Goal: Information Seeking & Learning: Learn about a topic

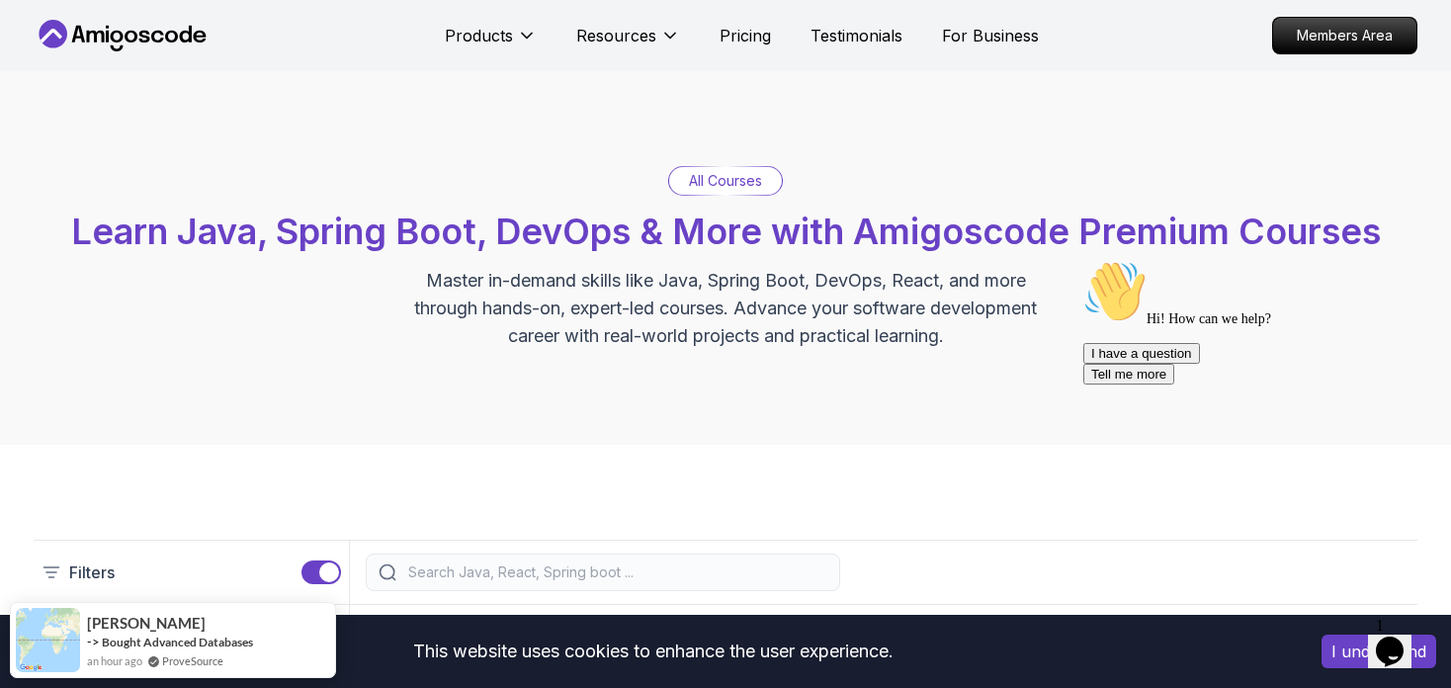
click at [1330, 654] on button "I understand" at bounding box center [1378, 652] width 115 height 34
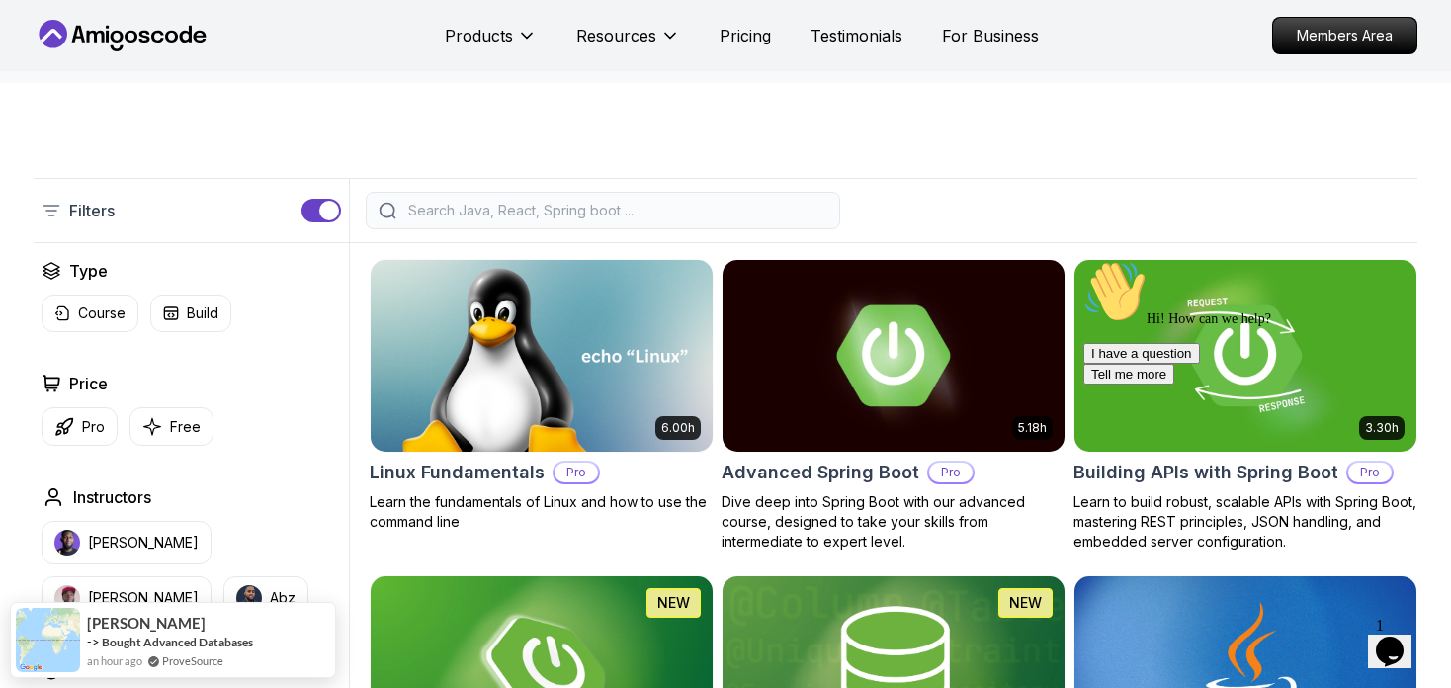
scroll to position [385, 0]
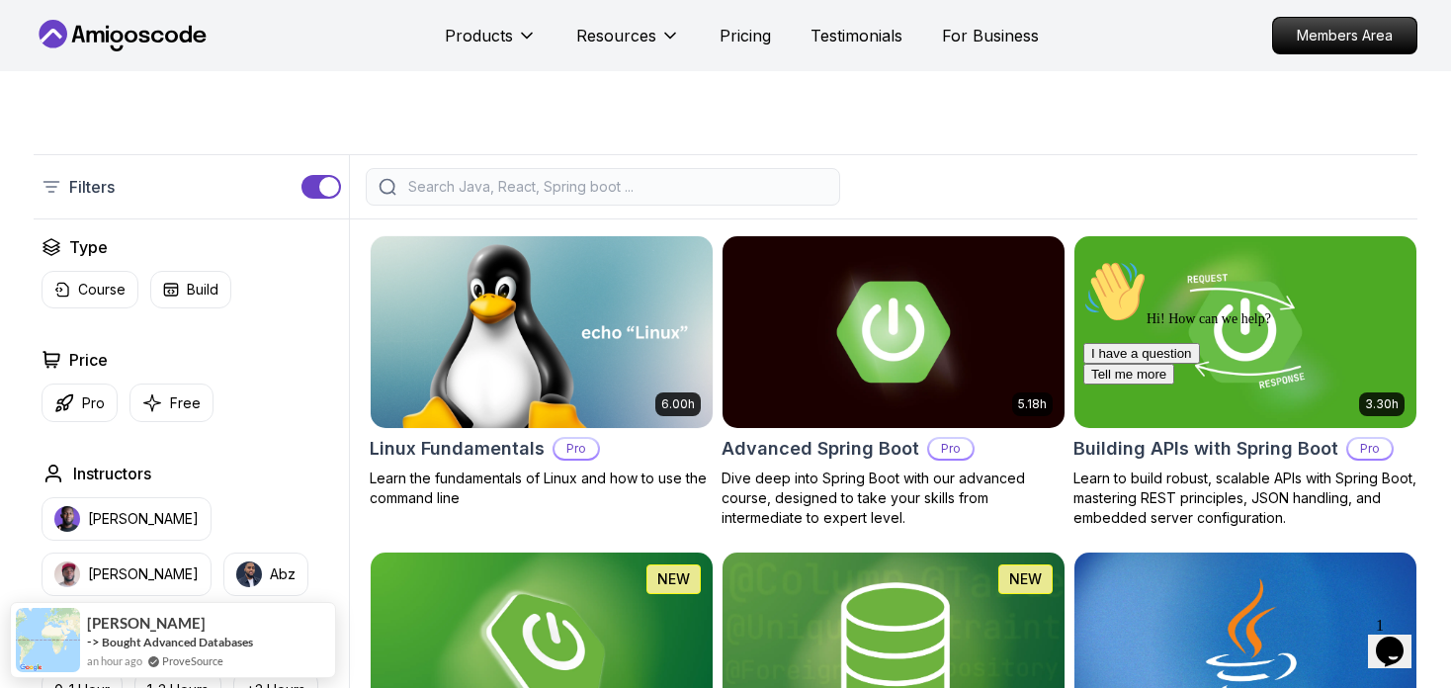
click at [573, 183] on input "search" at bounding box center [615, 187] width 423 height 20
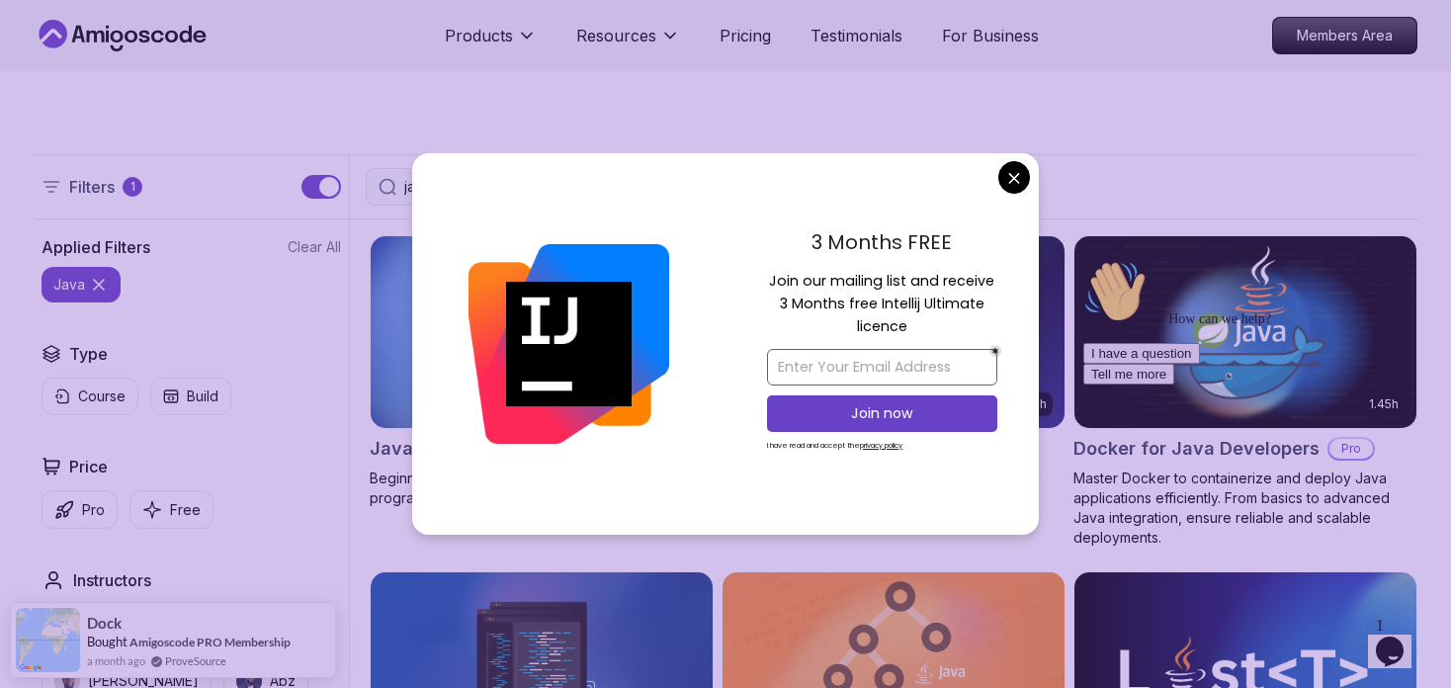
type input "java"
click at [820, 365] on input "email" at bounding box center [882, 367] width 230 height 37
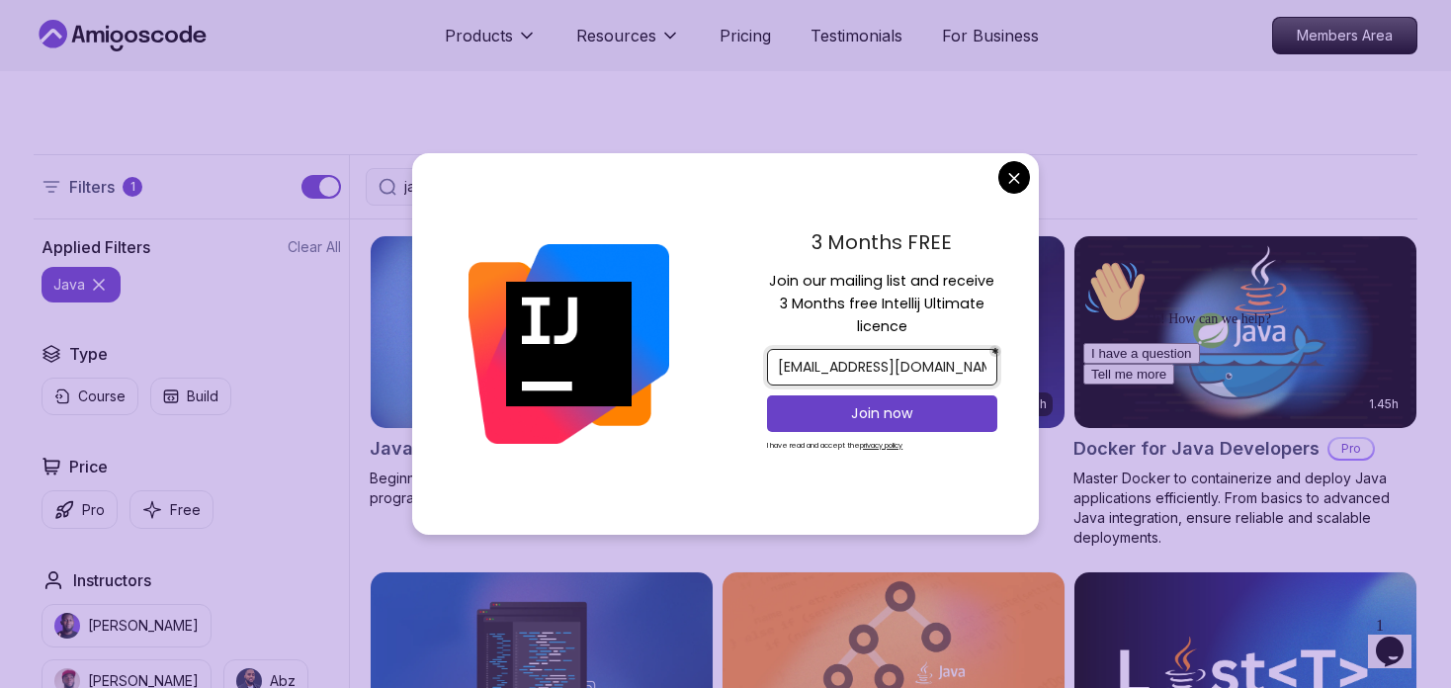
type input "nithiya28t@gmail.com"
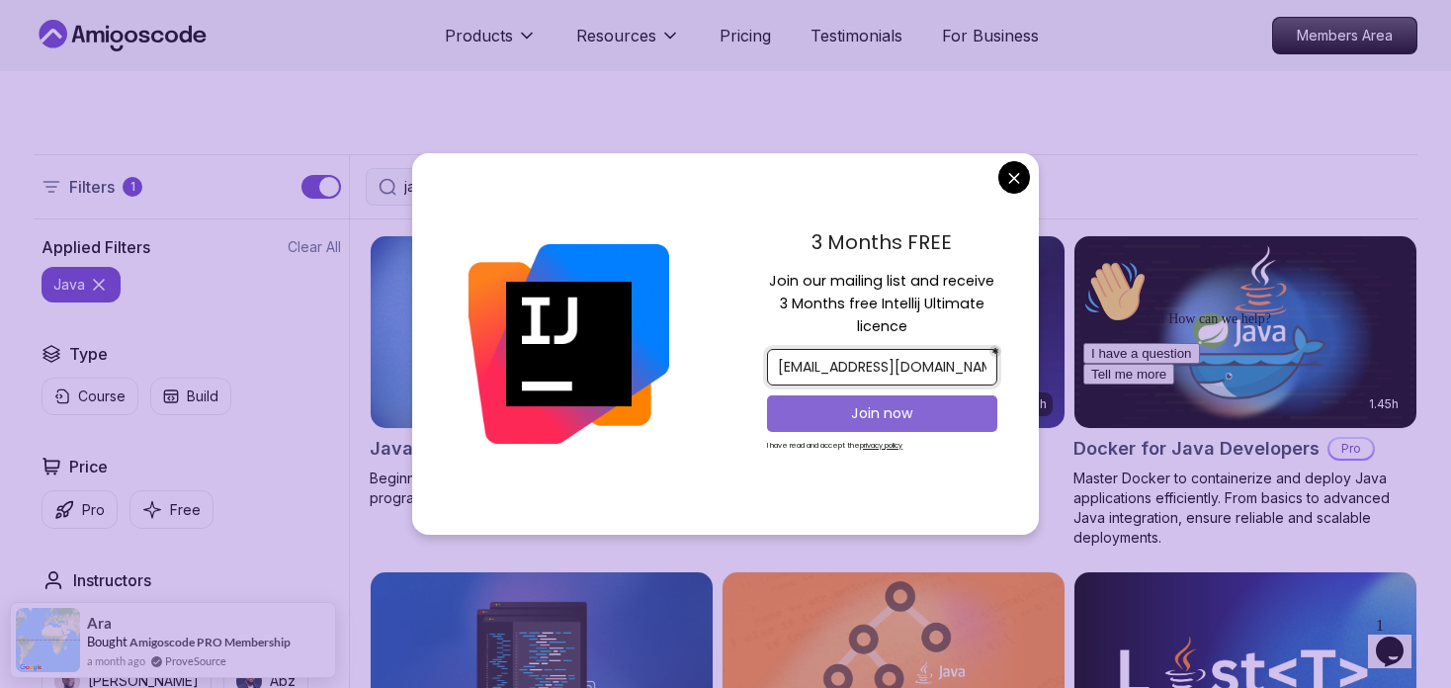
click at [846, 418] on p "Join now" at bounding box center [882, 413] width 187 height 20
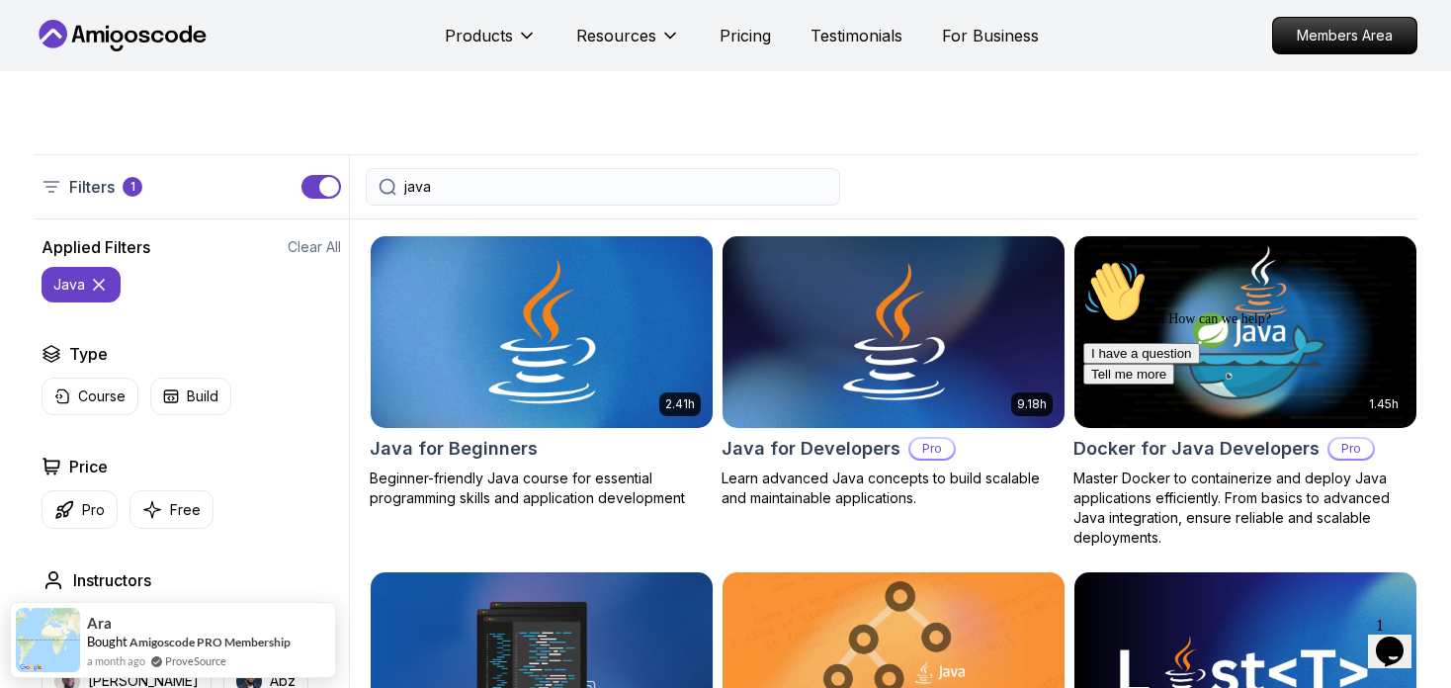
click at [536, 435] on div "Java for Beginners" at bounding box center [542, 449] width 344 height 28
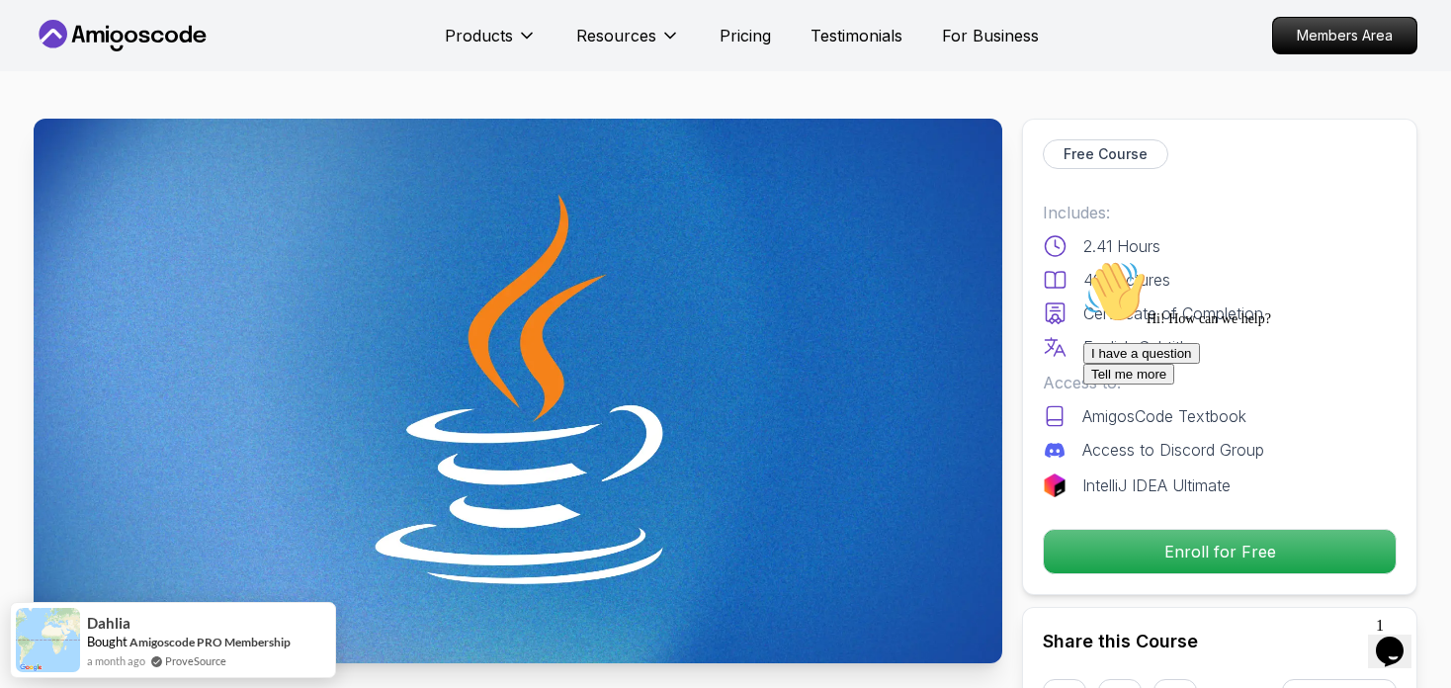
click at [1203, 384] on div "I have a question Tell me more" at bounding box center [1261, 364] width 356 height 42
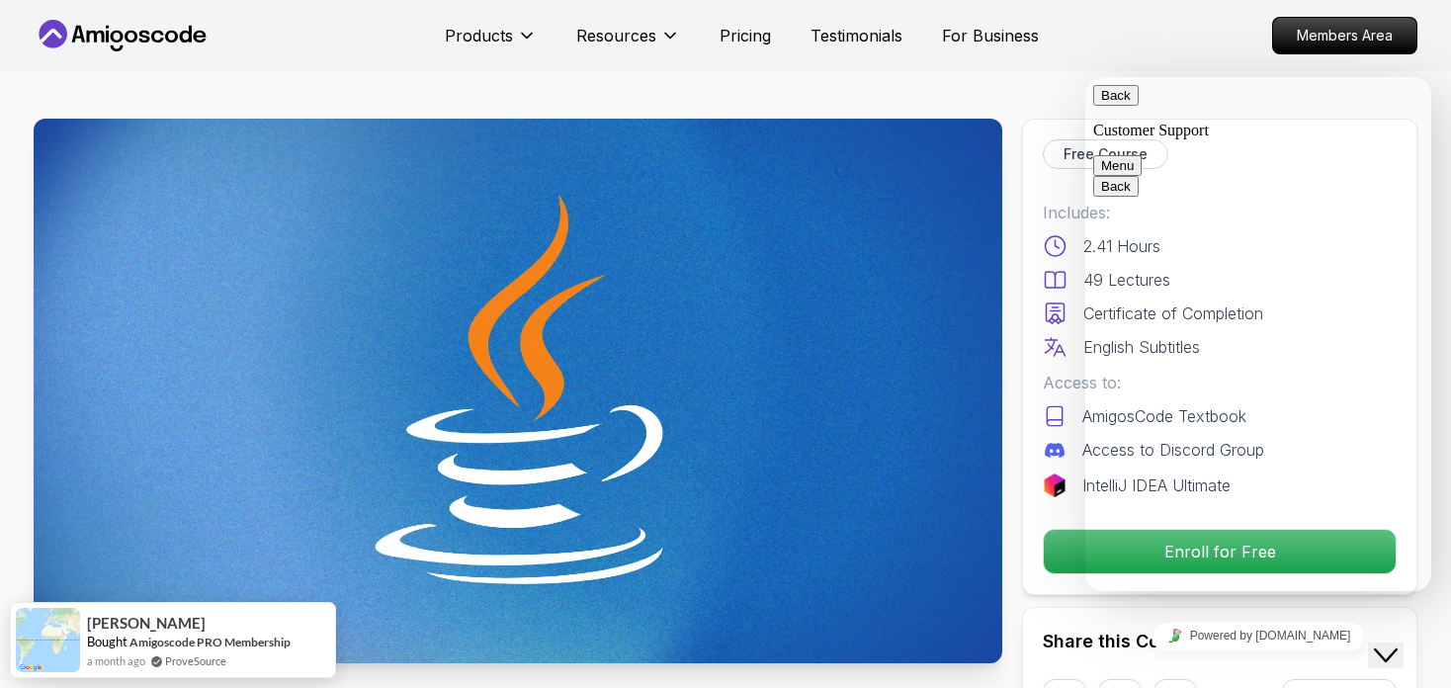
click at [1085, 77] on textarea at bounding box center [1085, 77] width 0 height 0
click at [1105, 106] on button "Back" at bounding box center [1115, 95] width 45 height 21
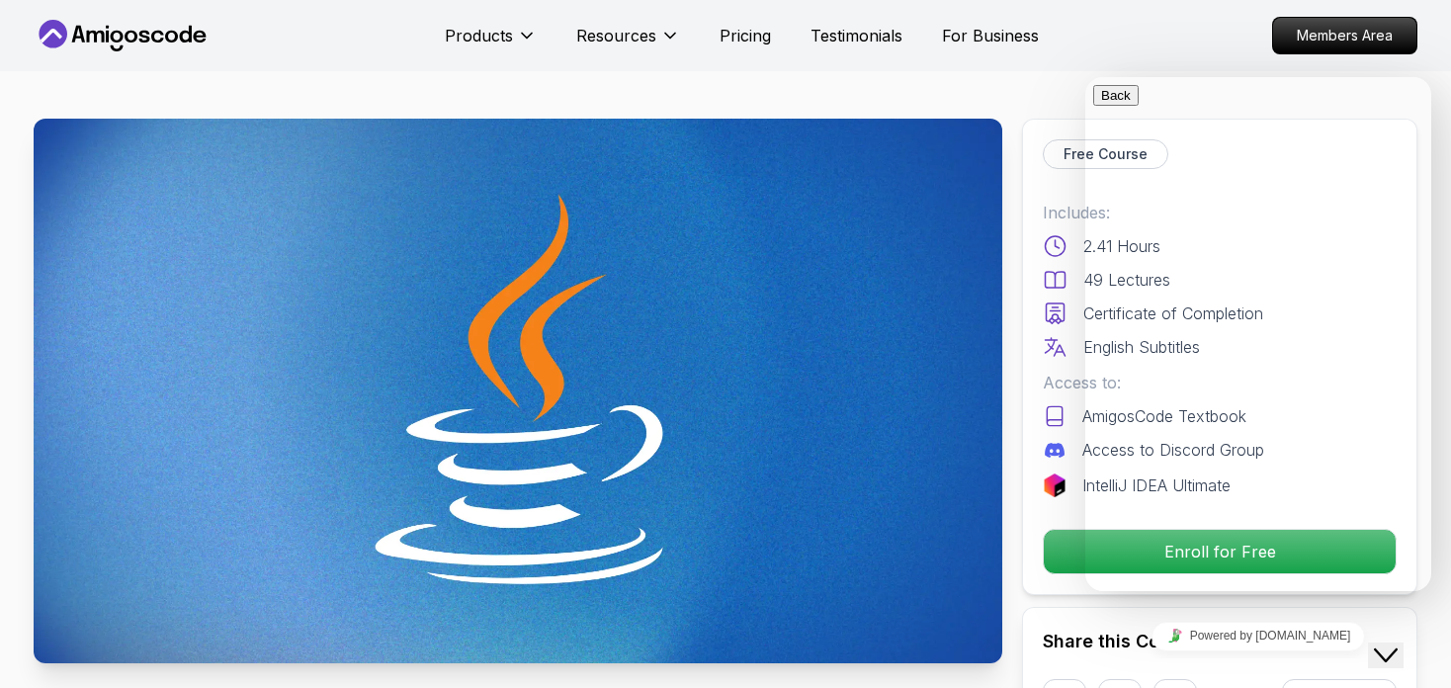
click at [1028, 57] on nav "Products Resources Pricing Testimonials For Business Members Area" at bounding box center [726, 35] width 1384 height 71
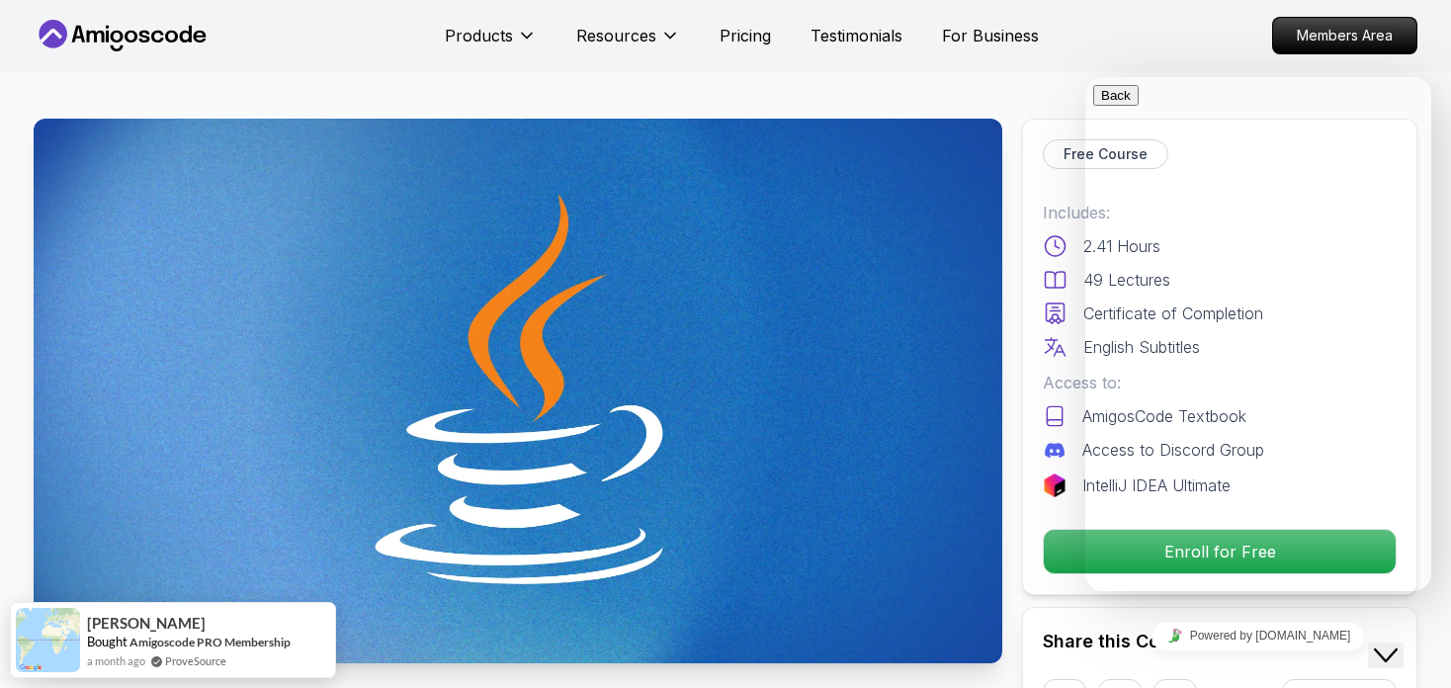
click at [1396, 643] on icon "Close Chat This icon closes the chat window." at bounding box center [1386, 655] width 24 height 24
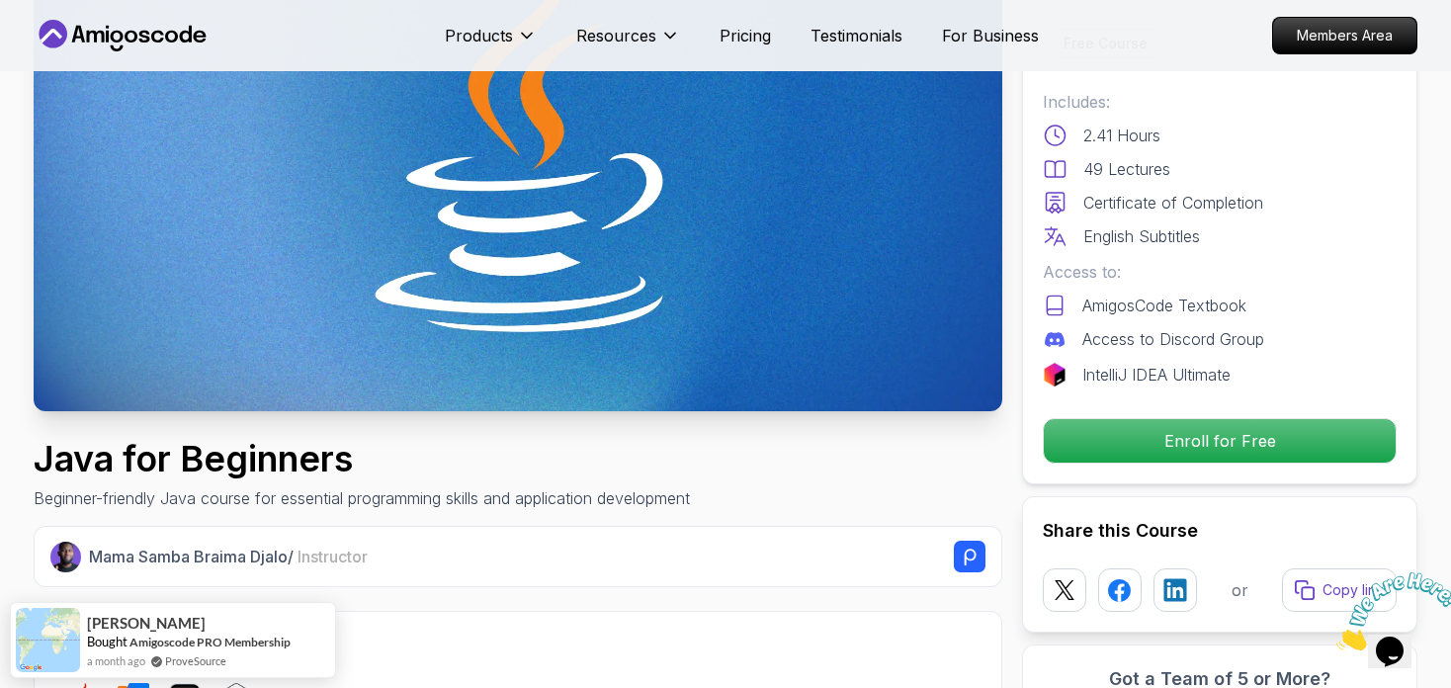
scroll to position [220, 0]
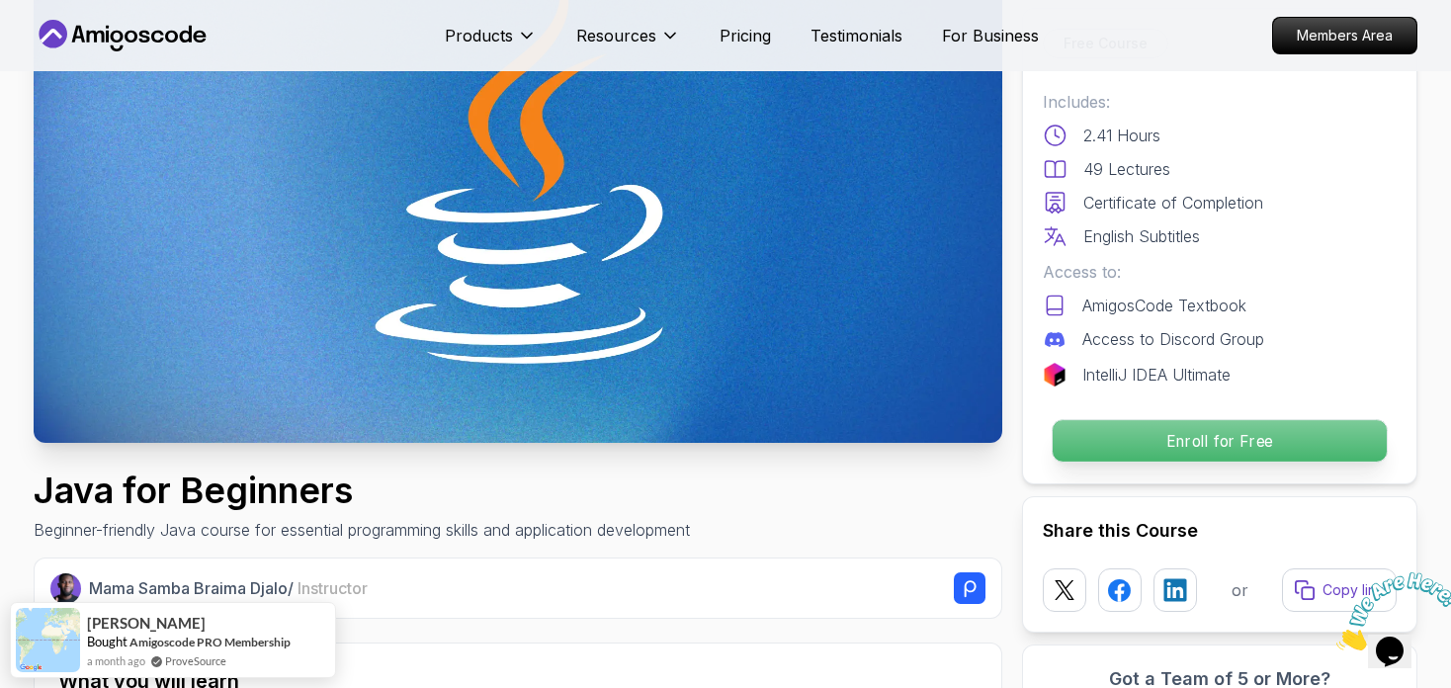
click at [1094, 444] on p "Enroll for Free" at bounding box center [1220, 441] width 334 height 42
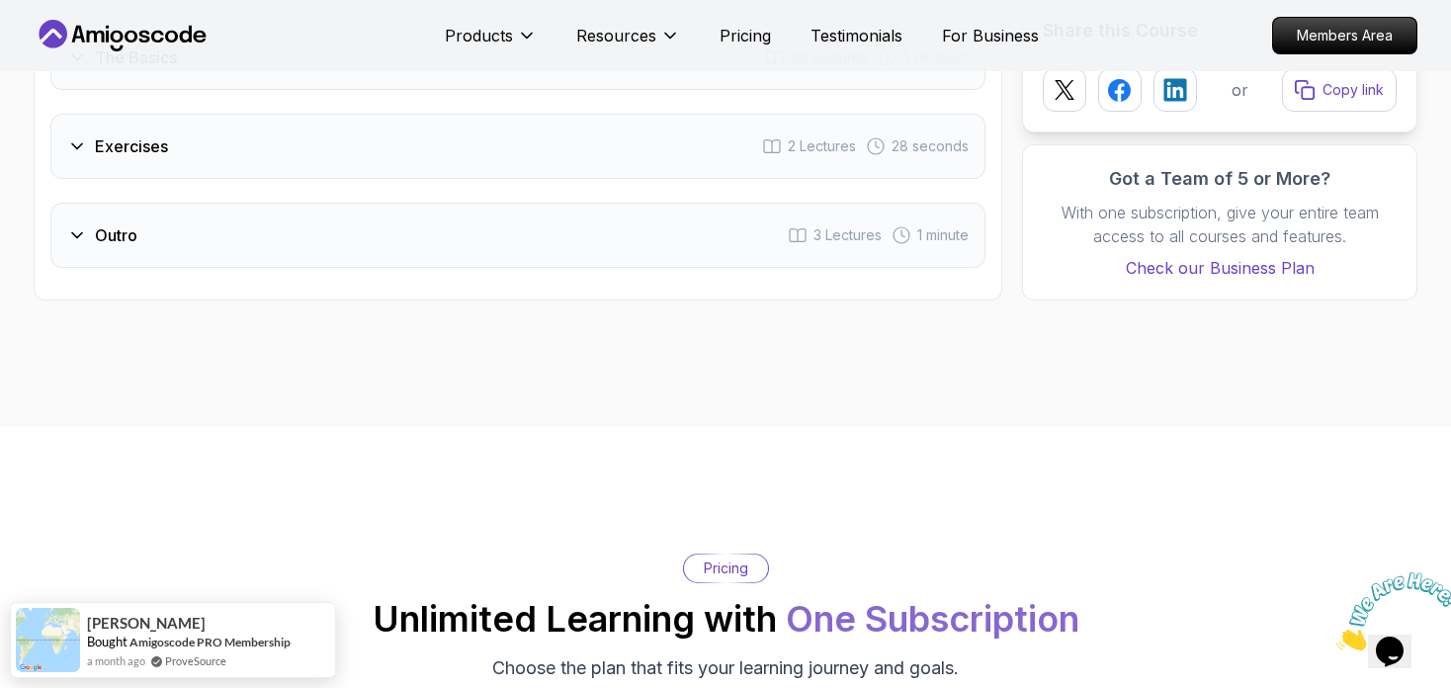
scroll to position [3795, 0]
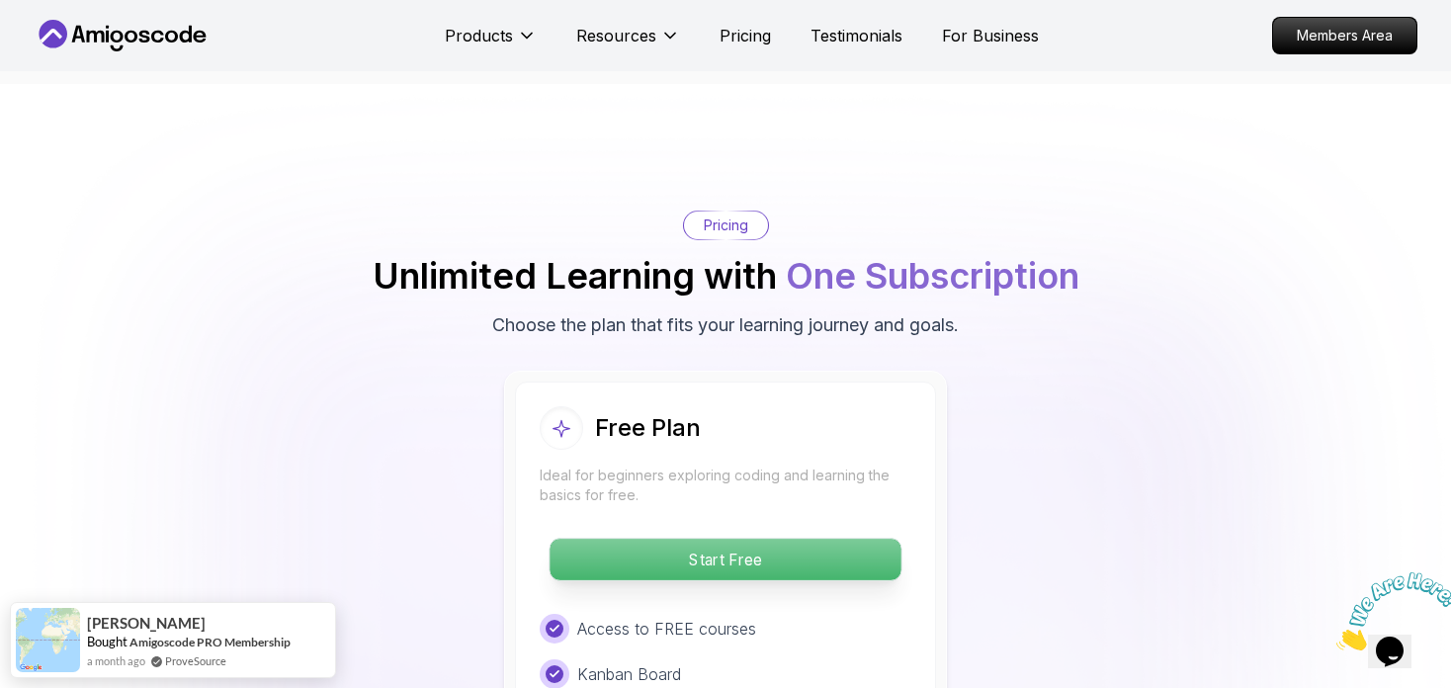
click at [802, 539] on p "Start Free" at bounding box center [725, 560] width 351 height 42
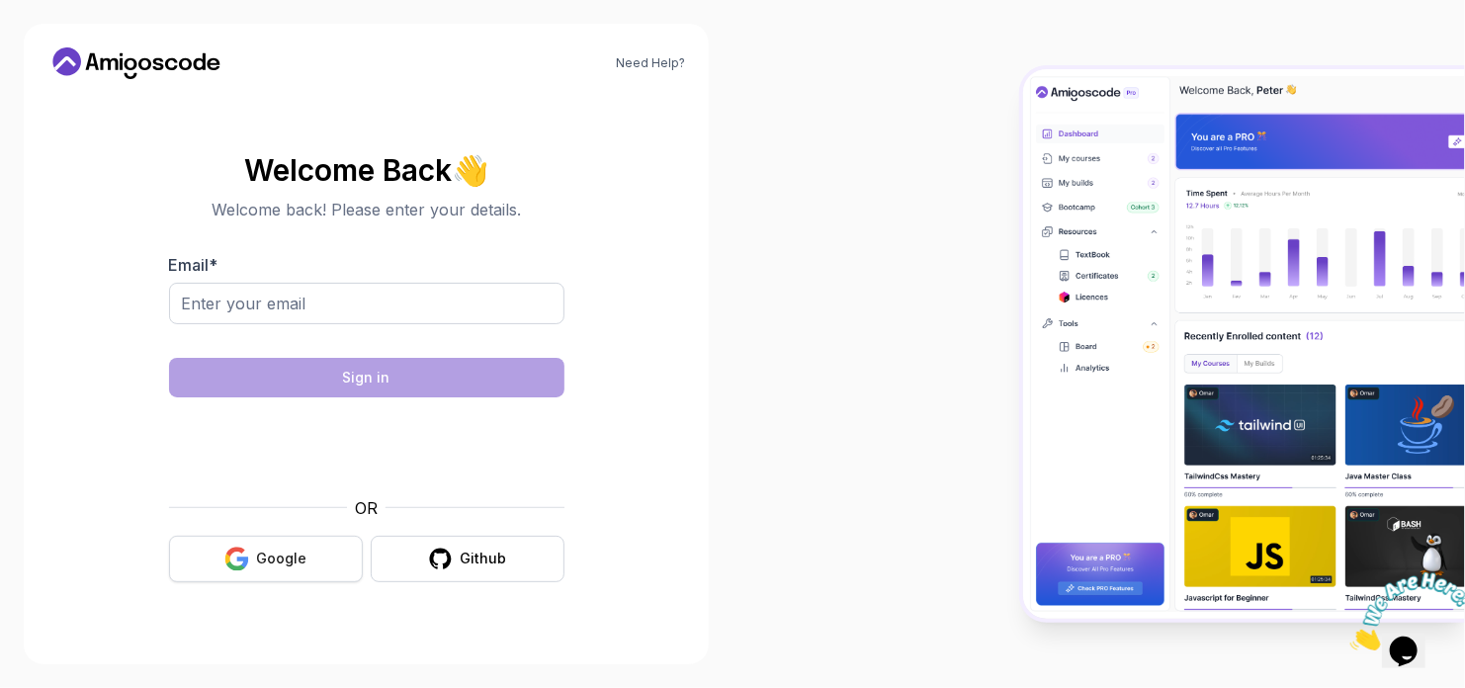
click at [282, 556] on div "Google" at bounding box center [282, 559] width 50 height 20
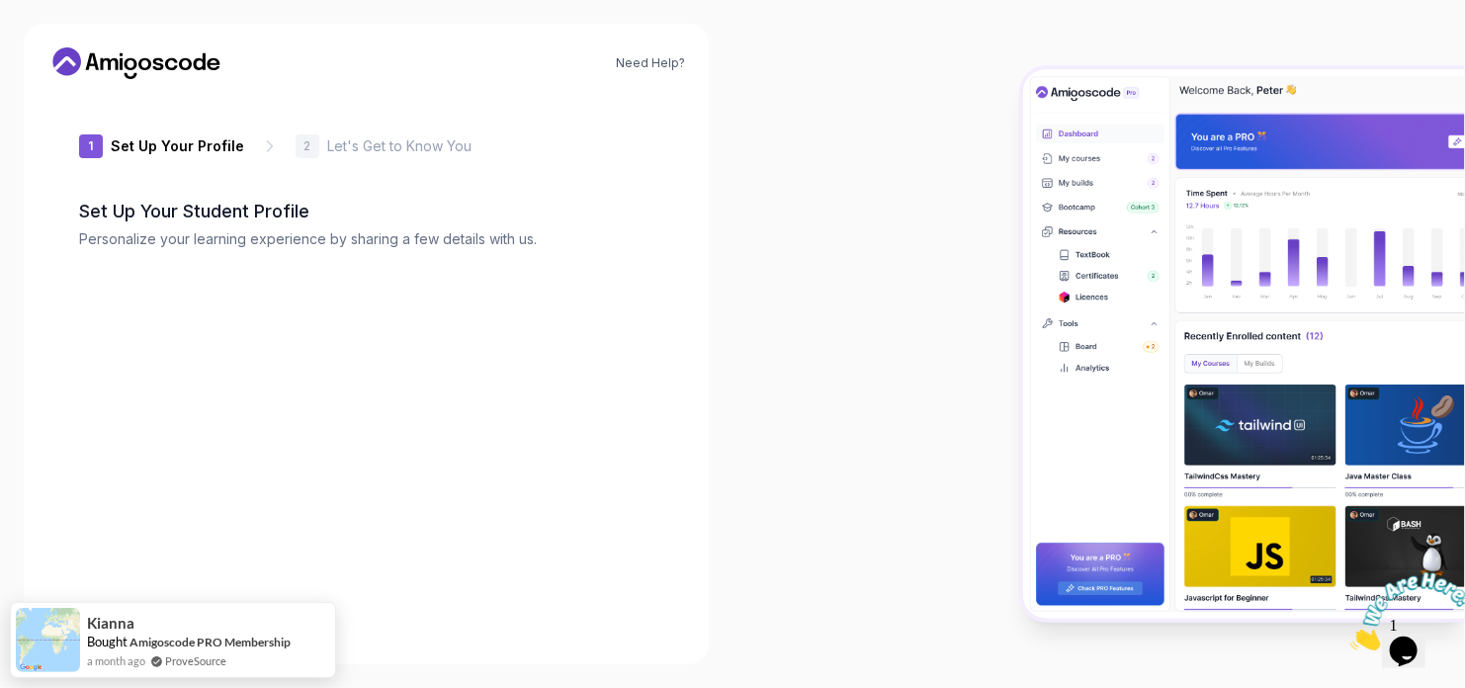
type input "charmingbear52295"
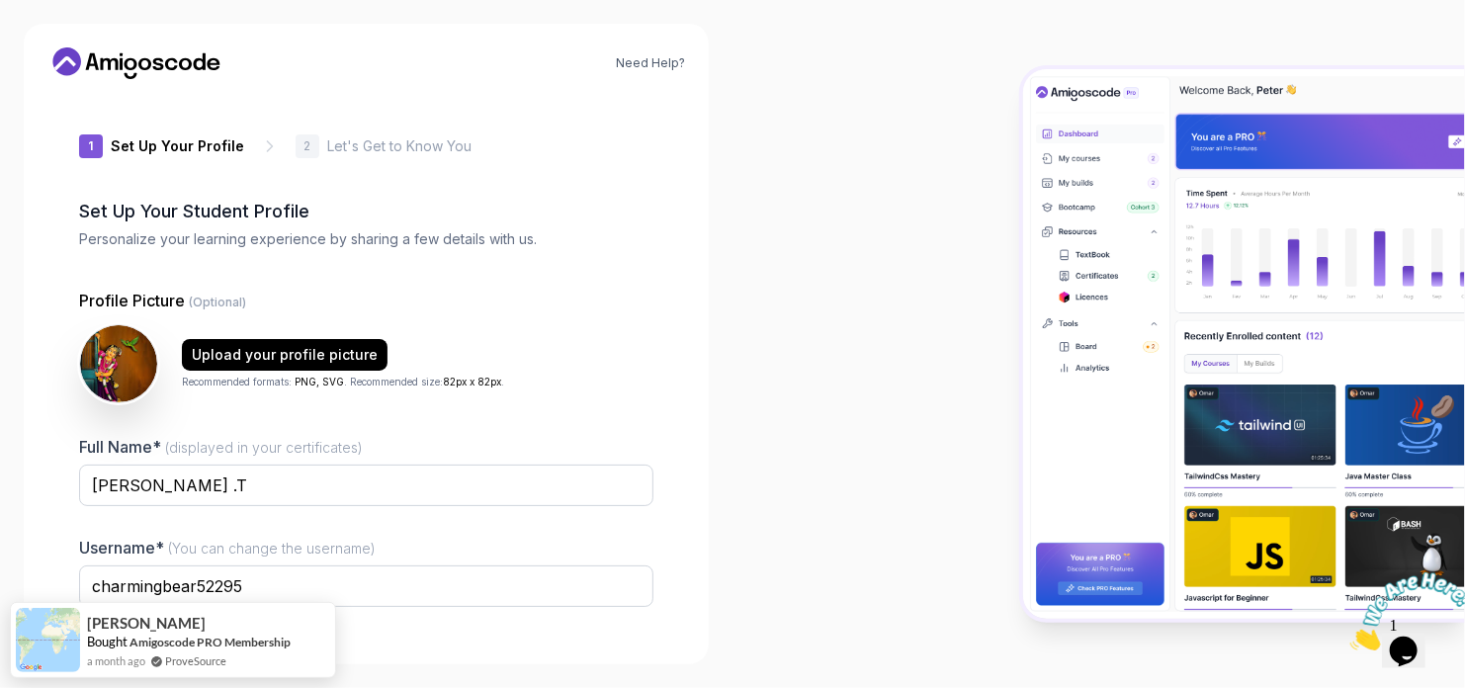
click at [623, 328] on div "Upload your profile picture Recommended formats: PNG, SVG . Recommended size: 8…" at bounding box center [366, 363] width 574 height 79
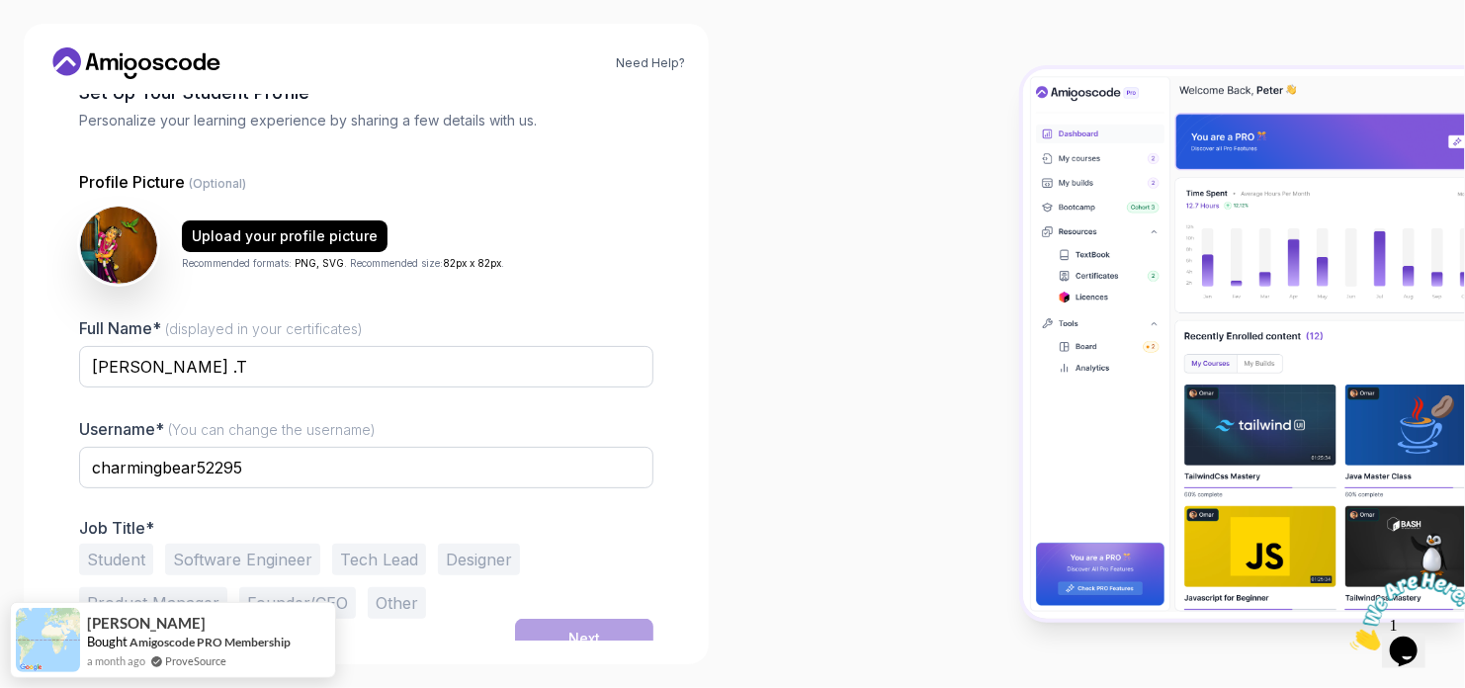
scroll to position [135, 0]
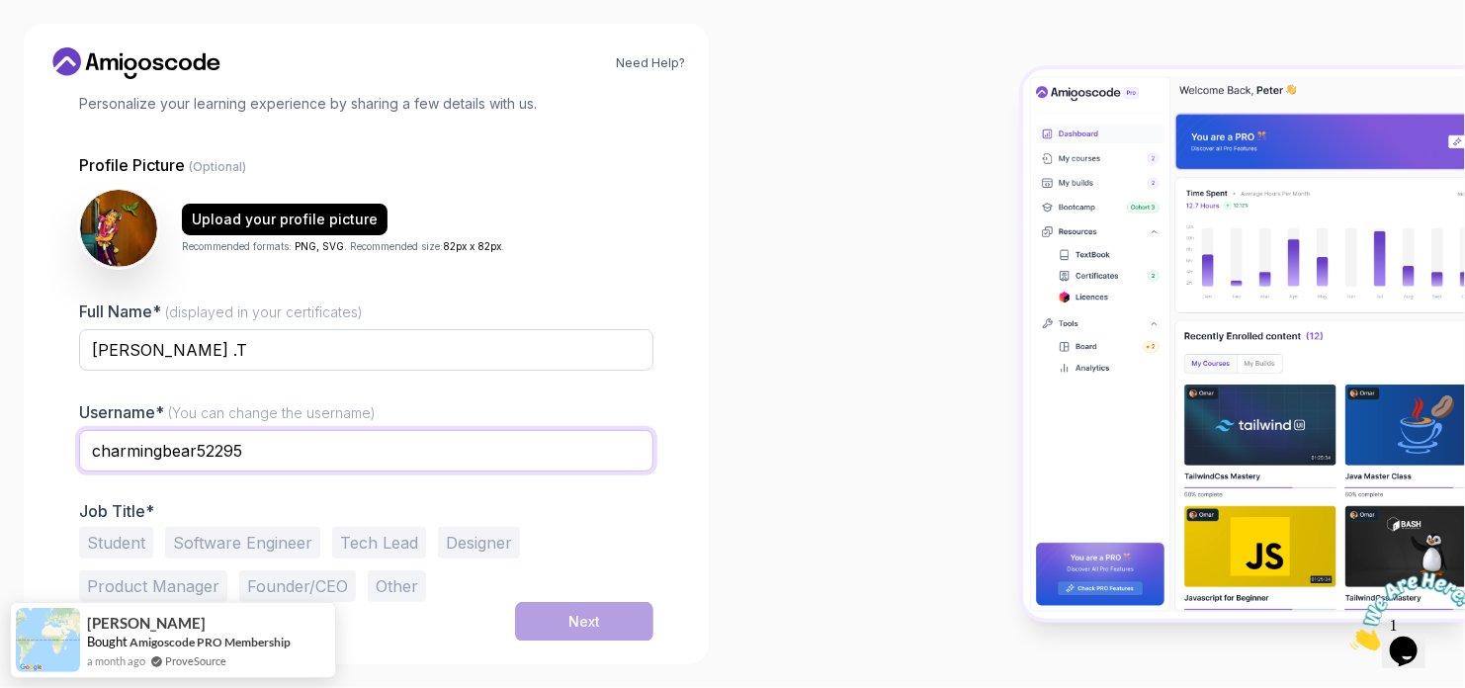
drag, startPoint x: 262, startPoint y: 447, endPoint x: -52, endPoint y: 456, distance: 314.4
click at [0, 456] on html "Need Help? 1 Set Up Your Profile 1 Set Up Your Profile 2 Let's Get to Know You …" at bounding box center [732, 344] width 1465 height 688
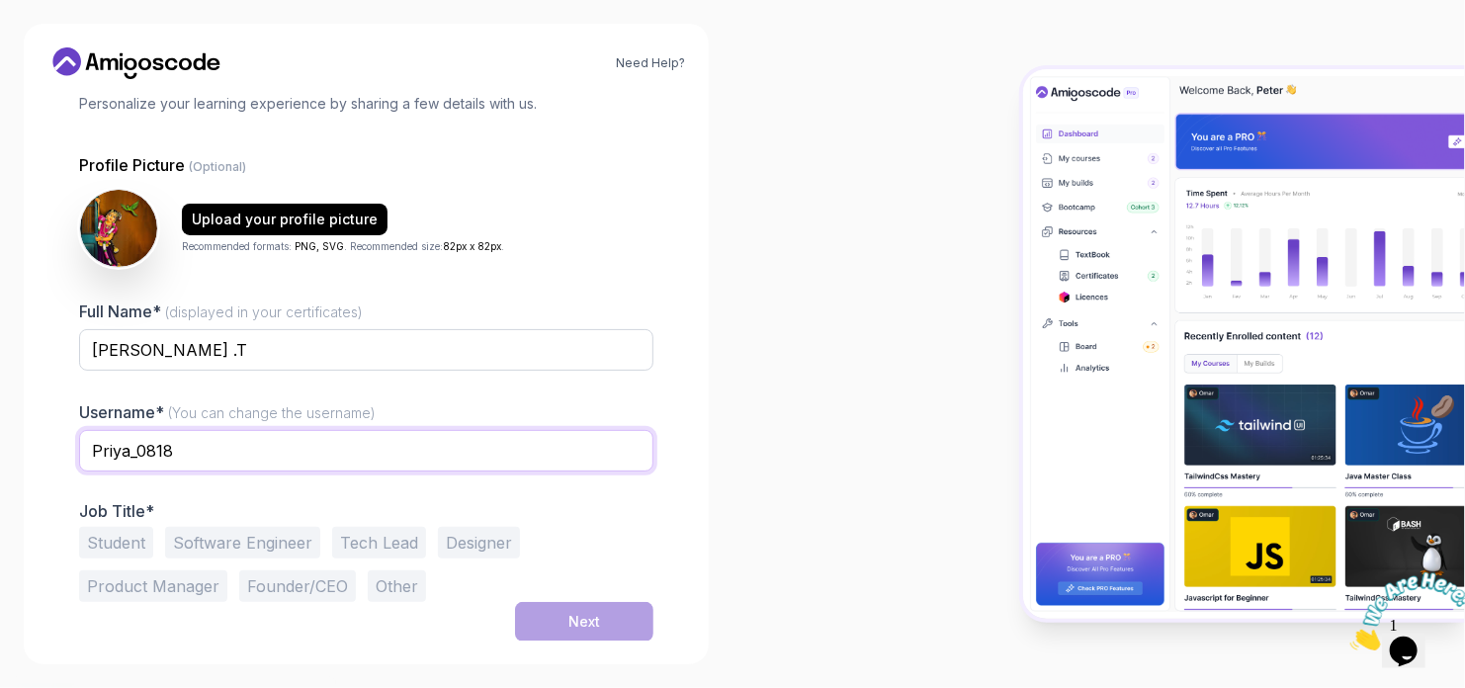
type input "Priya_0818"
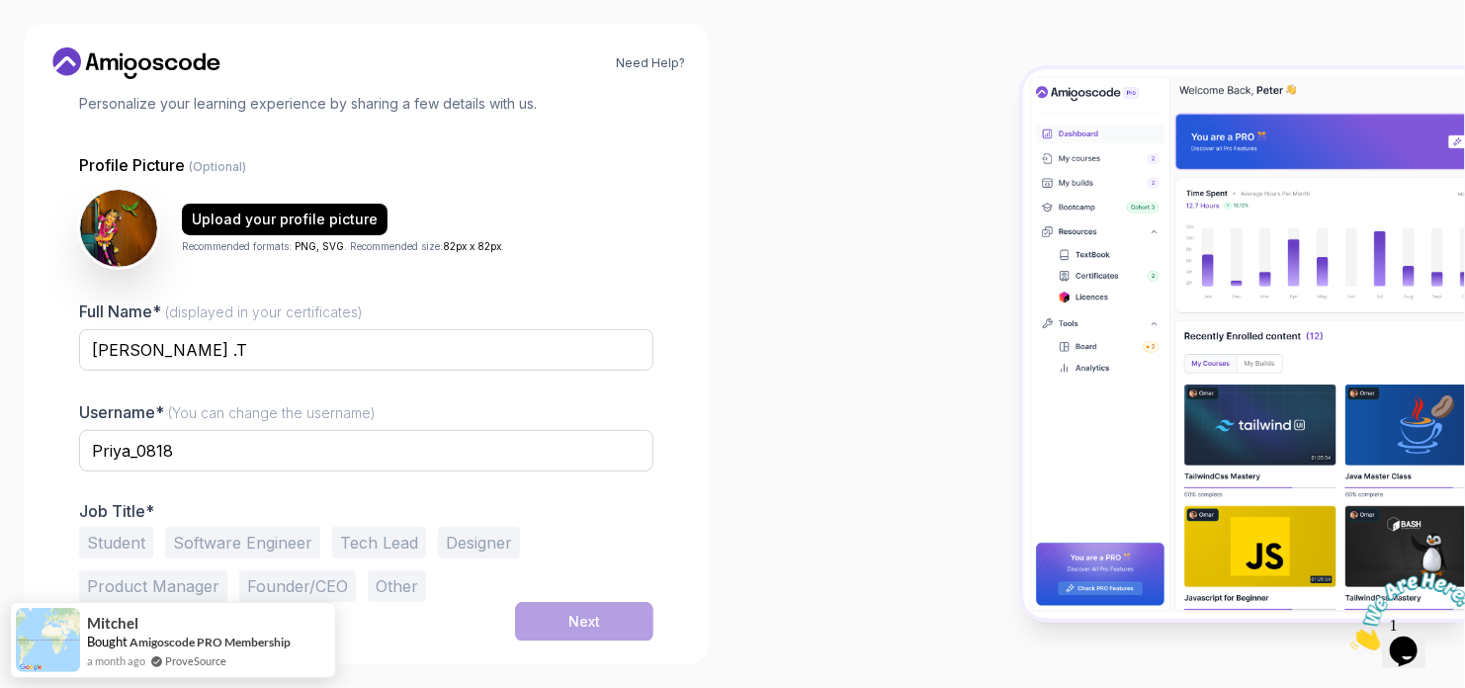
click at [134, 553] on button "Student" at bounding box center [116, 543] width 74 height 32
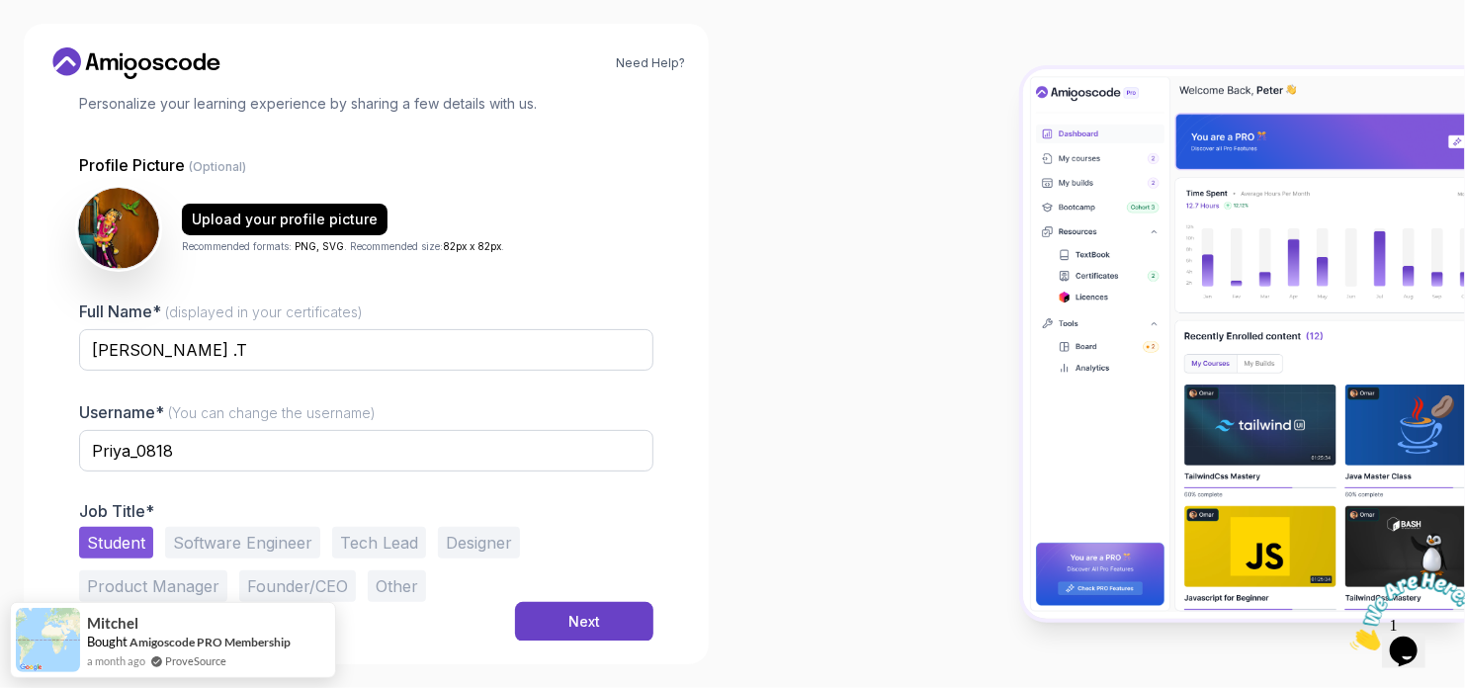
click at [141, 225] on img at bounding box center [118, 228] width 81 height 81
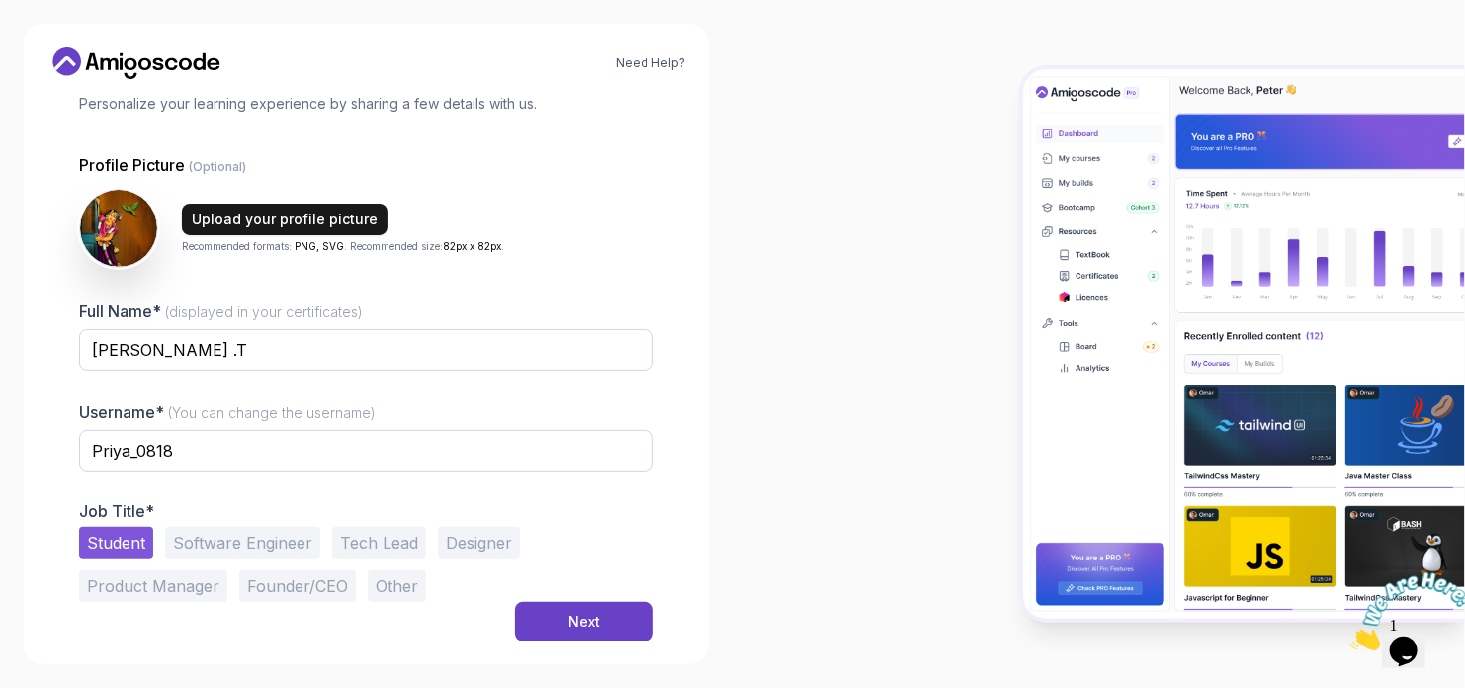
click at [255, 227] on div "Upload your profile picture" at bounding box center [285, 220] width 186 height 20
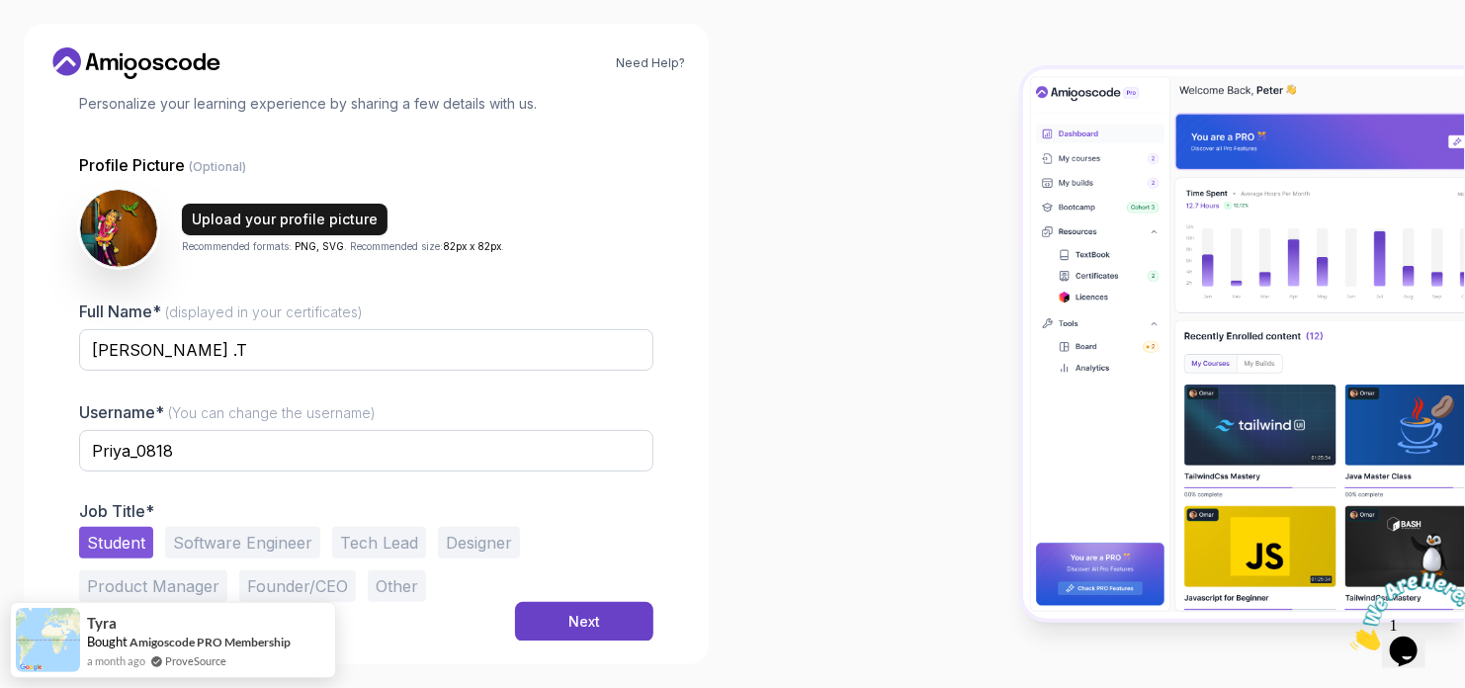
click at [327, 219] on div "Upload your profile picture" at bounding box center [285, 220] width 186 height 20
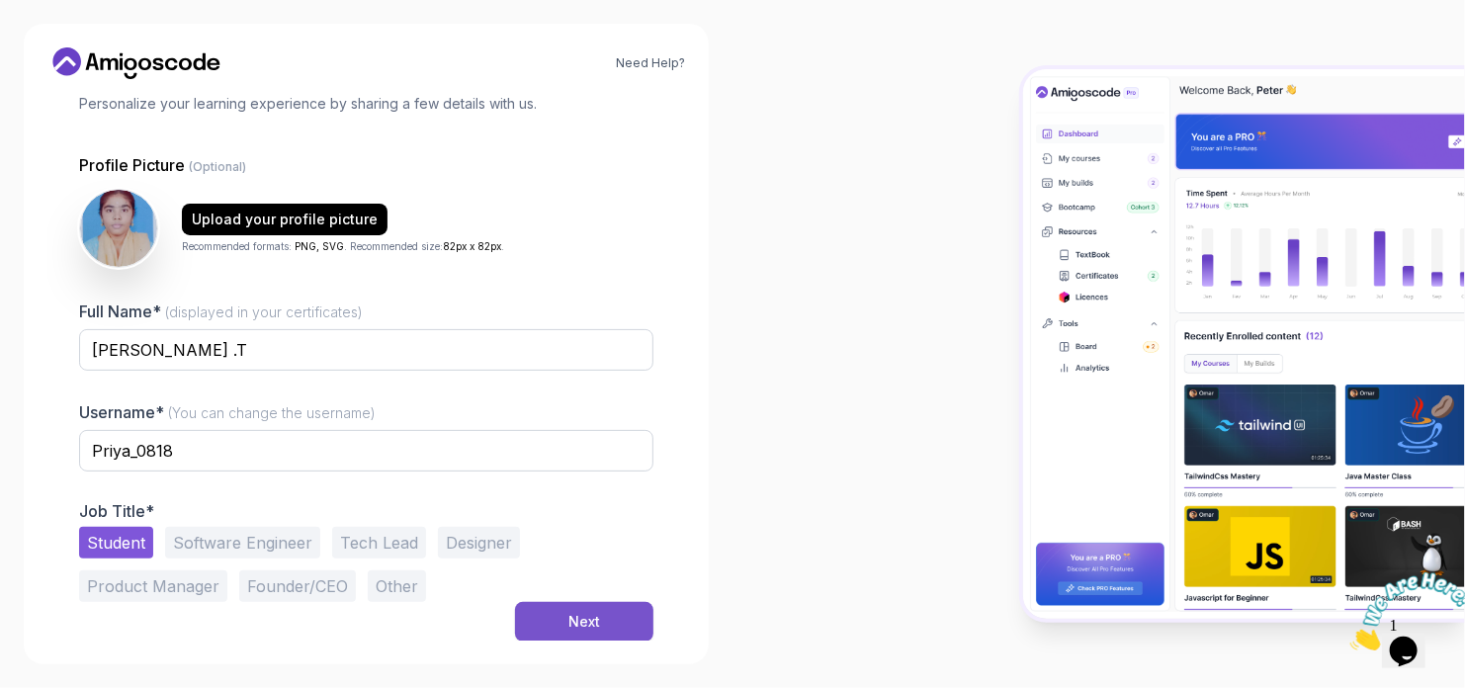
click at [575, 618] on div "Next" at bounding box center [584, 622] width 32 height 20
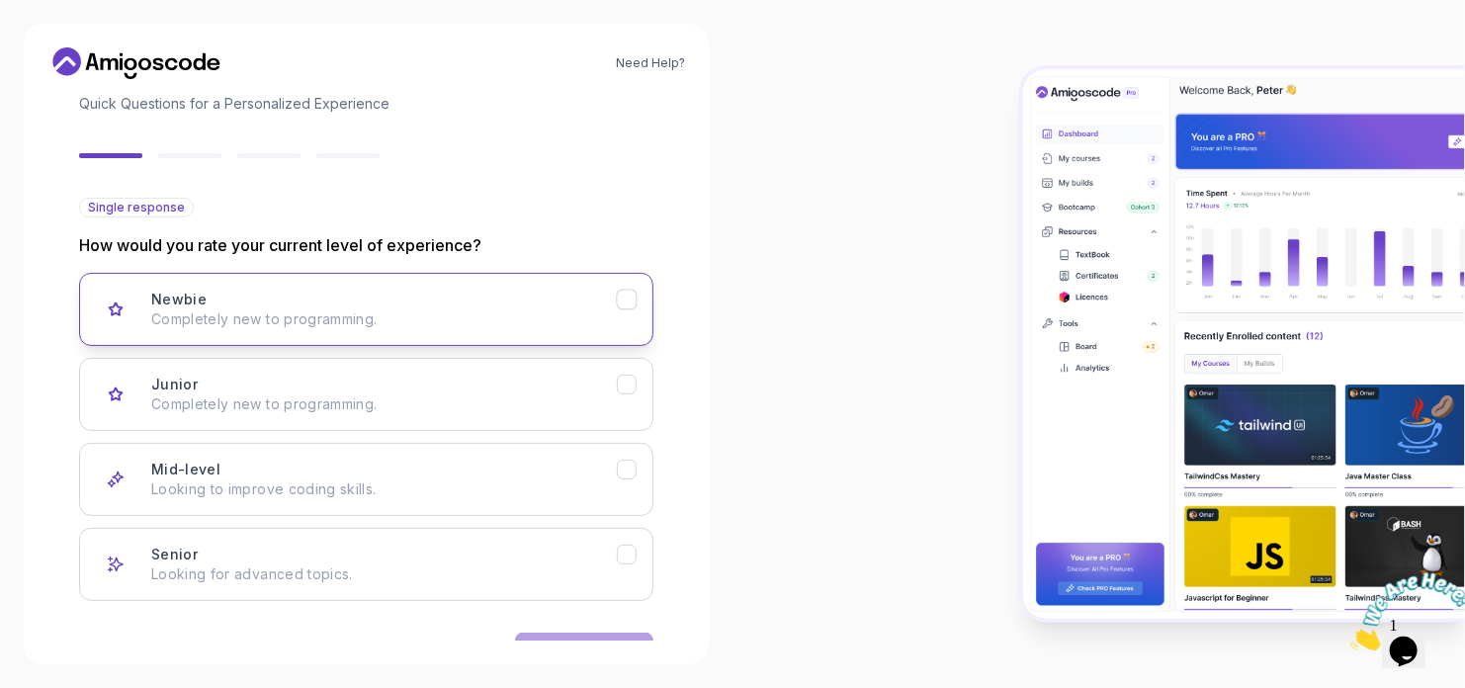
click at [311, 333] on button "Newbie Completely new to programming." at bounding box center [366, 309] width 574 height 73
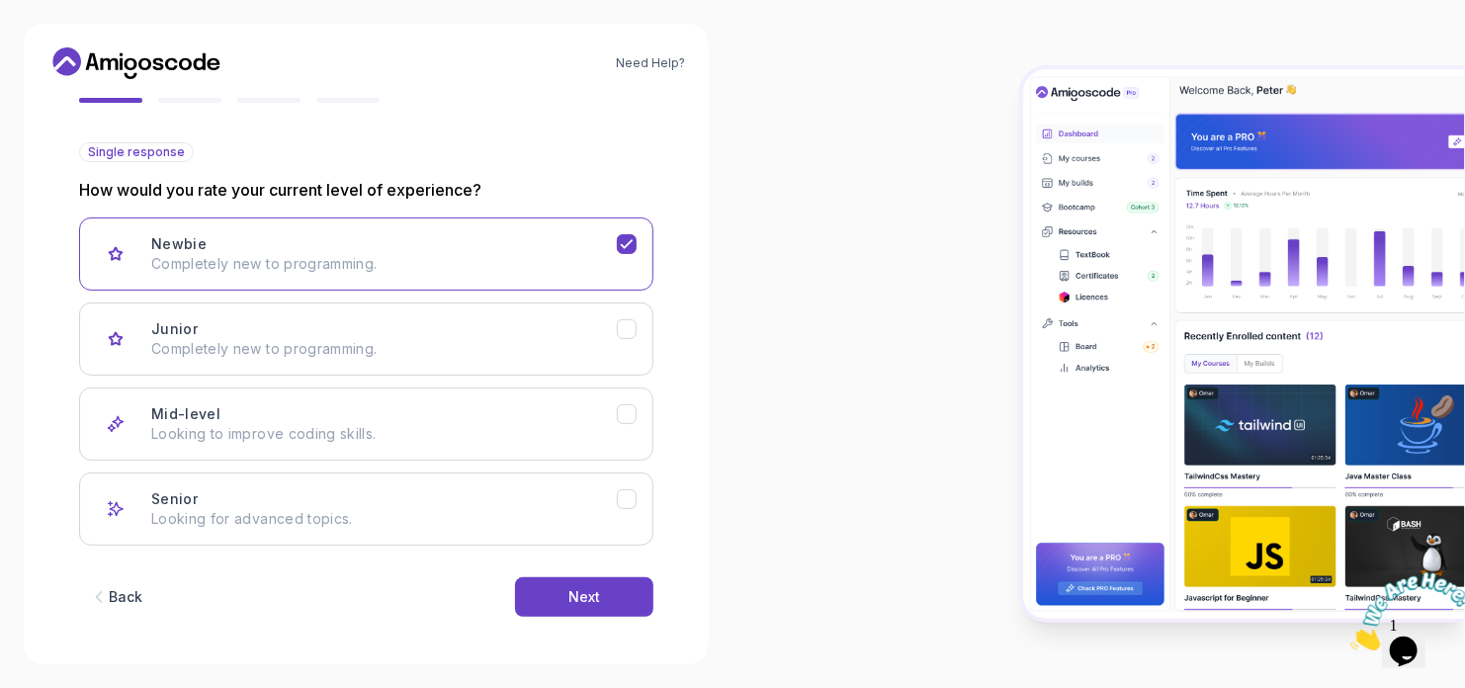
scroll to position [197, 0]
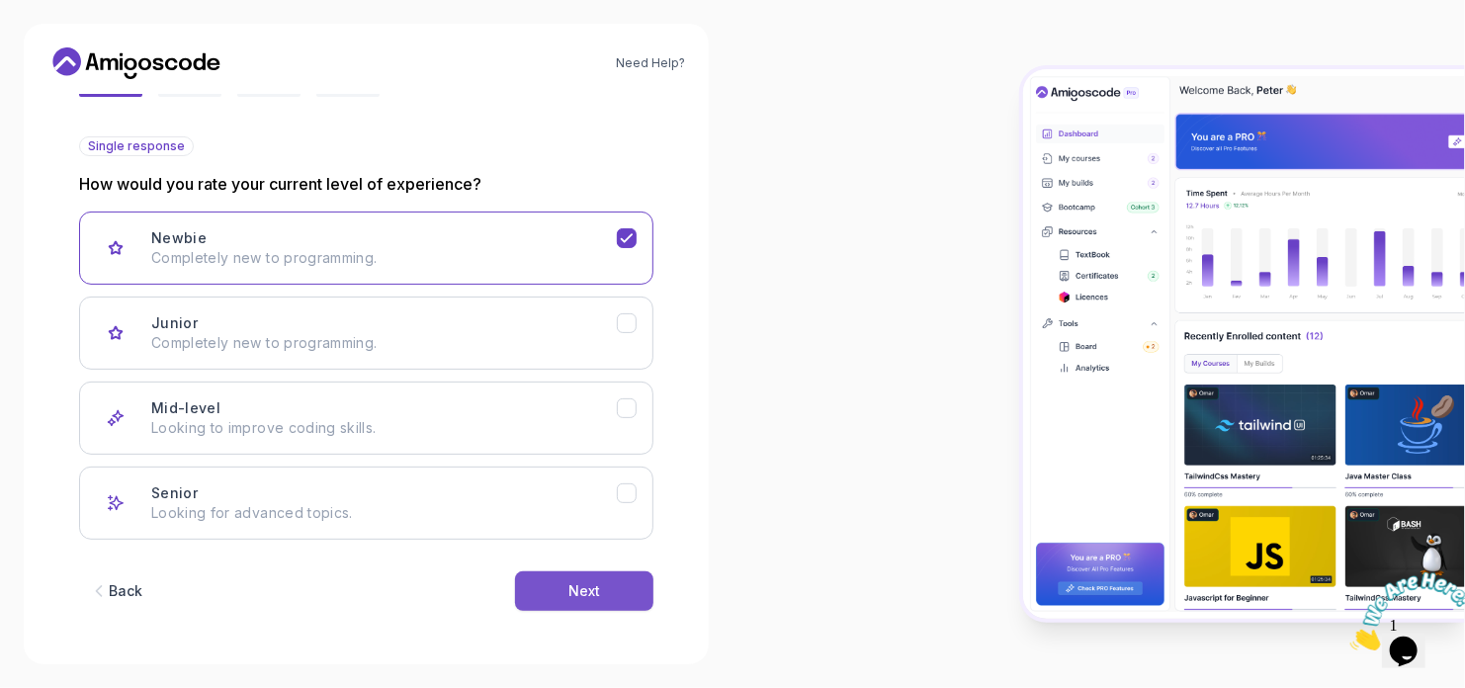
click at [617, 584] on button "Next" at bounding box center [584, 591] width 138 height 40
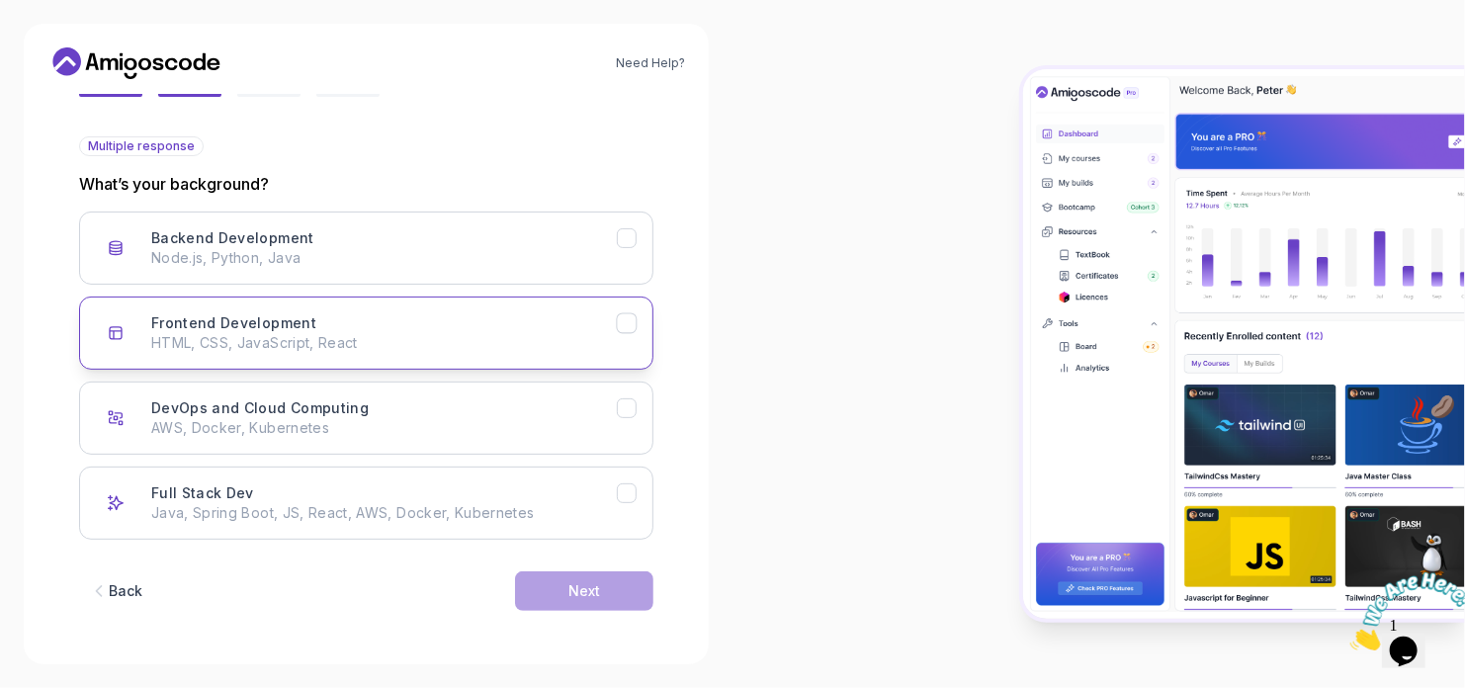
click at [458, 333] on p "HTML, CSS, JavaScript, React" at bounding box center [384, 343] width 466 height 20
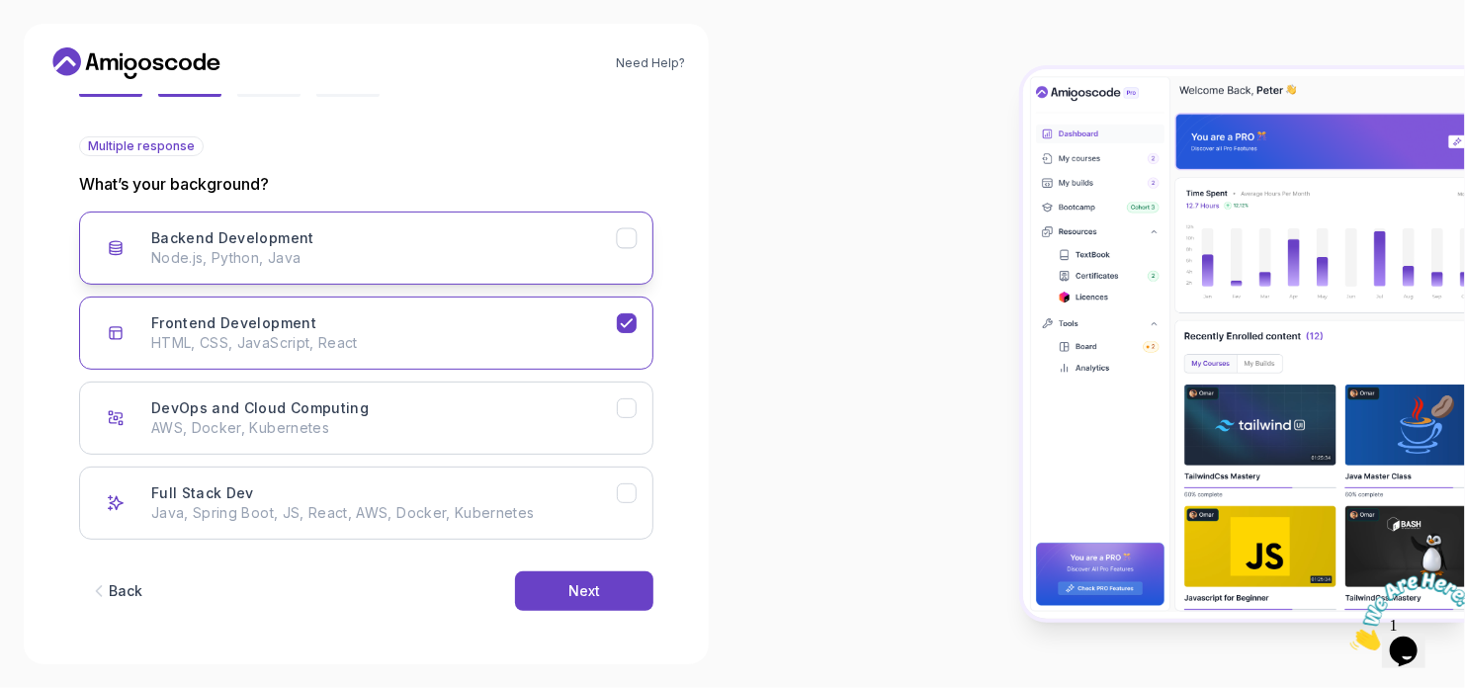
click at [521, 252] on p "Node.js, Python, Java" at bounding box center [384, 258] width 466 height 20
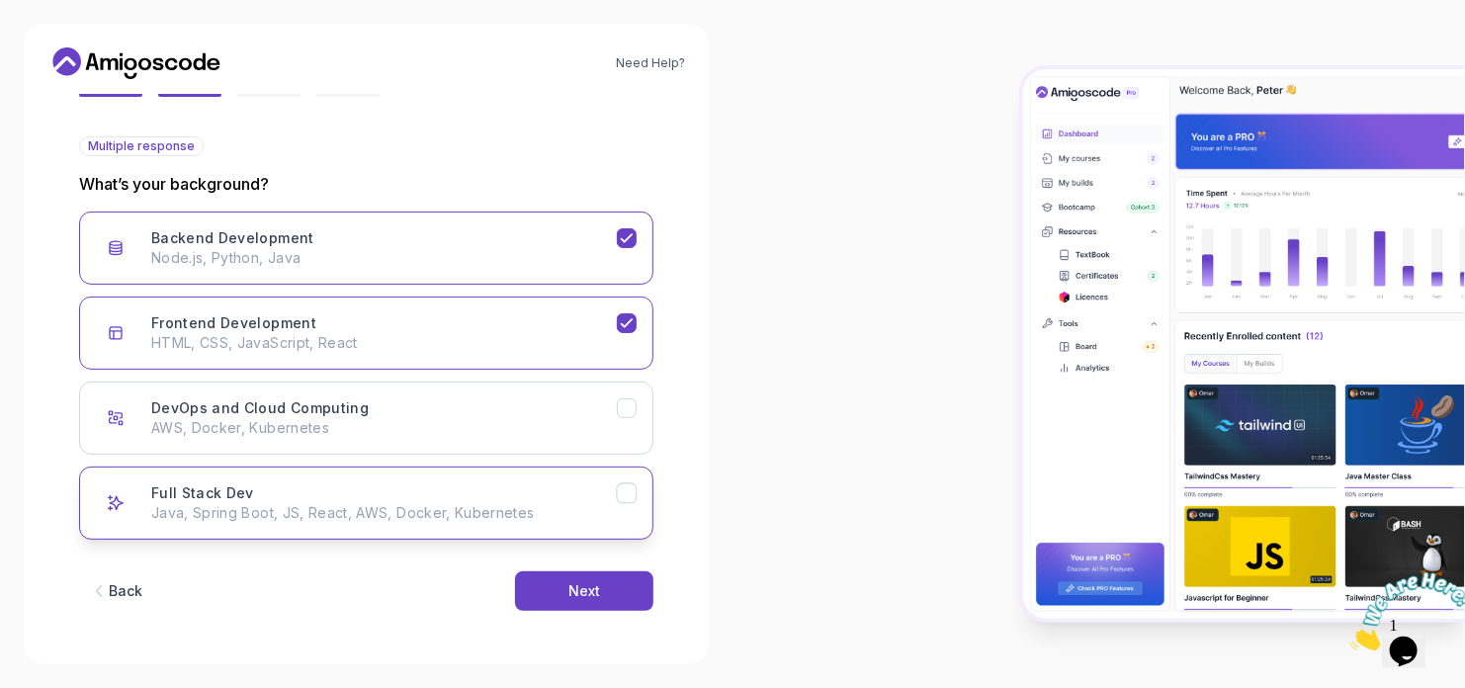
click at [432, 491] on div "Full Stack Dev Java, Spring Boot, JS, React, AWS, Docker, Kubernetes" at bounding box center [384, 503] width 466 height 40
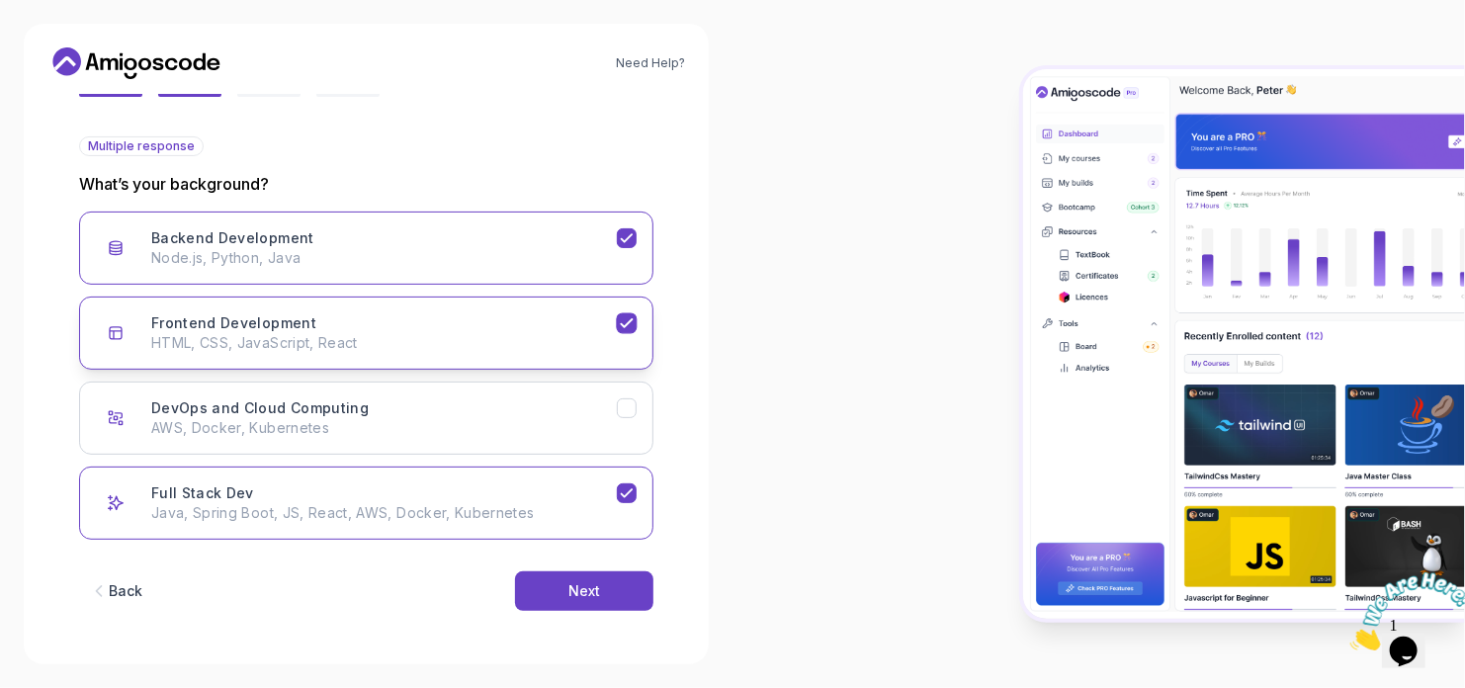
click at [427, 339] on p "HTML, CSS, JavaScript, React" at bounding box center [384, 343] width 466 height 20
click at [381, 335] on p "HTML, CSS, JavaScript, React" at bounding box center [384, 343] width 466 height 20
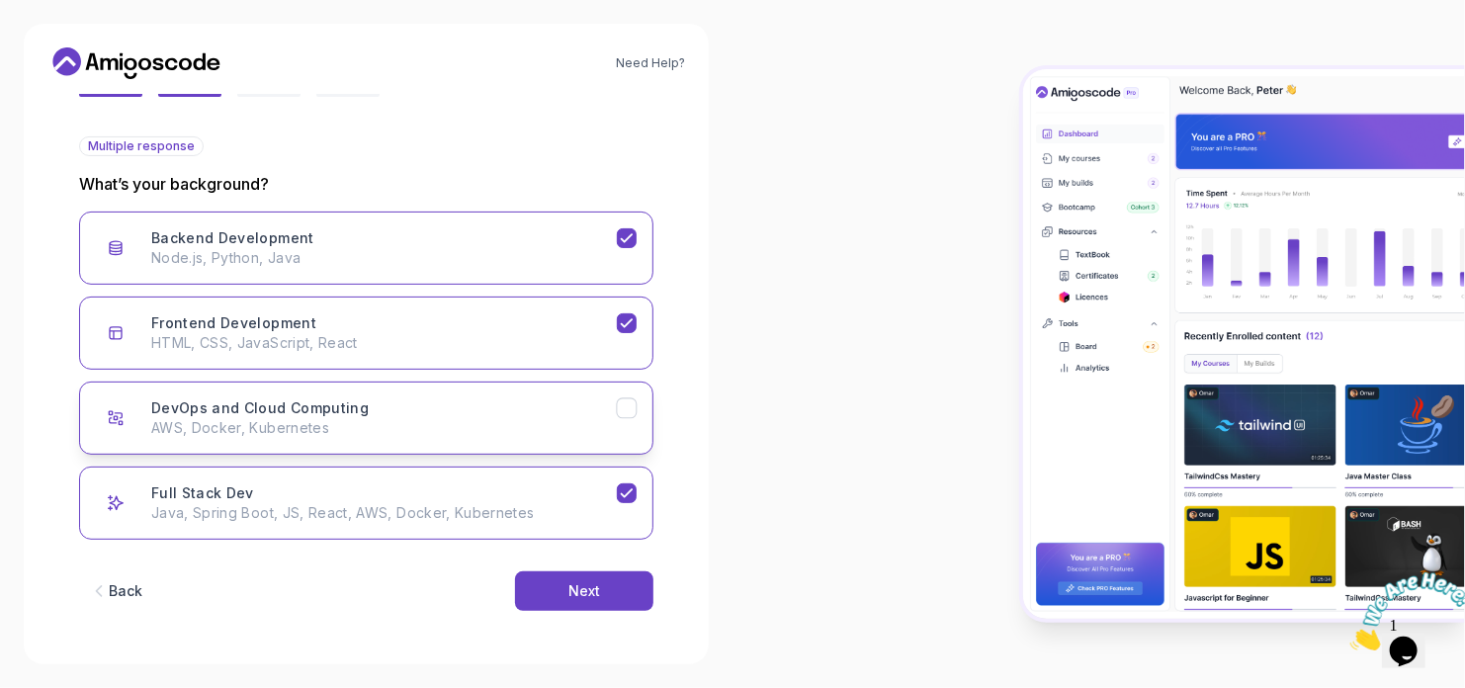
click at [345, 415] on h3 "DevOps and Cloud Computing" at bounding box center [259, 408] width 217 height 20
click at [563, 582] on button "Next" at bounding box center [584, 591] width 138 height 40
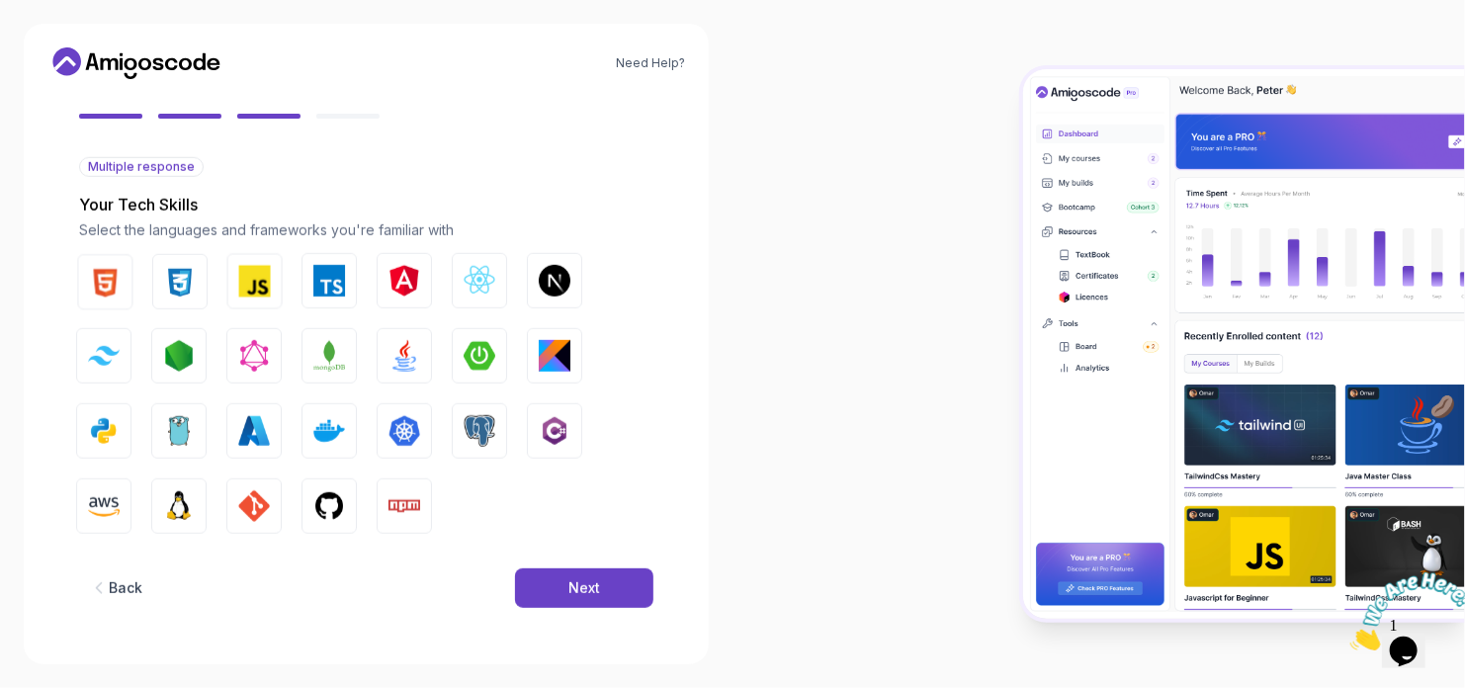
scroll to position [174, 0]
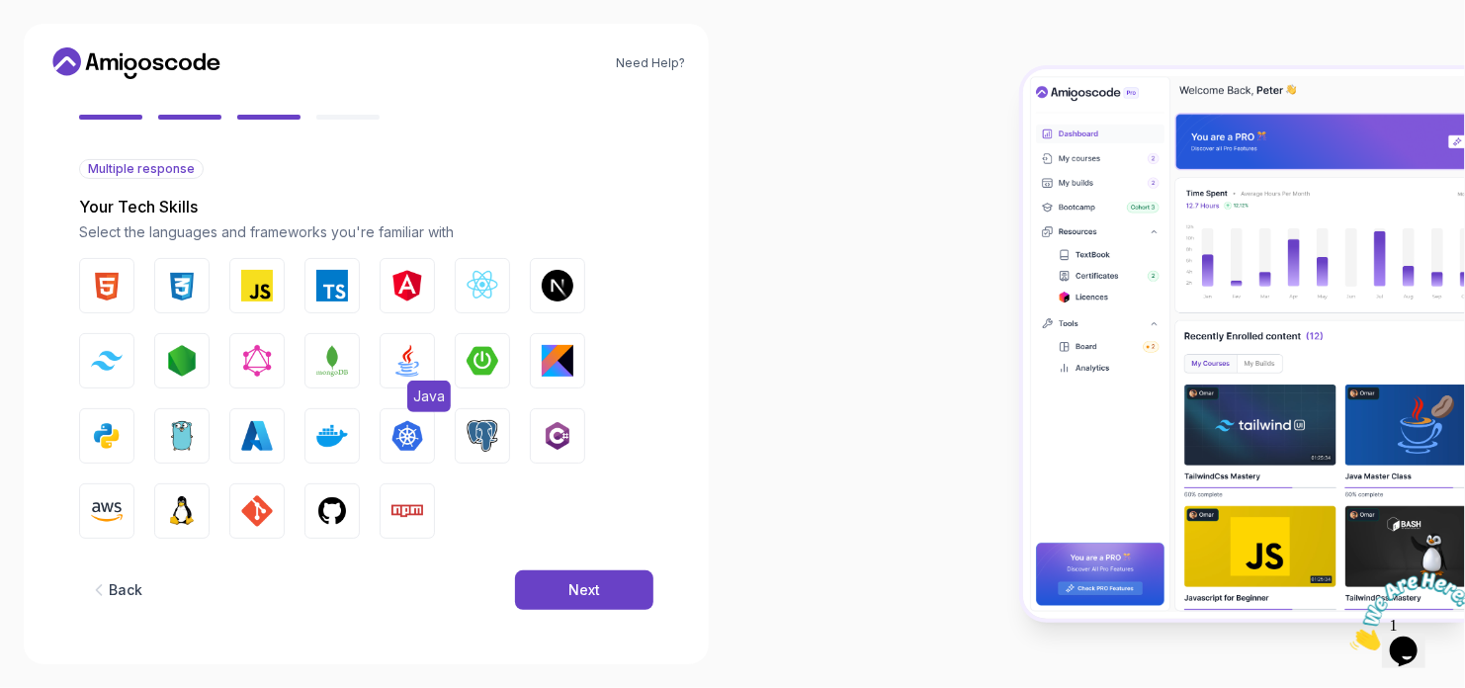
click at [408, 372] on img "button" at bounding box center [407, 361] width 32 height 32
click at [124, 274] on button "HTML" at bounding box center [106, 285] width 55 height 55
click at [180, 290] on img "button" at bounding box center [182, 286] width 32 height 32
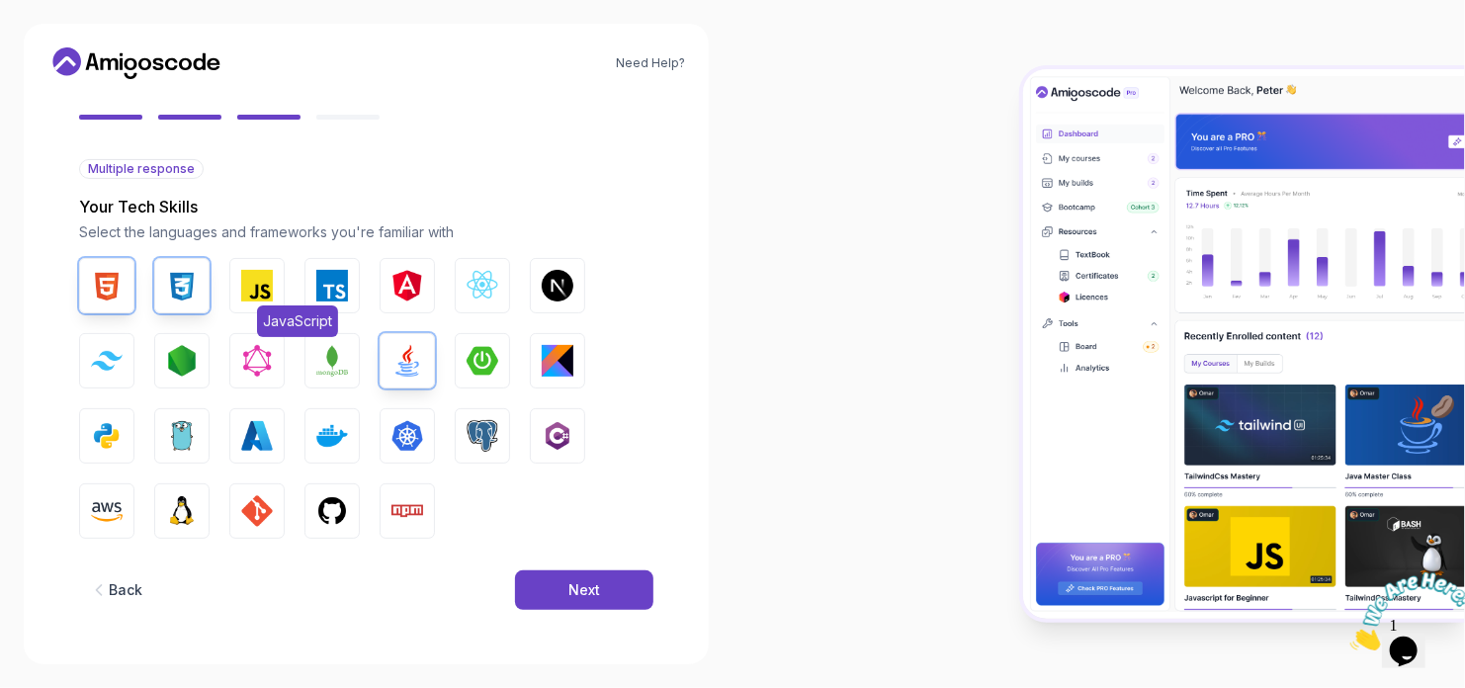
click at [240, 291] on button "JavaScript" at bounding box center [256, 285] width 55 height 55
click at [463, 296] on button "React.js" at bounding box center [482, 285] width 55 height 55
click at [129, 438] on button "Python" at bounding box center [106, 435] width 55 height 55
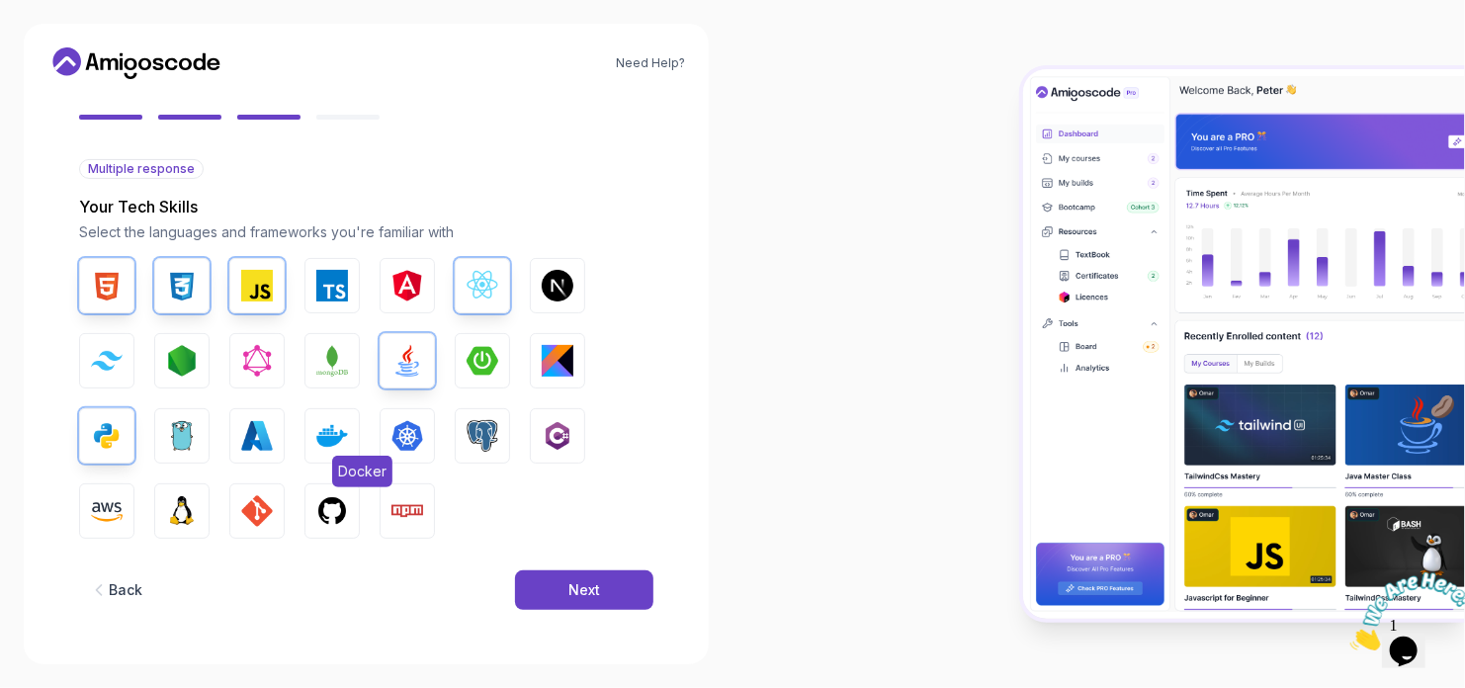
click at [327, 447] on img "button" at bounding box center [332, 436] width 32 height 32
click at [313, 521] on button "GitHub" at bounding box center [331, 510] width 55 height 55
click at [177, 514] on img "button" at bounding box center [182, 511] width 32 height 32
click at [117, 511] on img "button" at bounding box center [107, 511] width 32 height 32
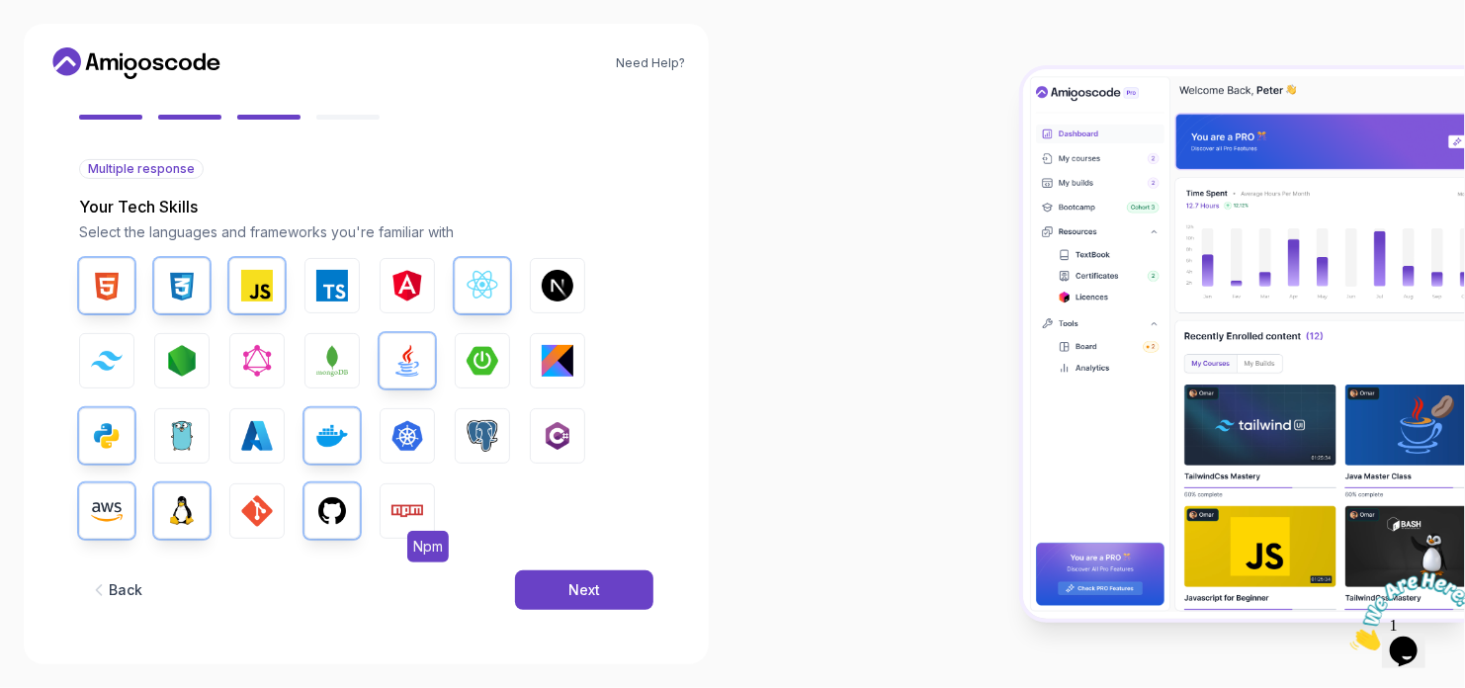
click at [406, 515] on img "button" at bounding box center [407, 511] width 32 height 32
click at [573, 585] on div "Next" at bounding box center [584, 590] width 32 height 20
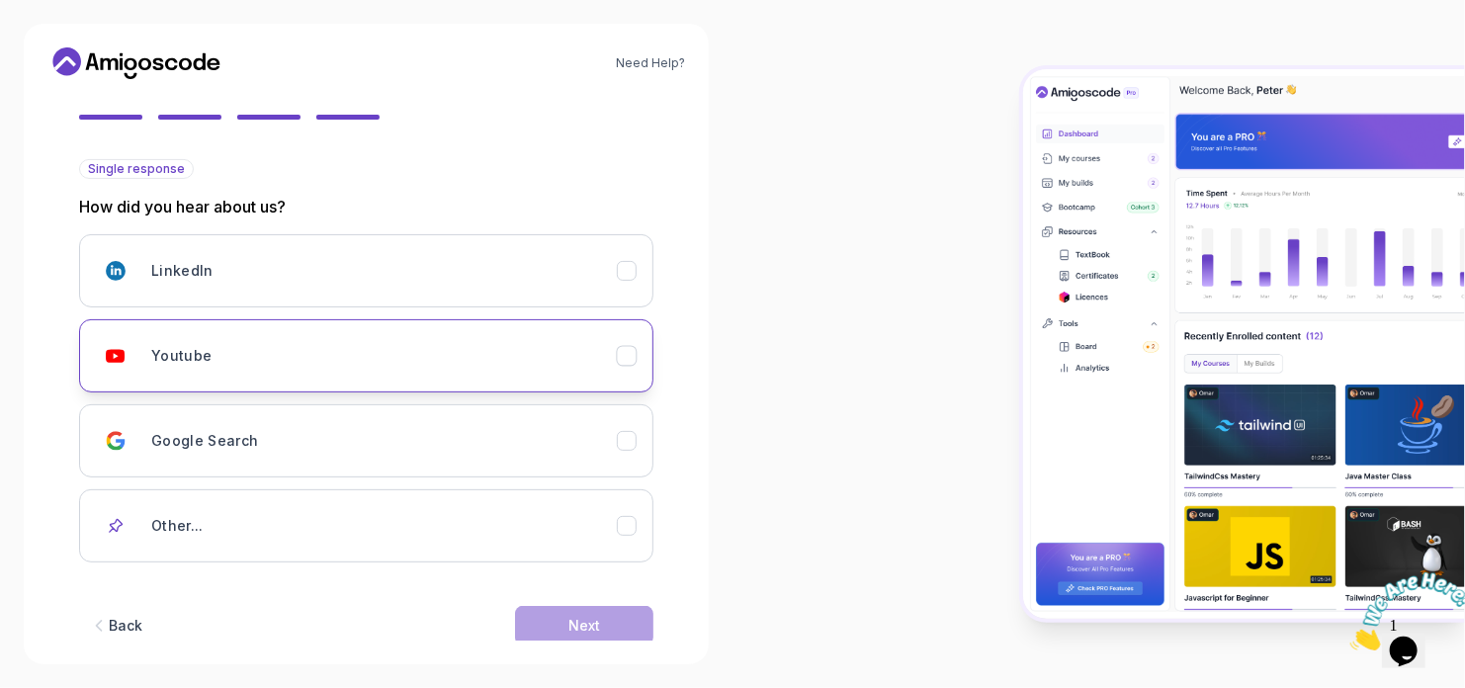
click at [493, 362] on div "Youtube" at bounding box center [384, 356] width 466 height 40
click at [569, 623] on div "Next" at bounding box center [584, 626] width 32 height 20
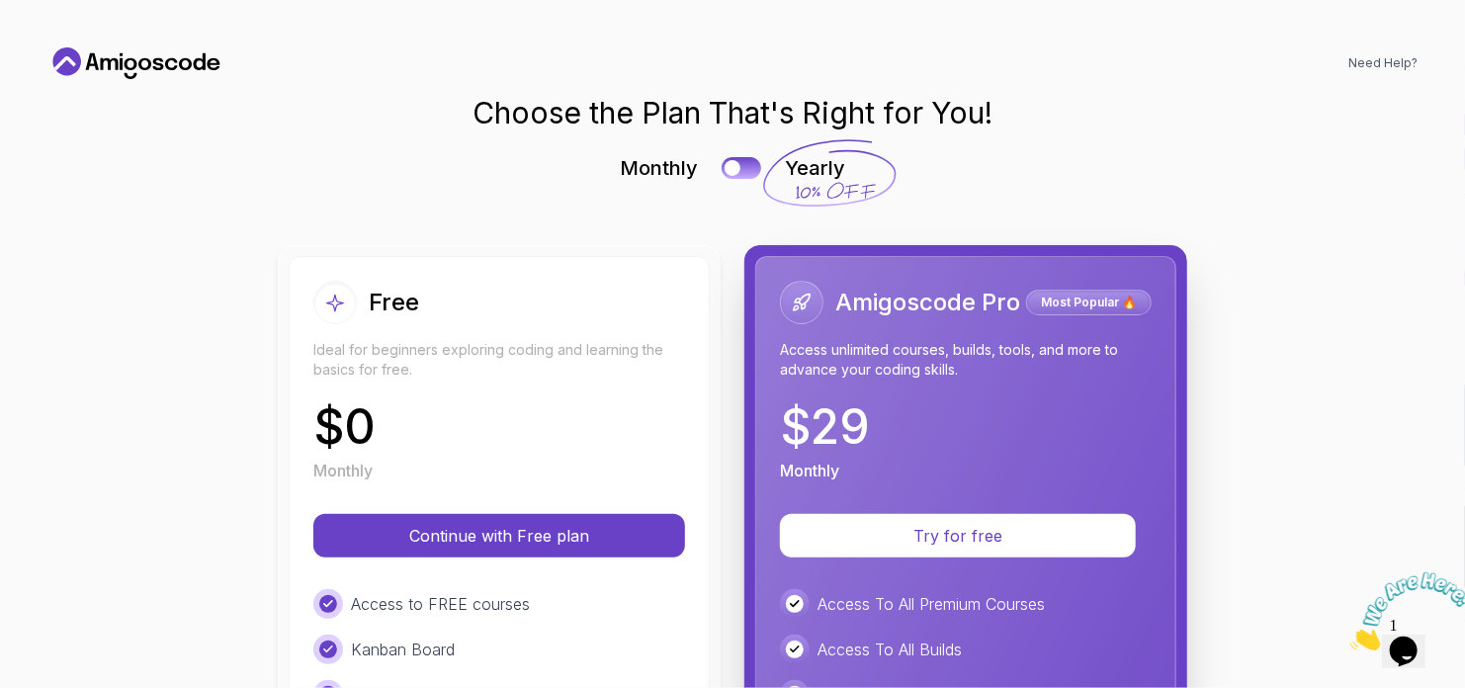
scroll to position [0, 0]
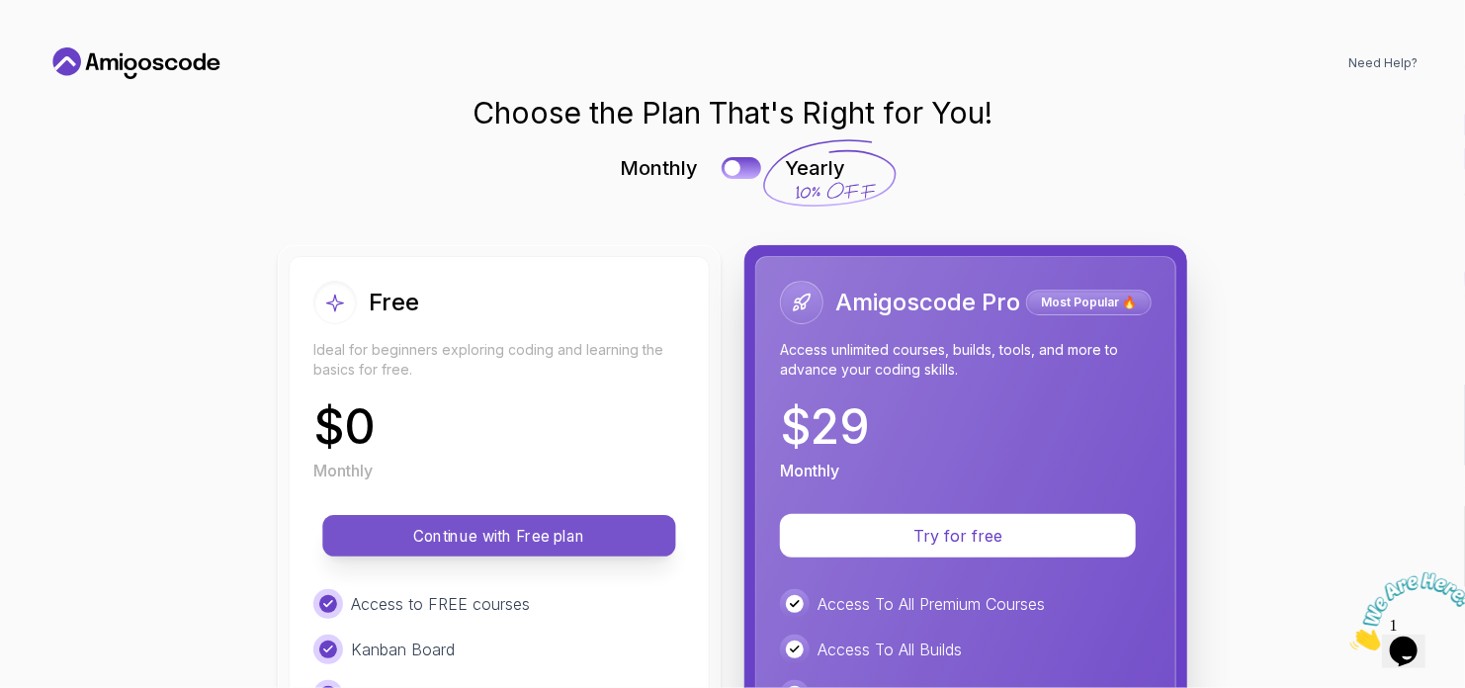
click at [545, 547] on button "Continue with Free plan" at bounding box center [498, 536] width 353 height 42
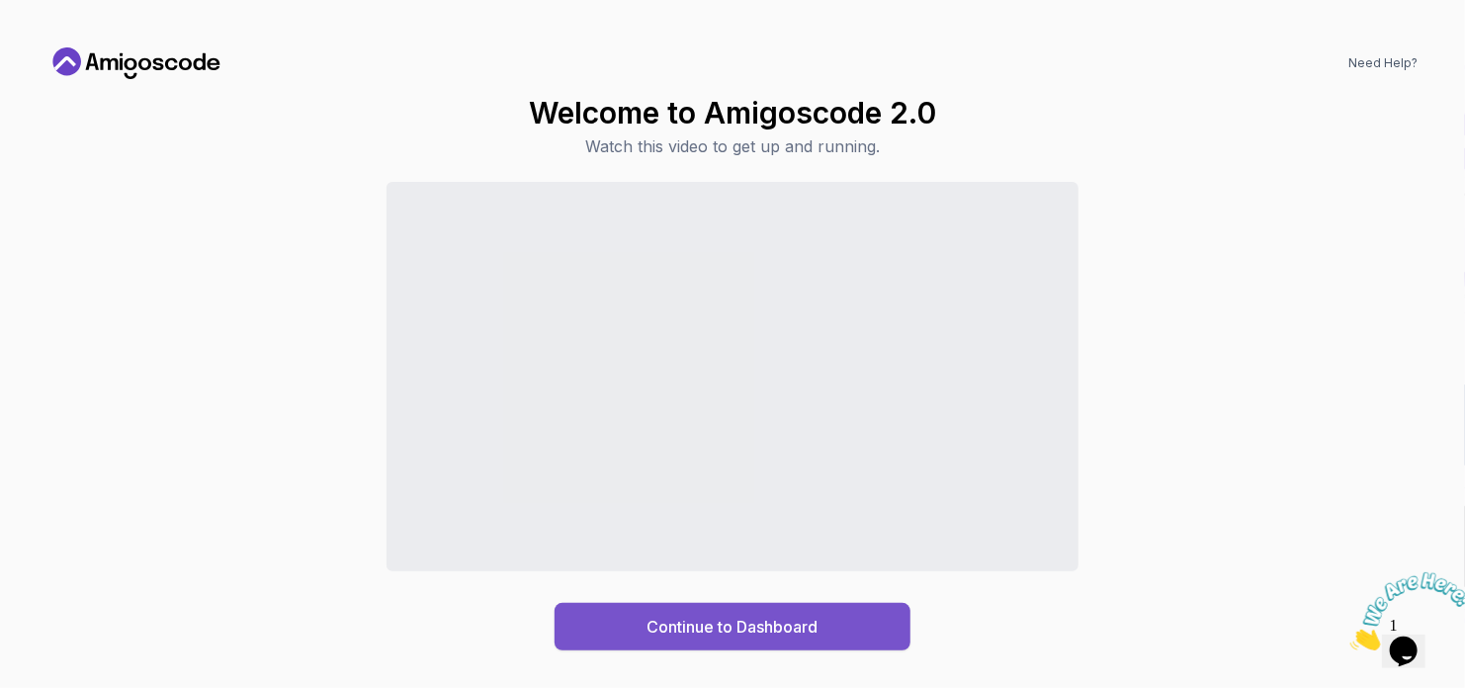
click at [656, 636] on div "Continue to Dashboard" at bounding box center [732, 627] width 171 height 24
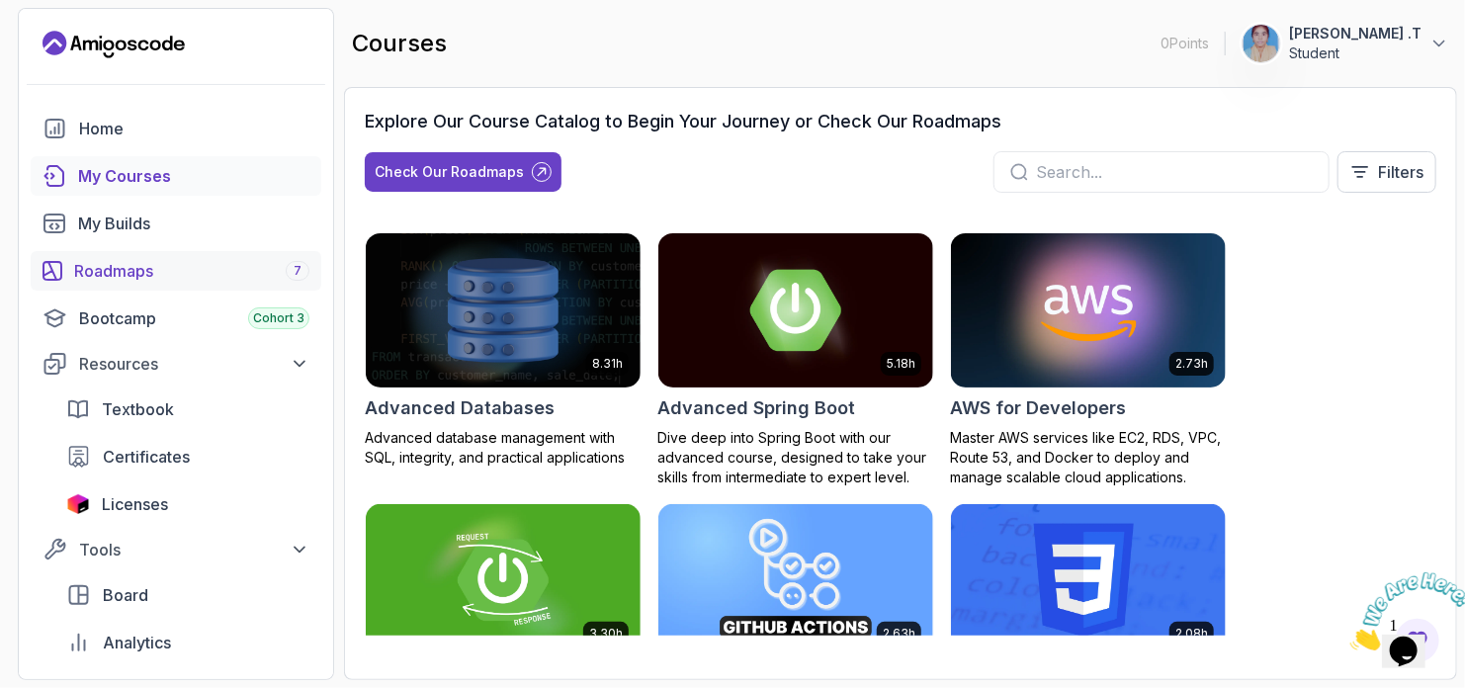
click at [244, 282] on div "Roadmaps 7" at bounding box center [191, 271] width 235 height 24
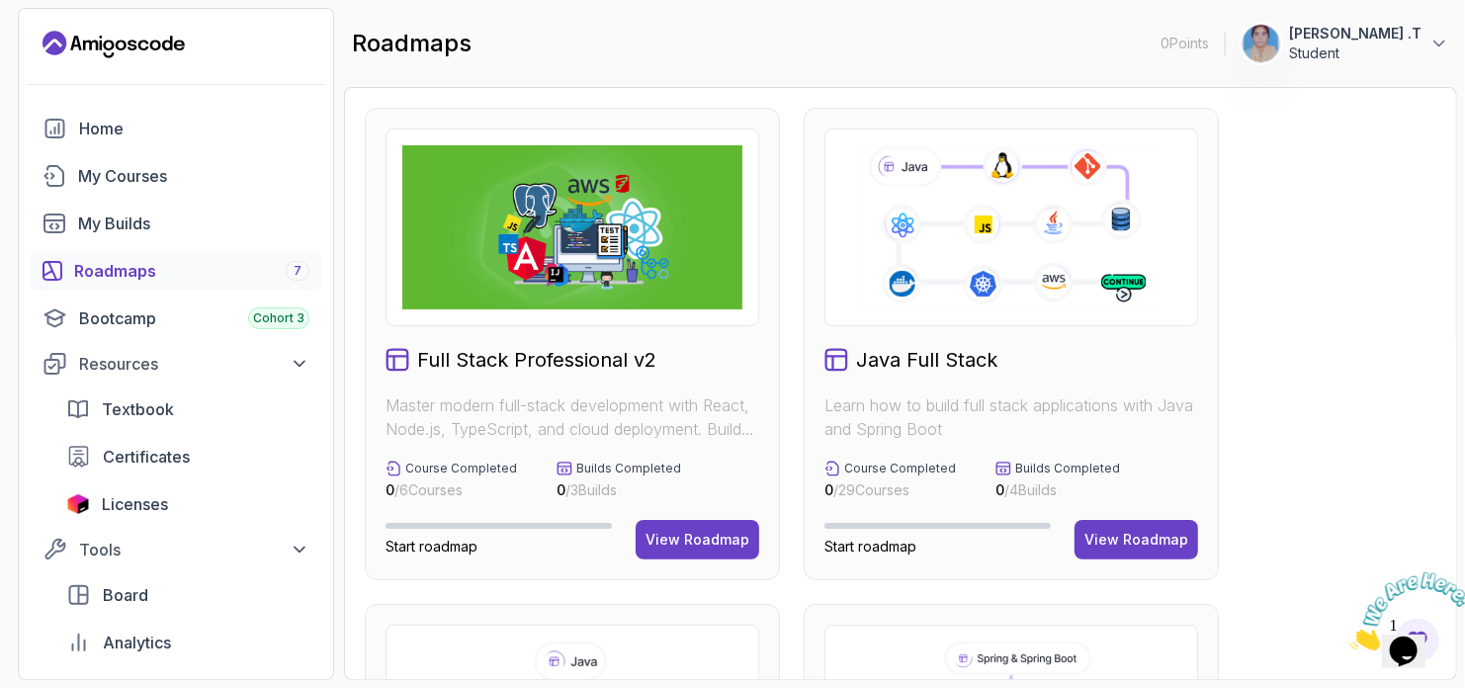
scroll to position [40, 0]
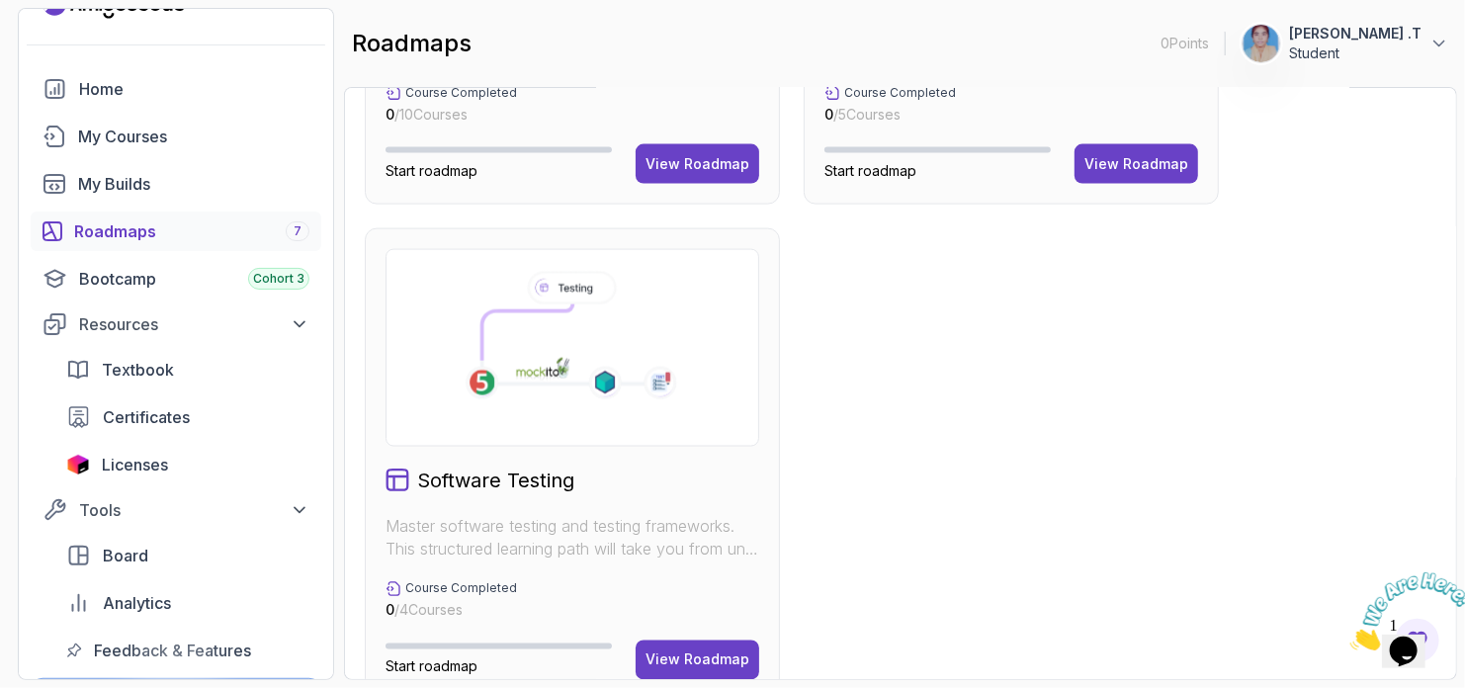
scroll to position [0, 0]
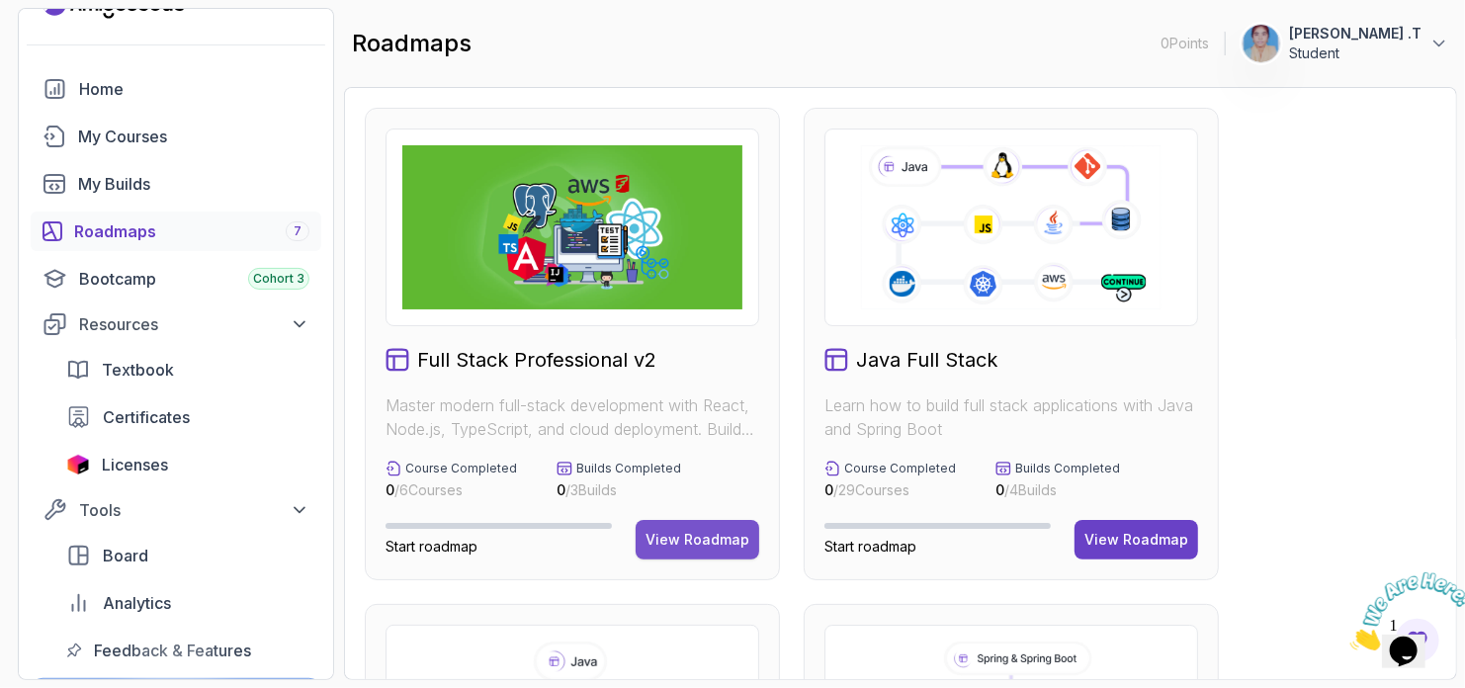
click at [683, 537] on div "View Roadmap" at bounding box center [697, 540] width 104 height 20
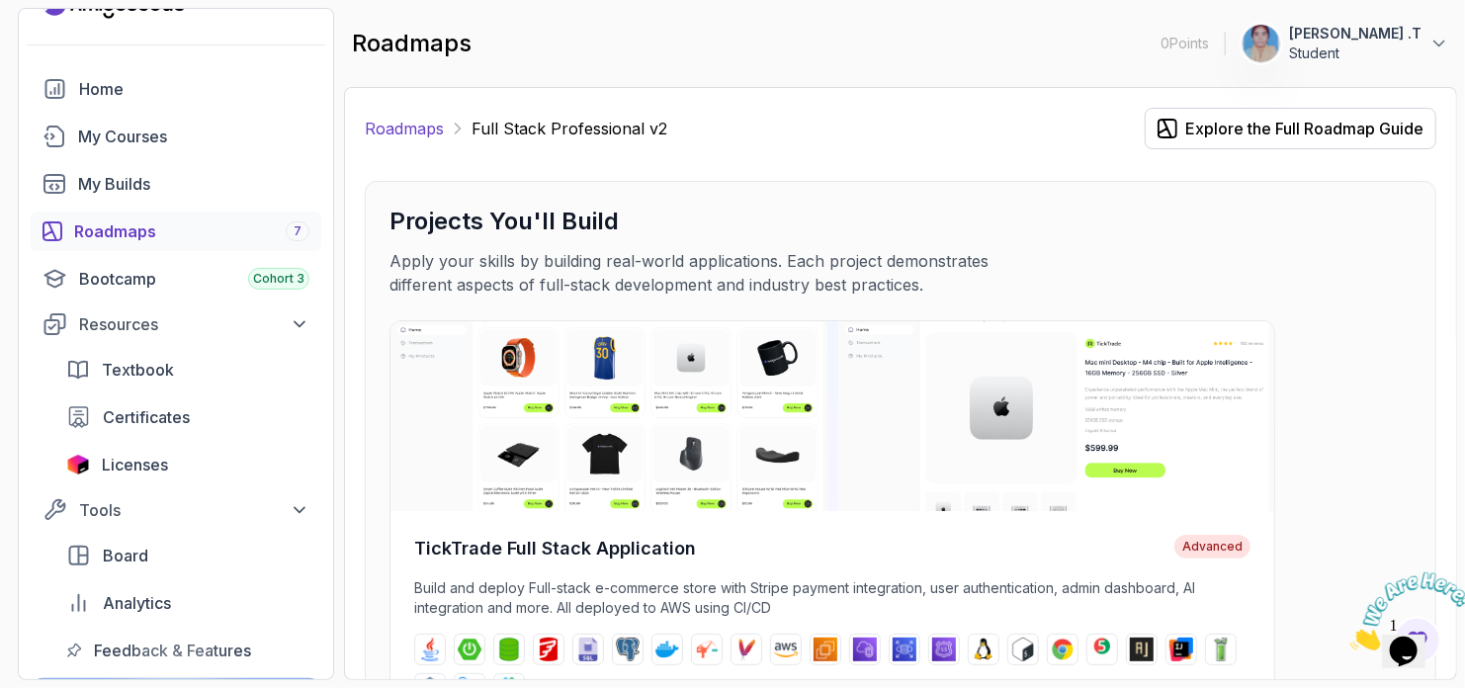
click at [402, 133] on link "Roadmaps" at bounding box center [404, 129] width 79 height 24
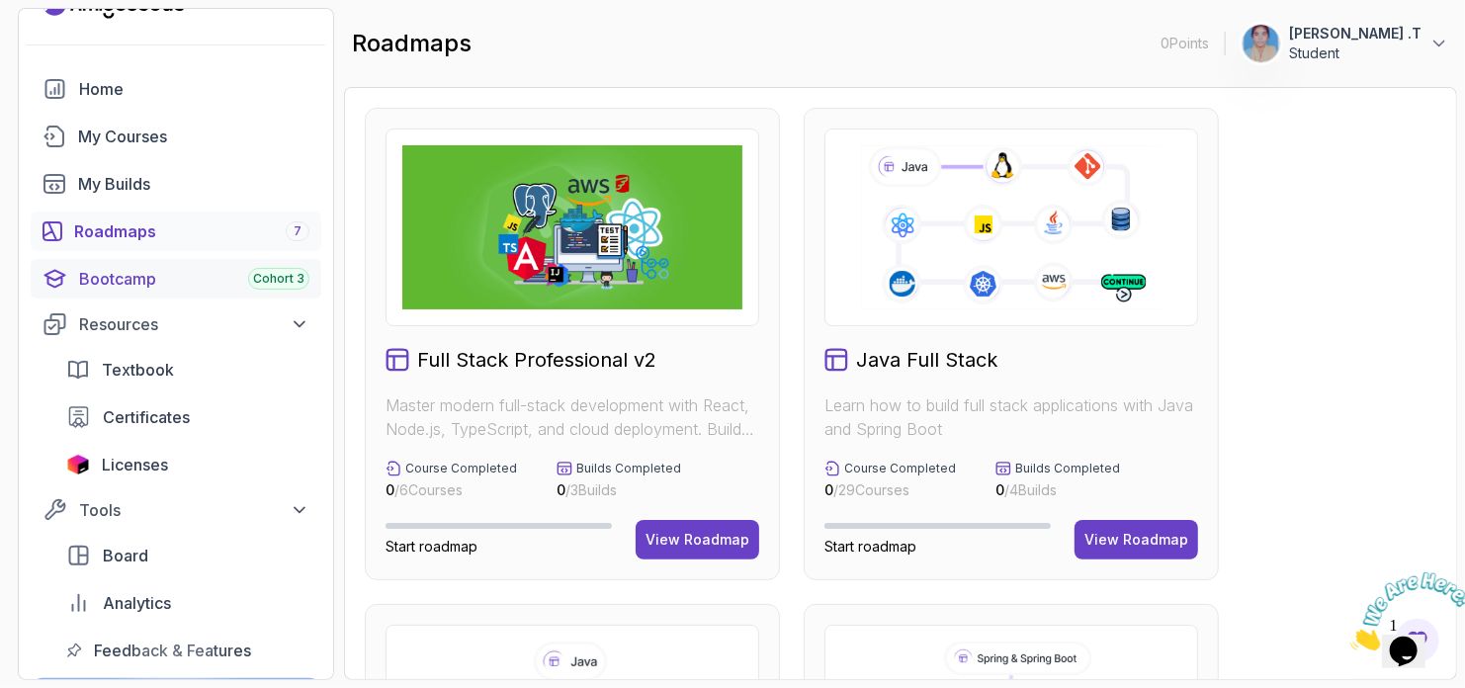
click at [242, 289] on div "Bootcamp Cohort 3" at bounding box center [194, 279] width 230 height 24
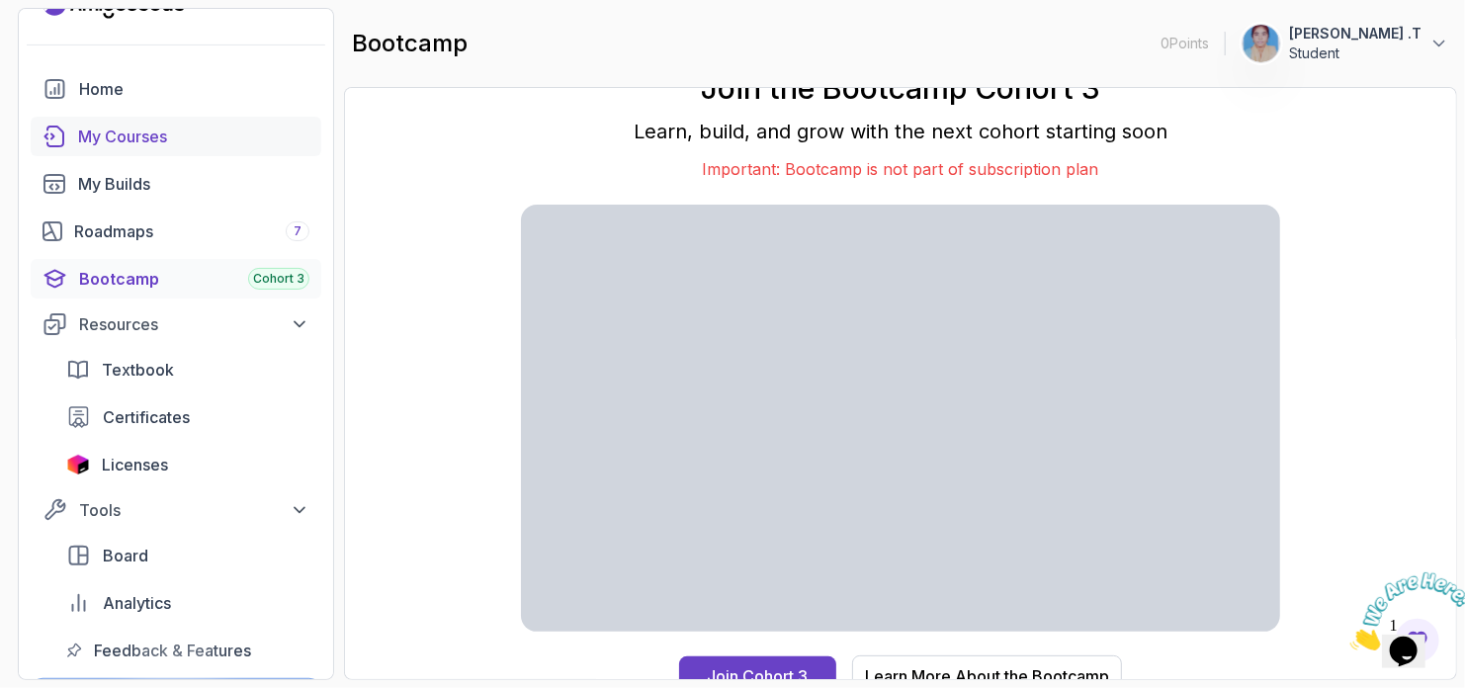
click at [147, 137] on div "My Courses" at bounding box center [193, 137] width 231 height 24
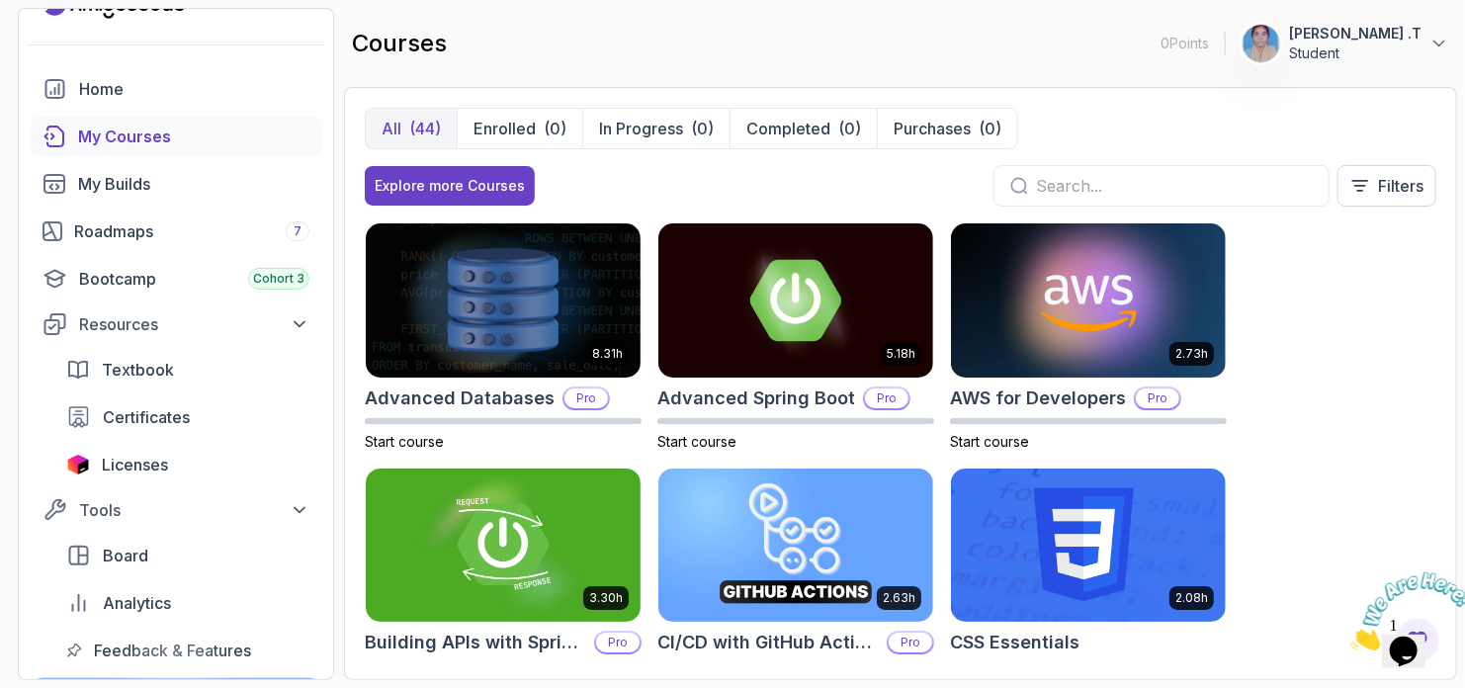
click at [1117, 179] on input "text" at bounding box center [1174, 186] width 277 height 24
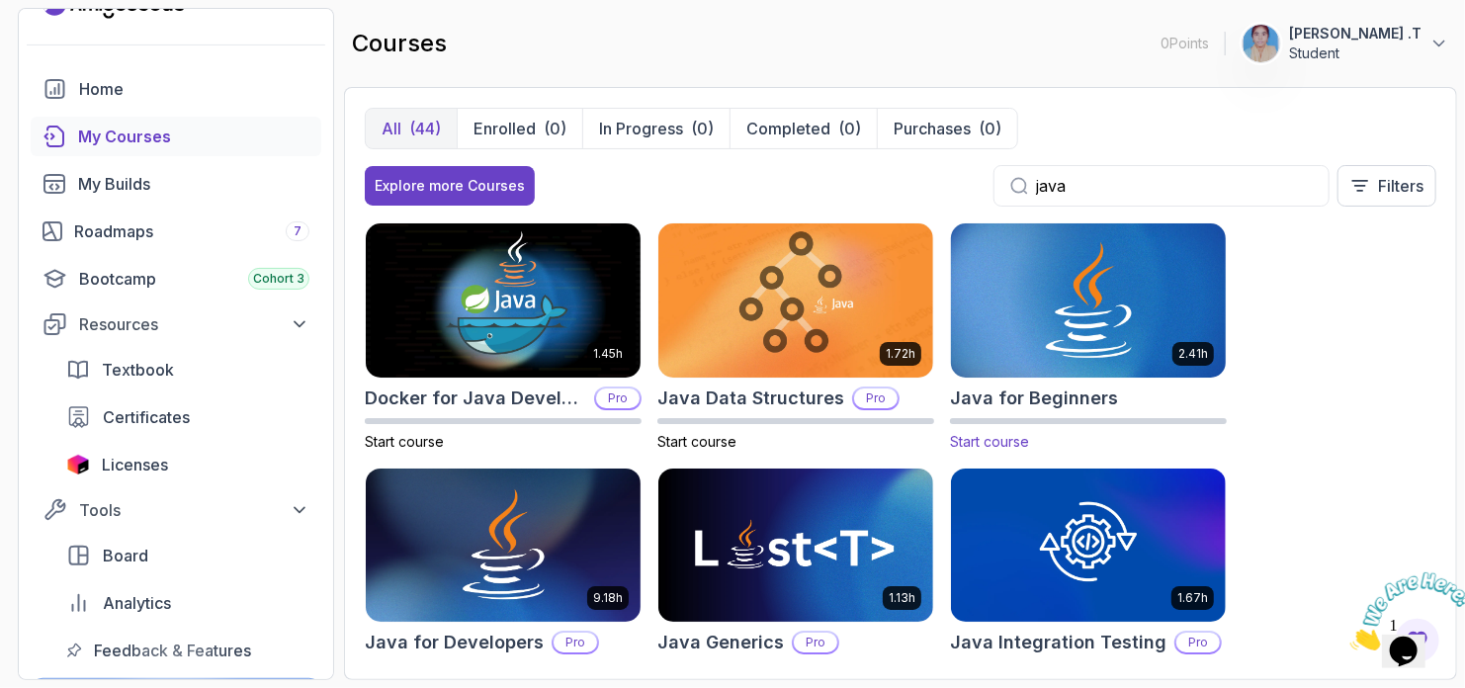
type input "java"
click at [1039, 375] on img at bounding box center [1088, 299] width 289 height 161
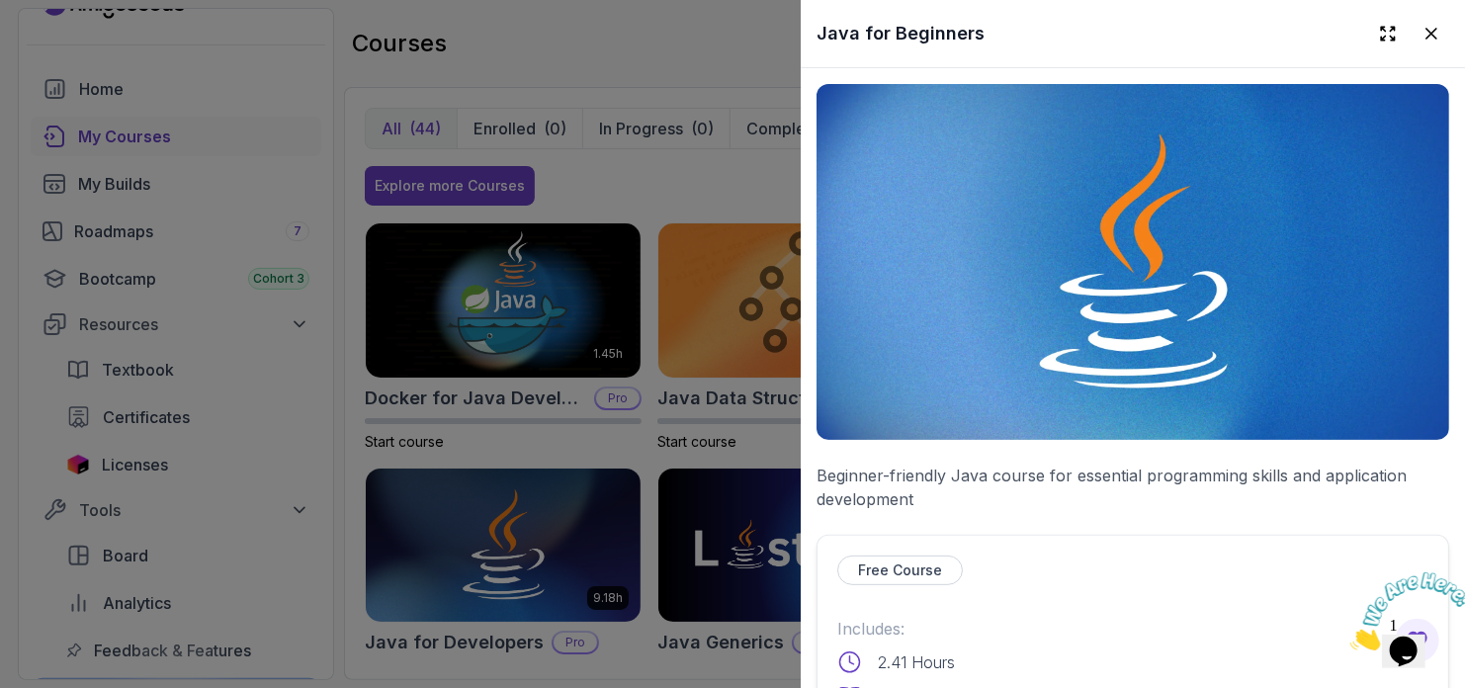
scroll to position [607, 0]
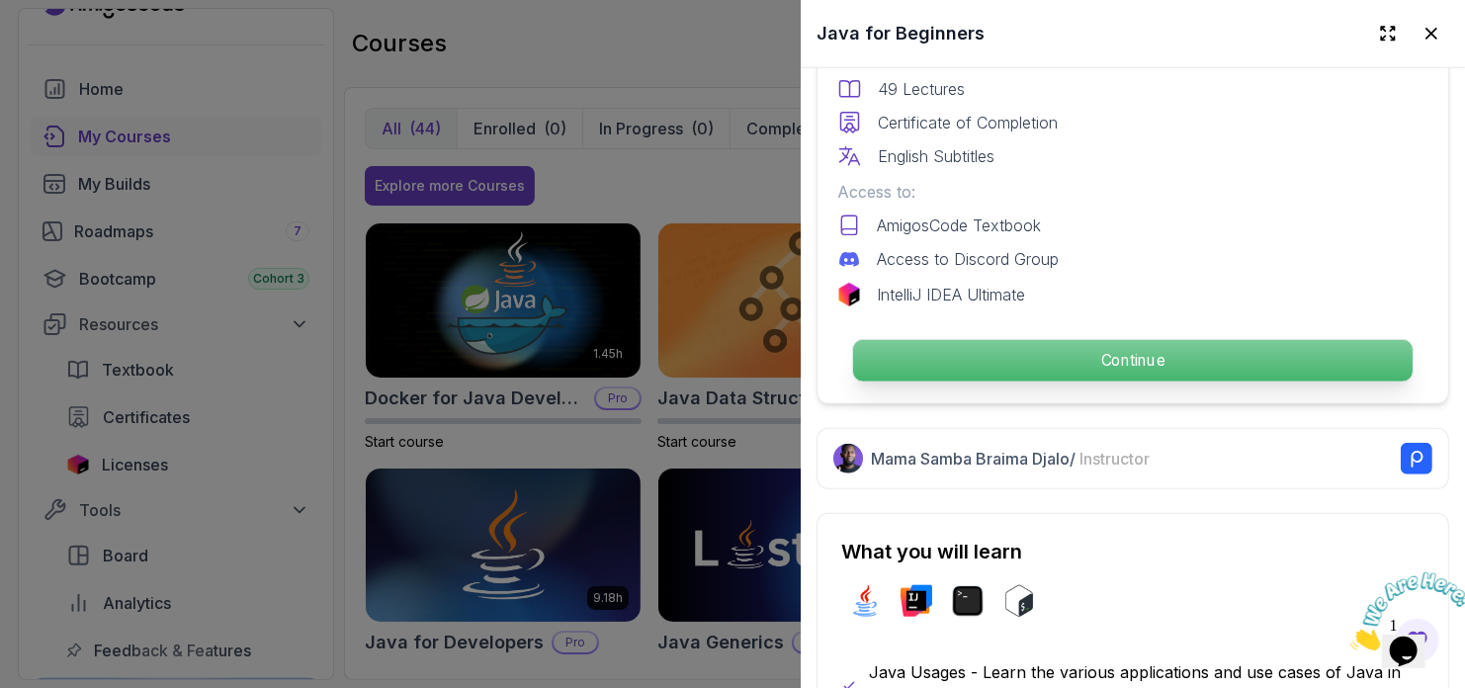
click at [1059, 340] on p "Continue" at bounding box center [1132, 361] width 559 height 42
click at [991, 368] on p "Continue" at bounding box center [1132, 361] width 559 height 42
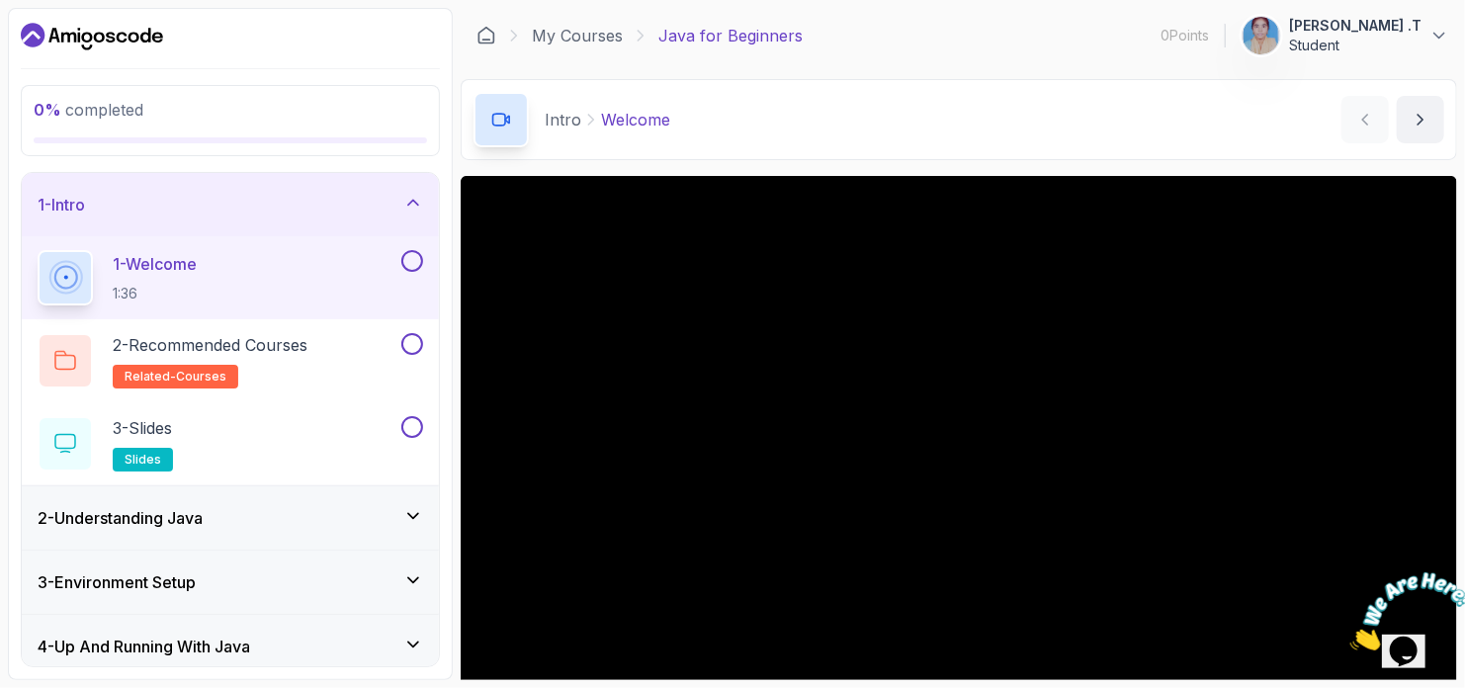
click at [1418, 632] on img at bounding box center [1410, 610] width 123 height 78
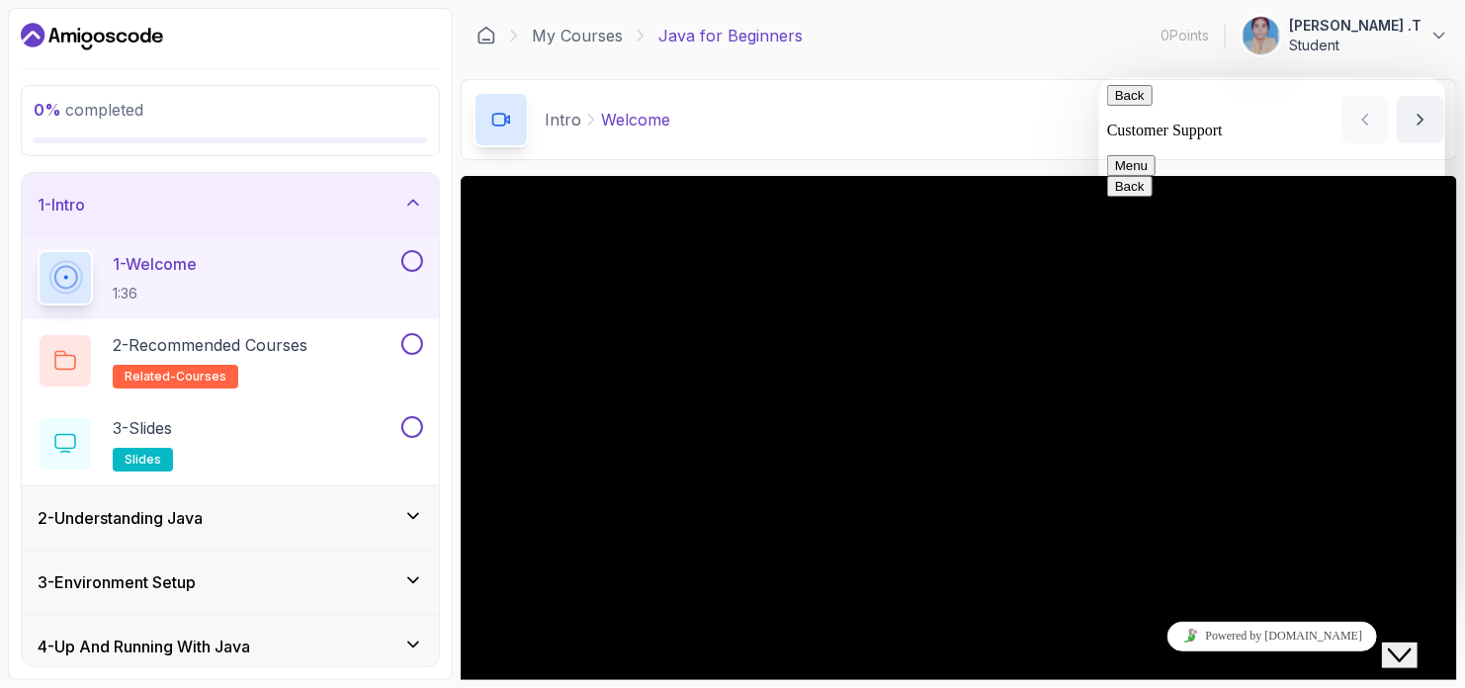
scroll to position [368, 0]
drag, startPoint x: 1441, startPoint y: 463, endPoint x: 1442, endPoint y: 356, distance: 106.7
drag, startPoint x: 1442, startPoint y: 356, endPoint x: 1436, endPoint y: 304, distance: 51.7
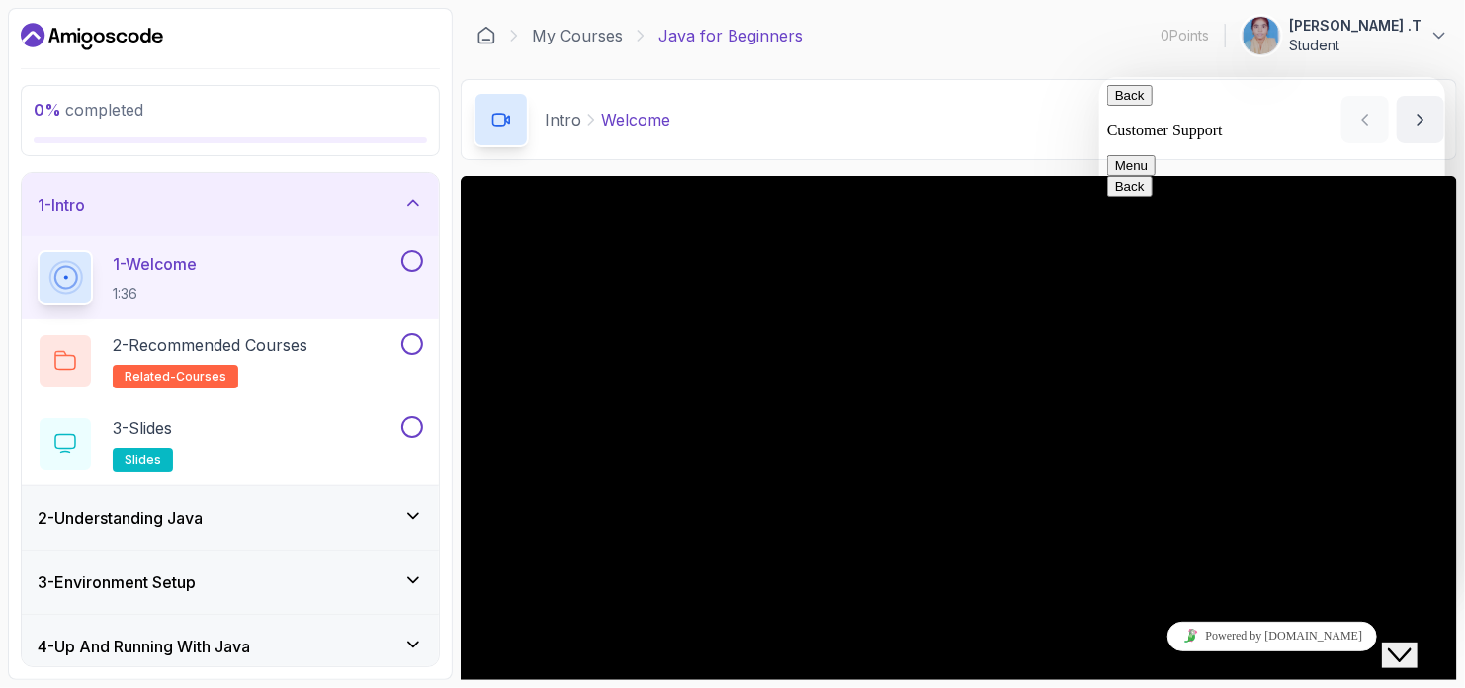
drag, startPoint x: 1436, startPoint y: 304, endPoint x: 1431, endPoint y: 314, distance: 11.0
click at [1129, 105] on button "Back" at bounding box center [1128, 94] width 45 height 21
click at [1406, 648] on icon "Close Chat This icon closes the chat window." at bounding box center [1399, 654] width 24 height 24
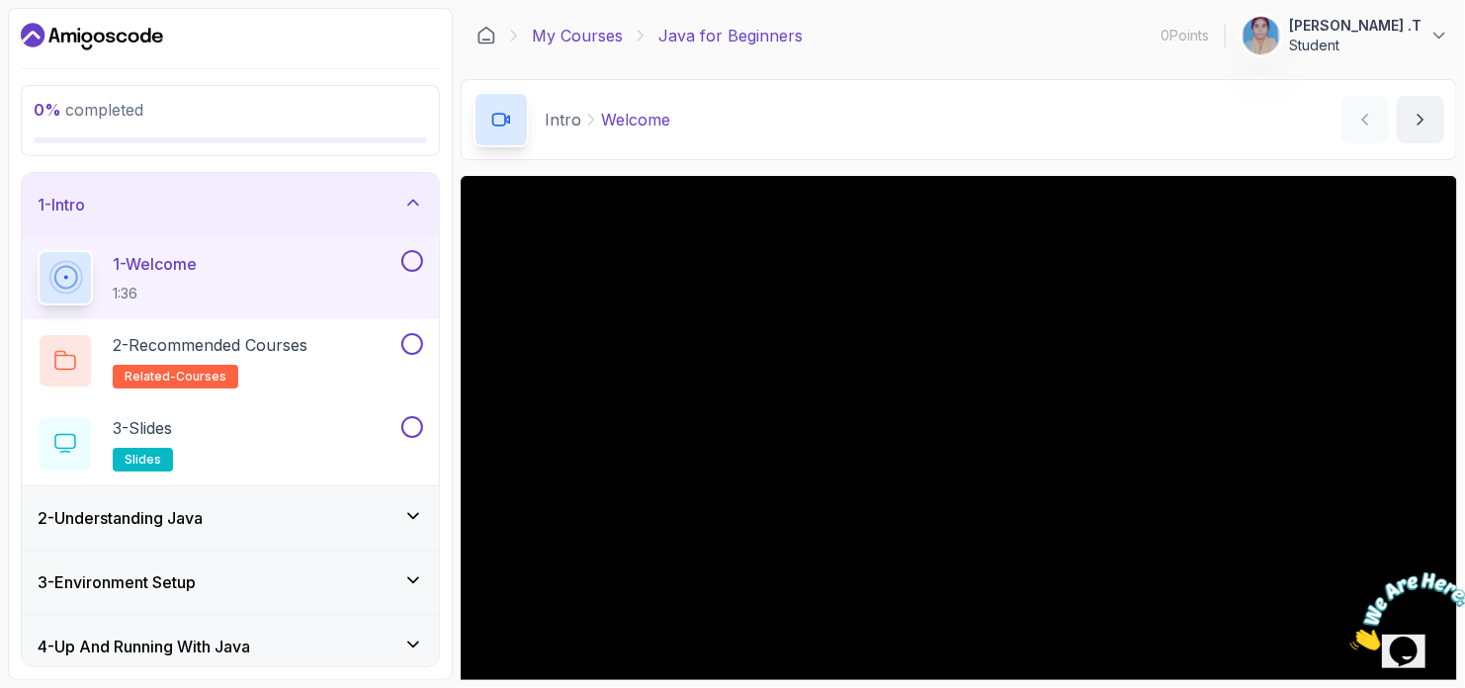
click at [579, 41] on link "My Courses" at bounding box center [577, 36] width 91 height 24
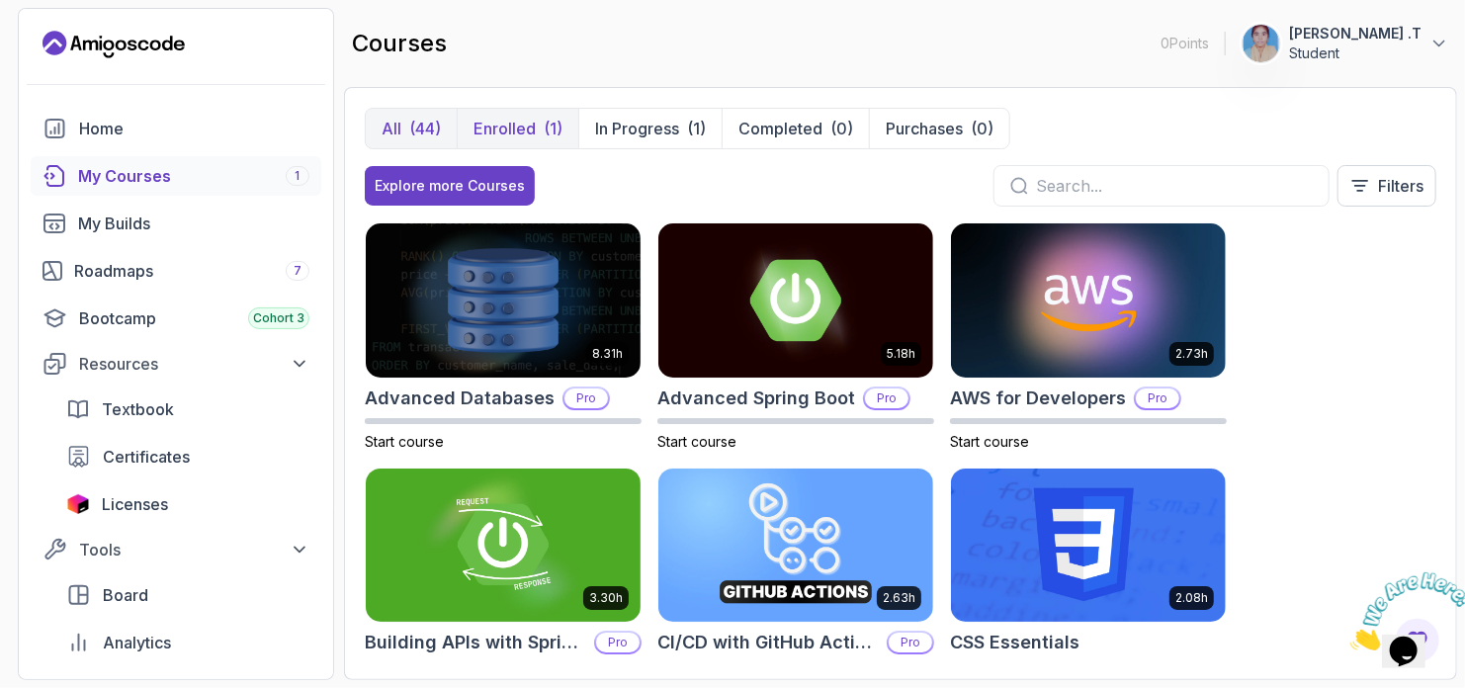
click at [521, 125] on p "Enrolled" at bounding box center [504, 129] width 62 height 24
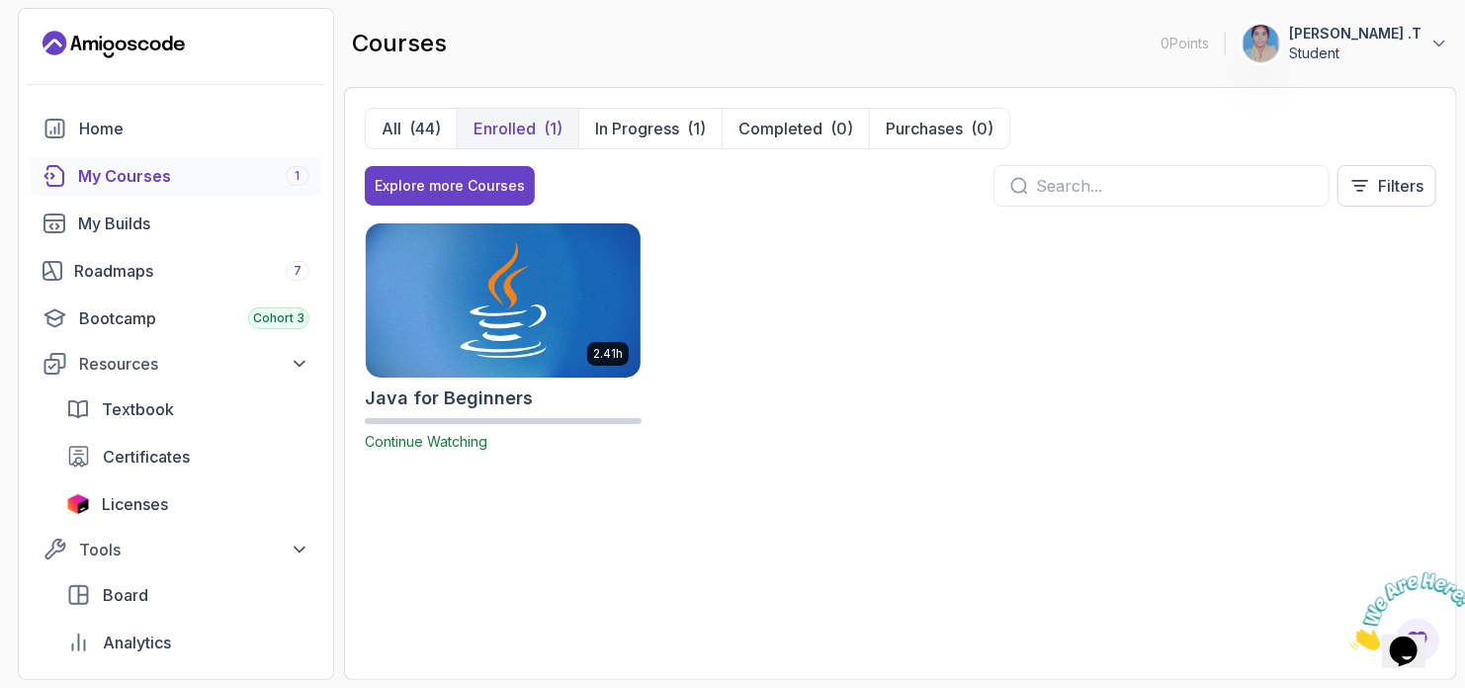
click at [547, 361] on img at bounding box center [503, 299] width 289 height 161
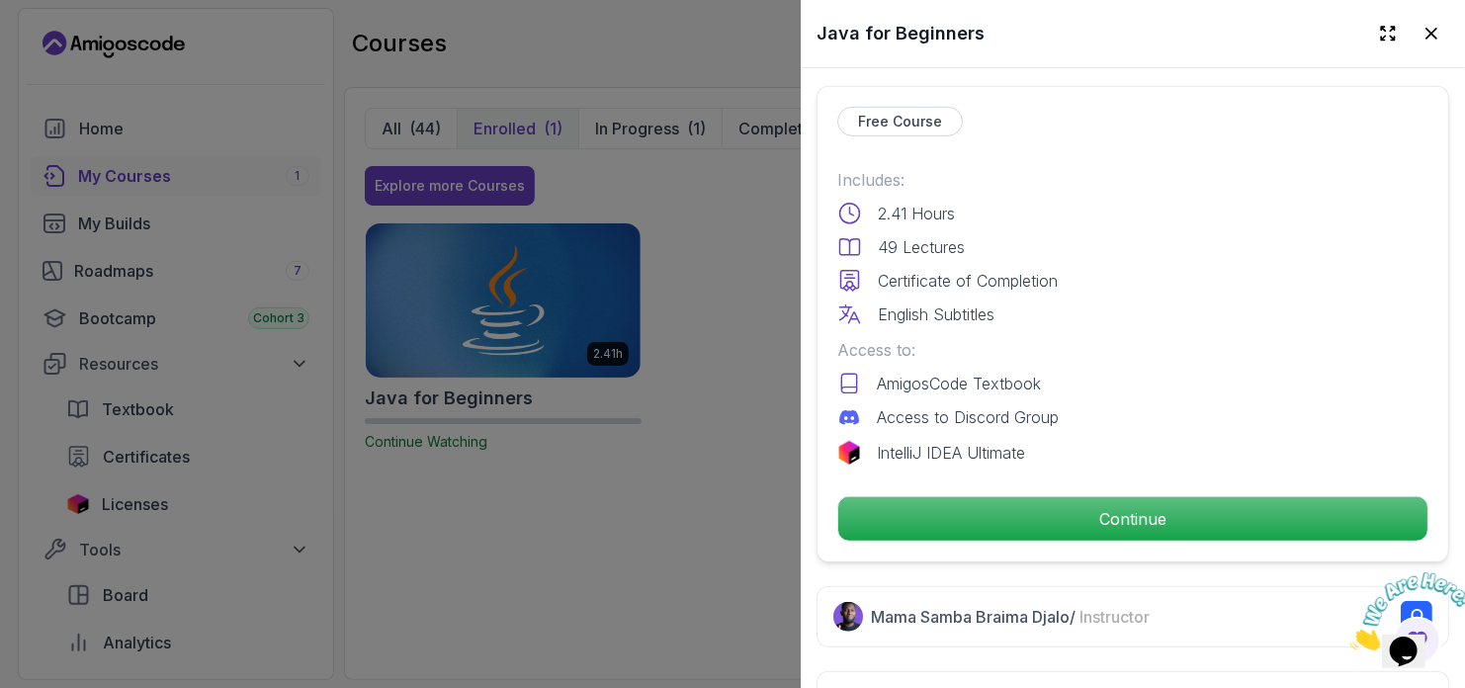
scroll to position [437, 0]
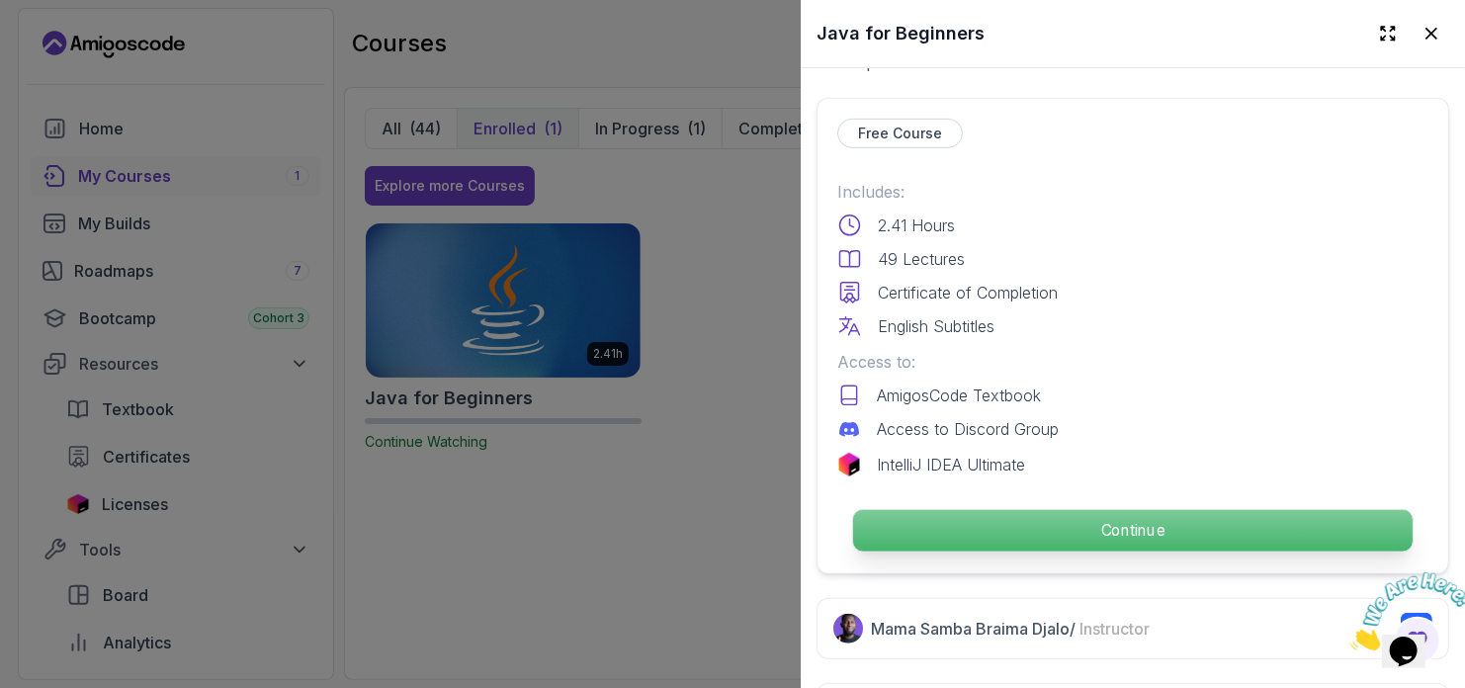
click at [994, 530] on p "Continue" at bounding box center [1132, 531] width 559 height 42
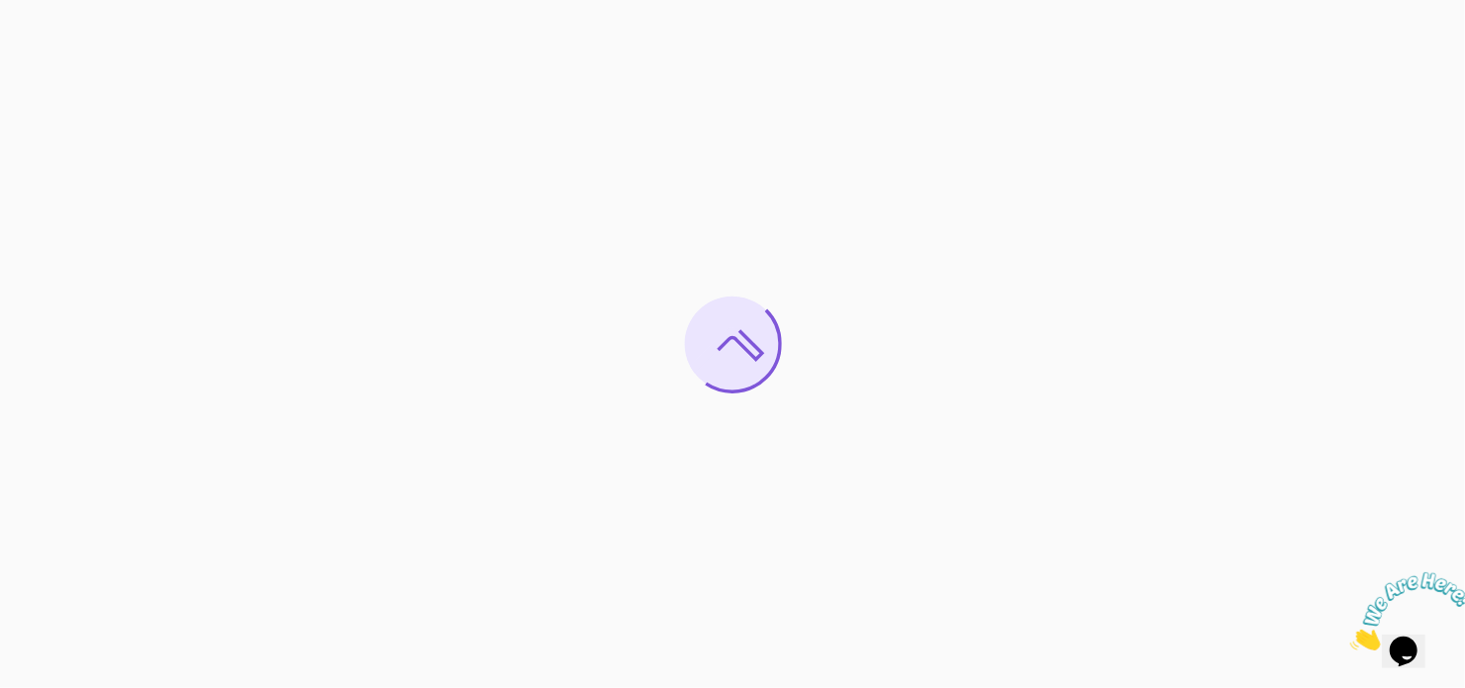
click at [1349, 635] on icon "Close" at bounding box center [1349, 643] width 0 height 17
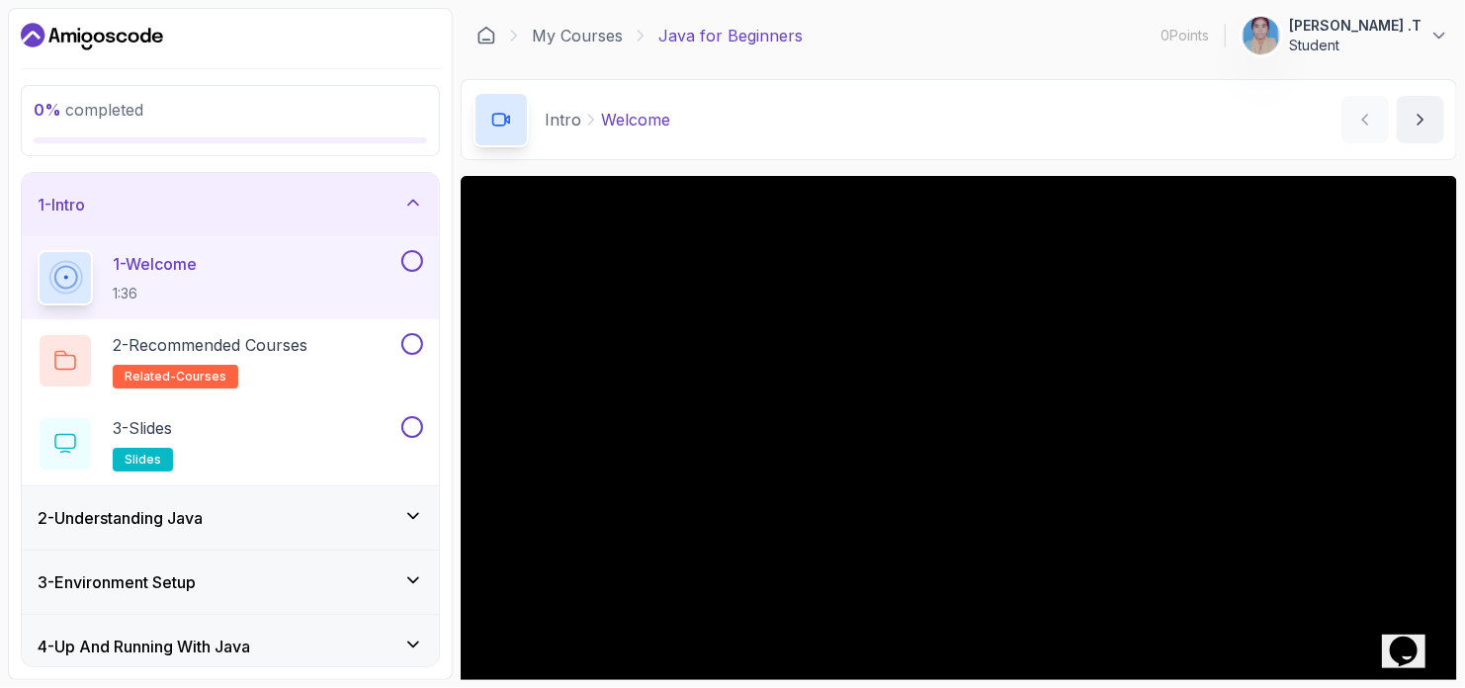
click at [393, 284] on div "1 - Welcome 1:36" at bounding box center [218, 277] width 360 height 55
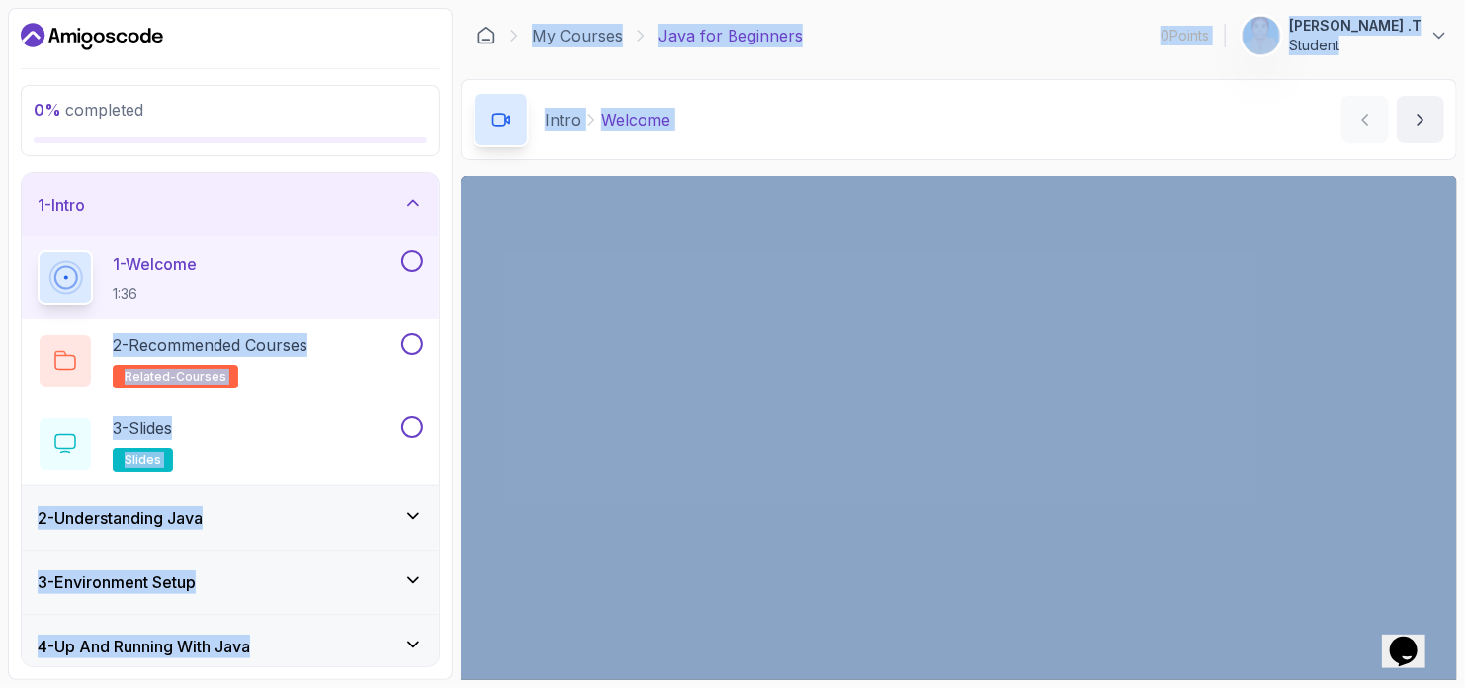
drag, startPoint x: 443, startPoint y: 309, endPoint x: 463, endPoint y: 266, distance: 47.8
click at [266, 215] on div "0 % completed 1 - Intro 1 - Welcome 1:36 2 - Recommended Courses related-course…" at bounding box center [230, 344] width 445 height 672
click at [793, 122] on div "Intro Welcome Welcome by [PERSON_NAME]" at bounding box center [959, 119] width 996 height 81
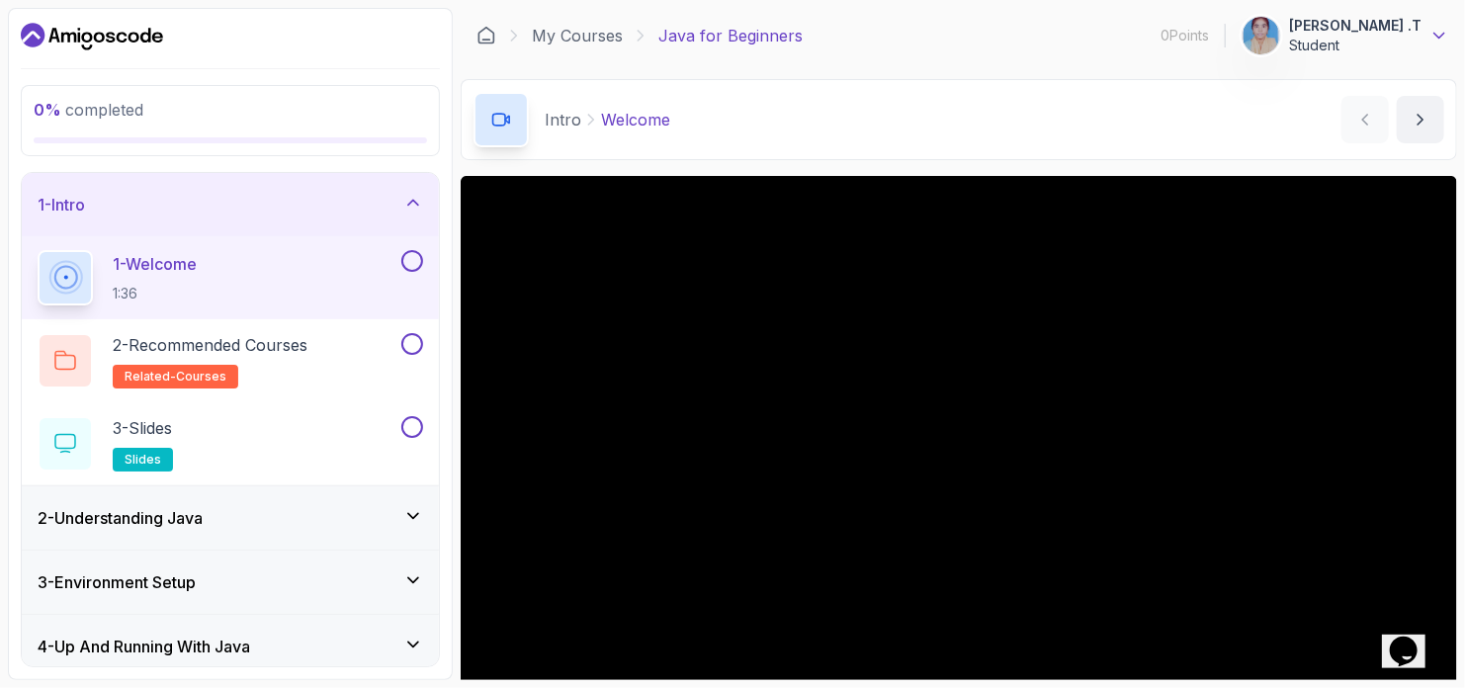
click at [1434, 44] on icon at bounding box center [1439, 36] width 20 height 20
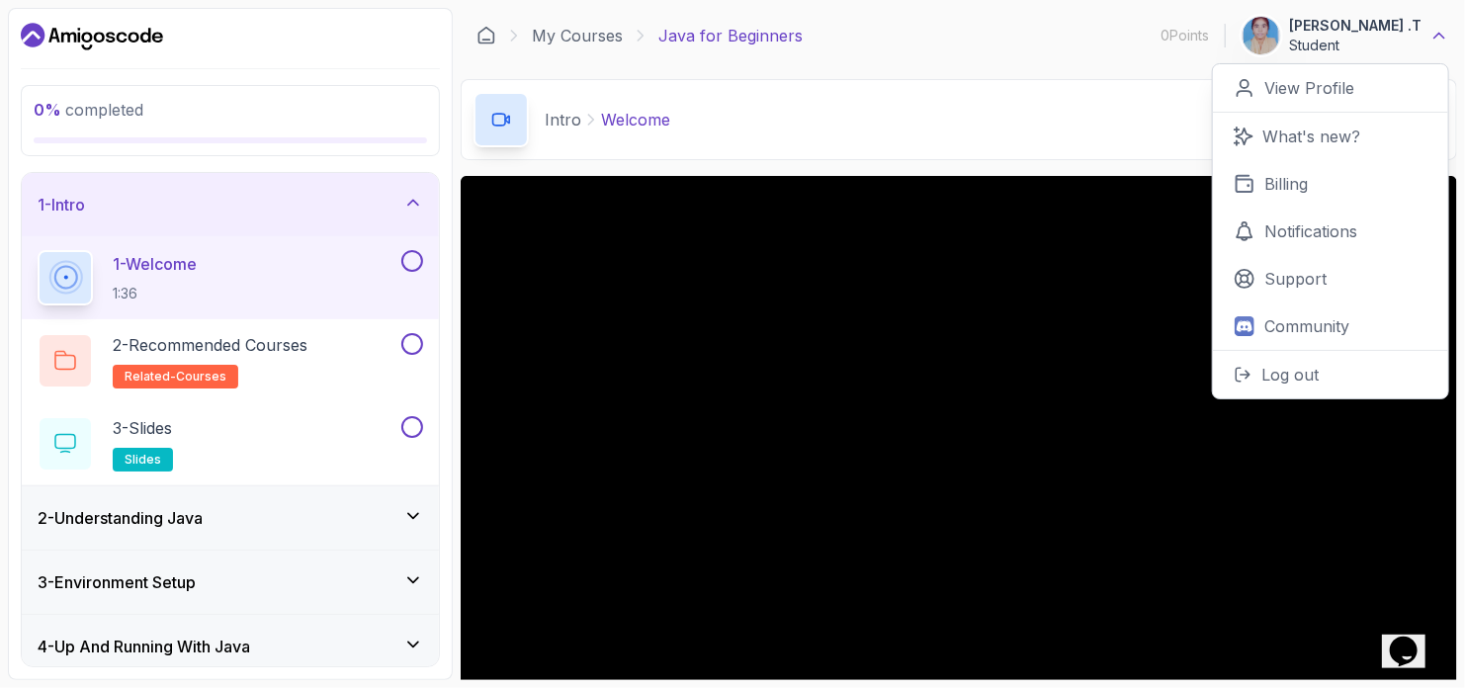
click at [1434, 44] on icon at bounding box center [1439, 36] width 20 height 20
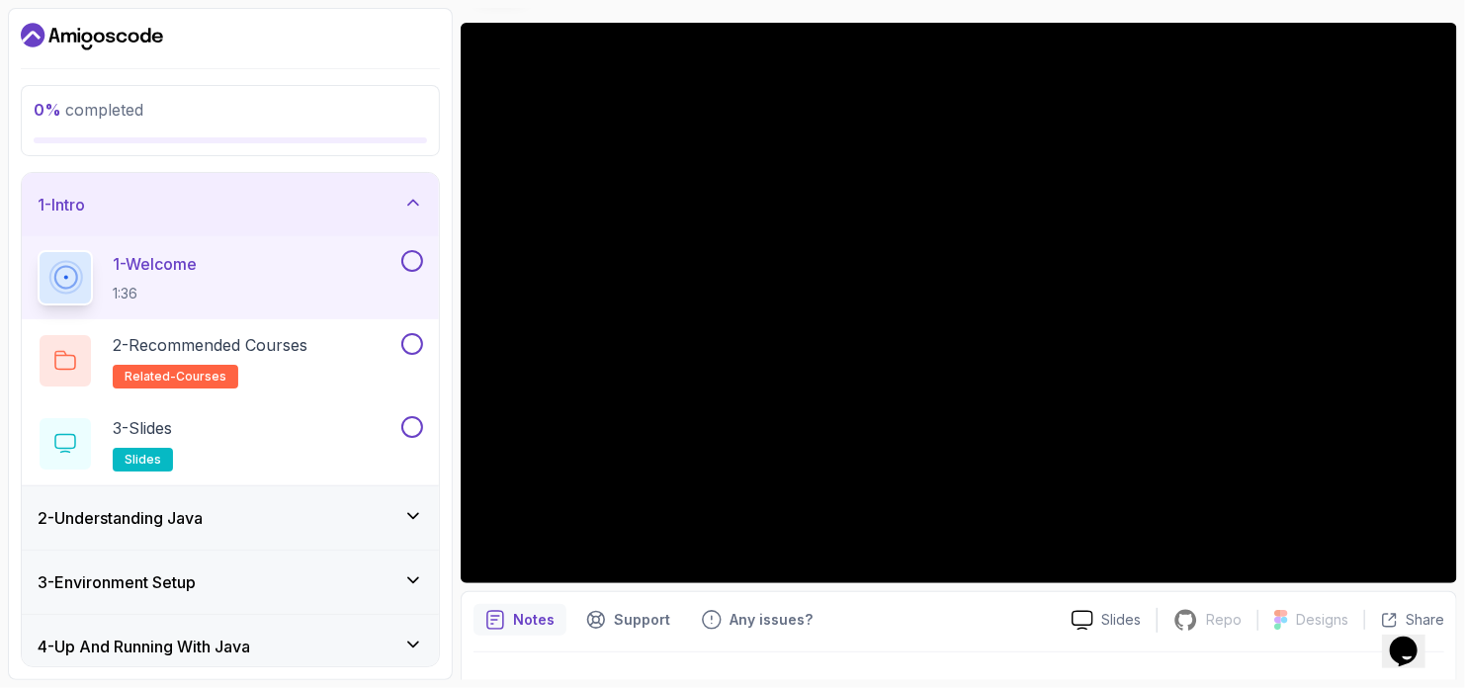
scroll to position [193, 0]
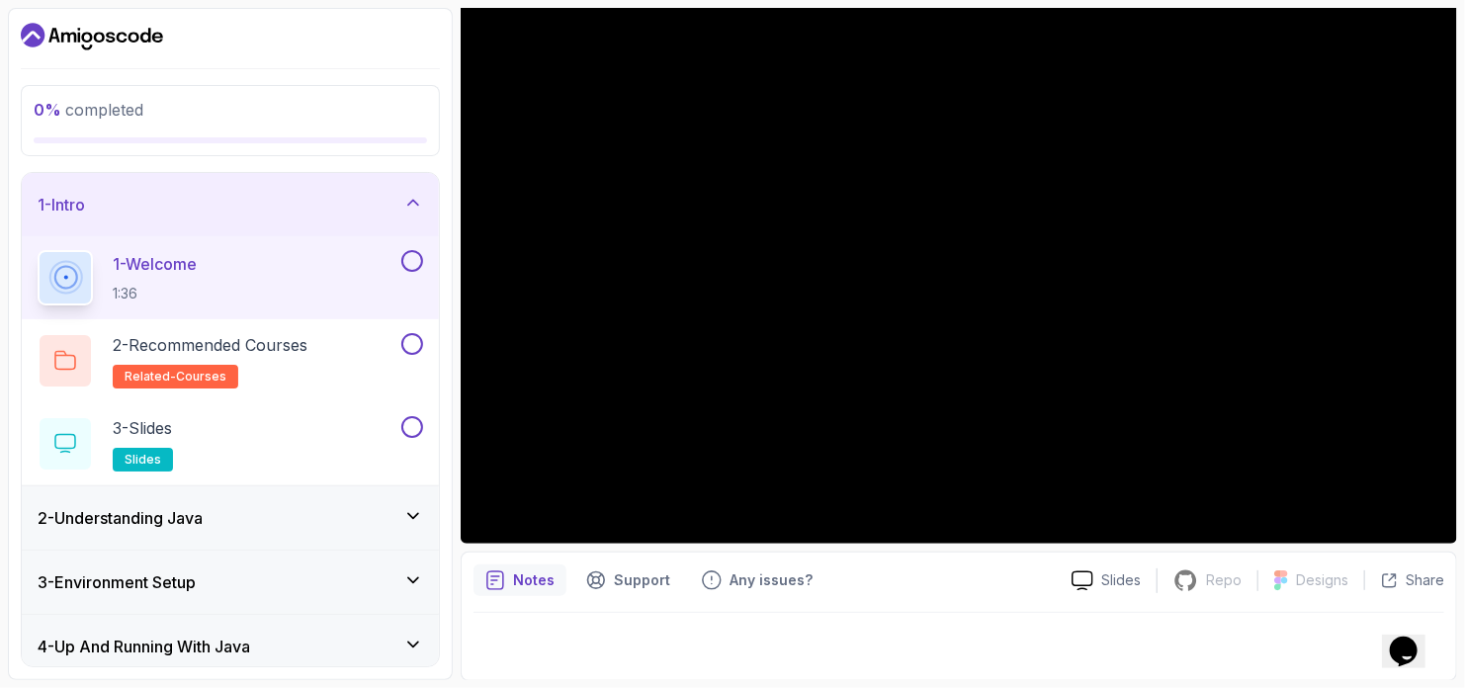
click at [559, 641] on div at bounding box center [958, 640] width 971 height 55
click at [535, 580] on p "Notes" at bounding box center [534, 580] width 42 height 20
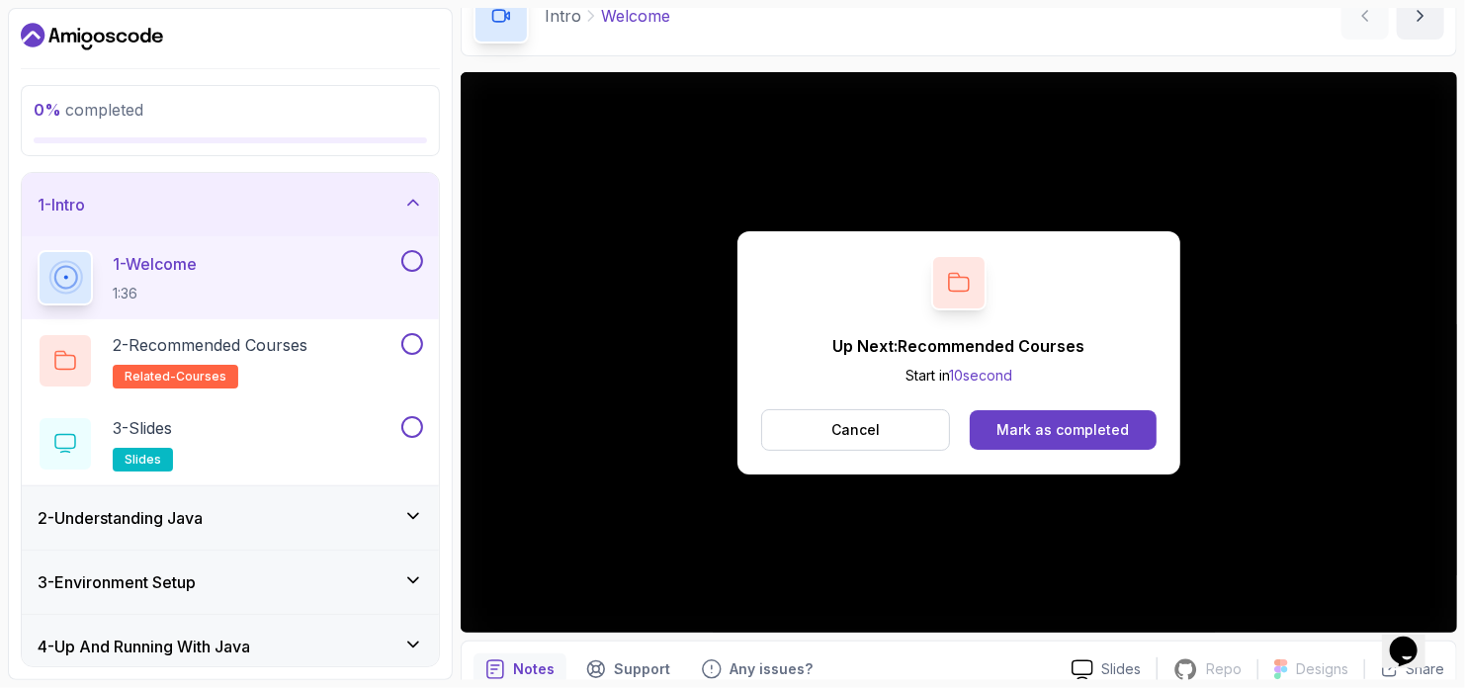
scroll to position [114, 0]
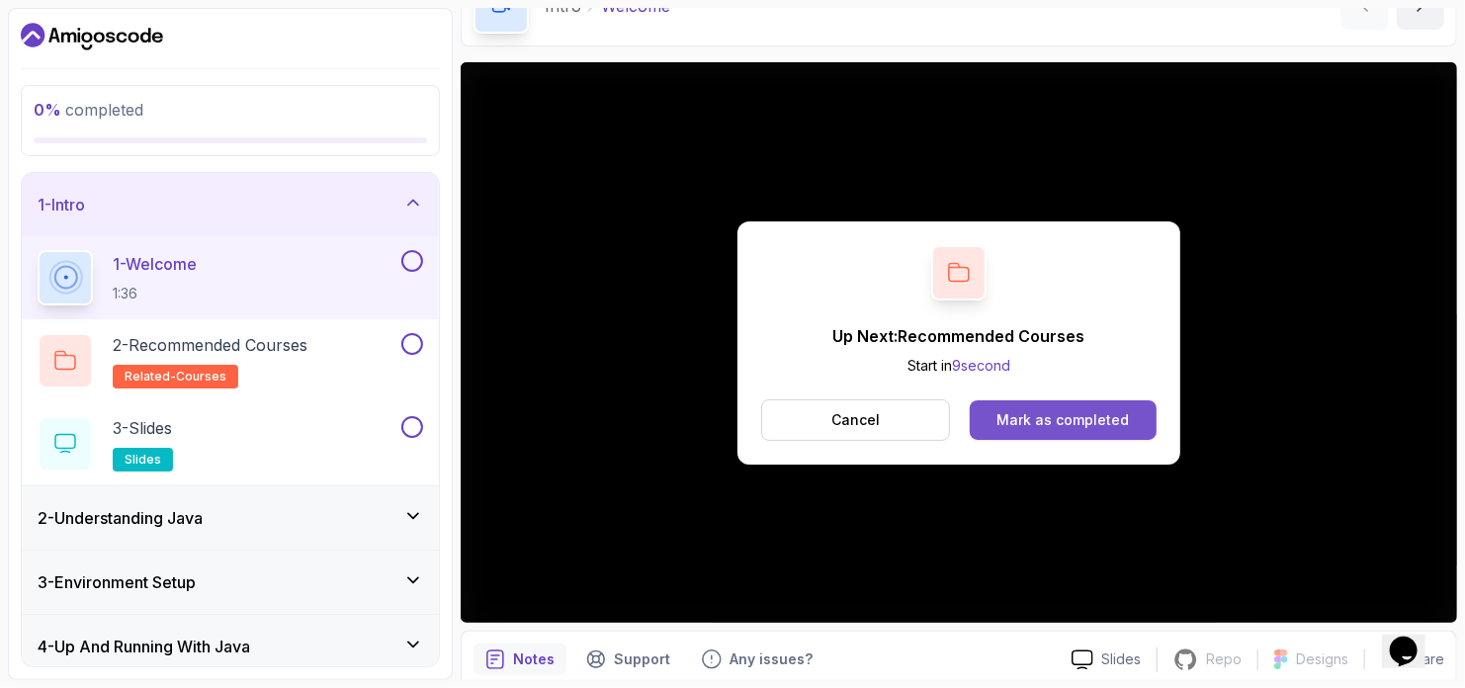
click at [1027, 420] on div "Mark as completed" at bounding box center [1062, 420] width 132 height 20
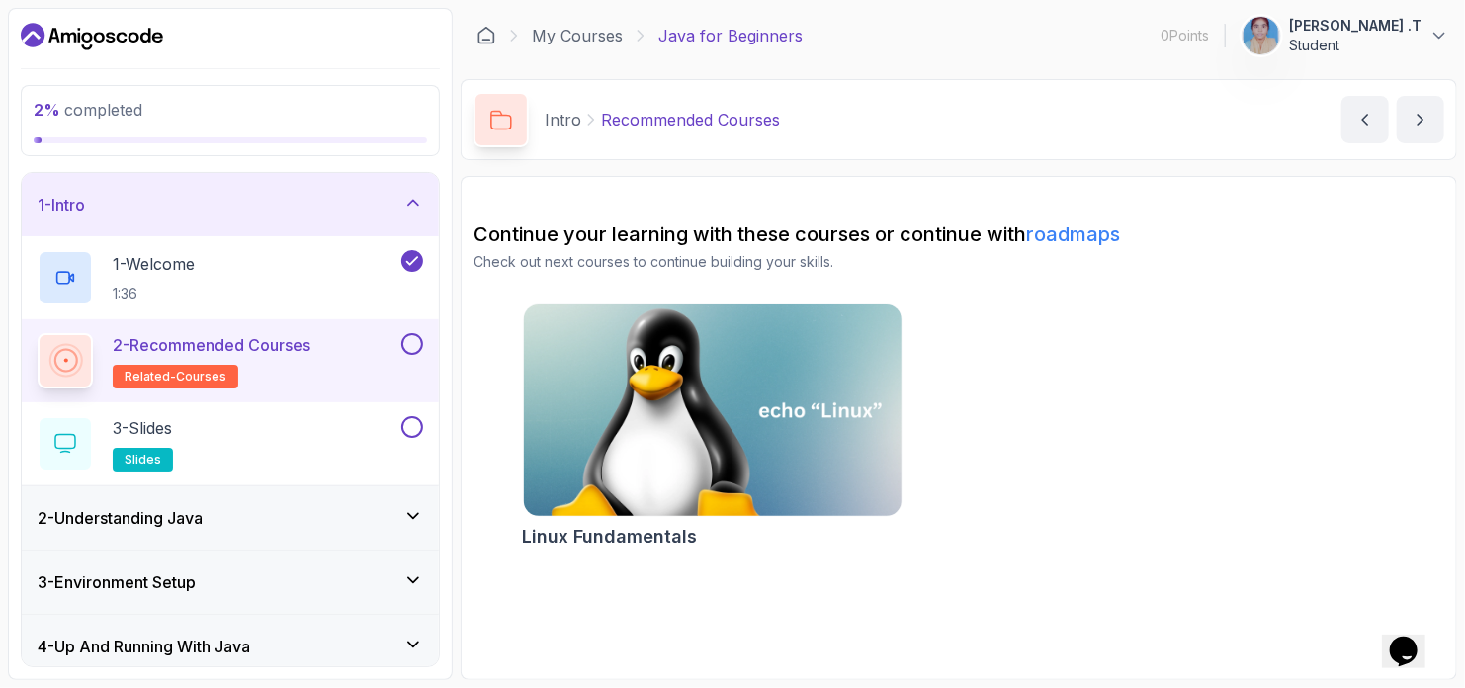
click at [591, 456] on img at bounding box center [712, 410] width 396 height 222
click at [413, 346] on button at bounding box center [412, 344] width 22 height 22
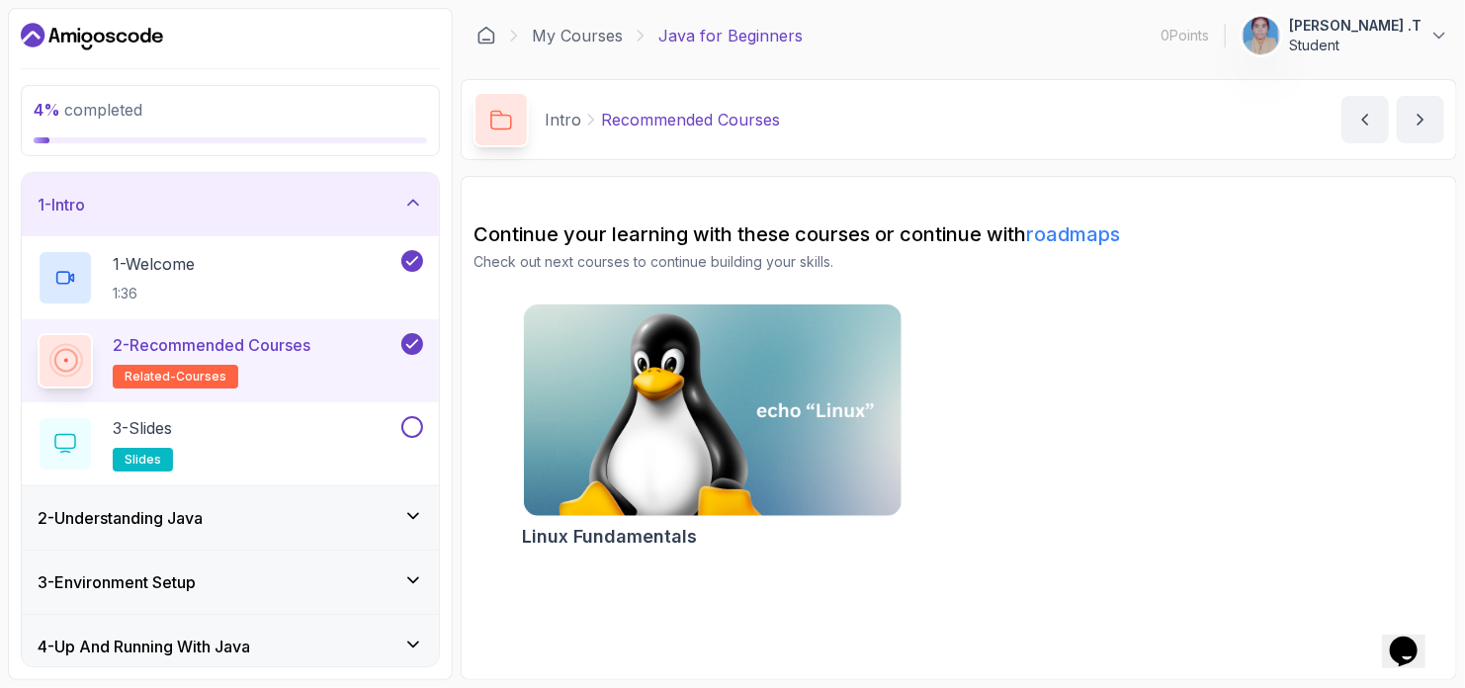
click at [1078, 242] on link "roadmaps" at bounding box center [1073, 234] width 94 height 24
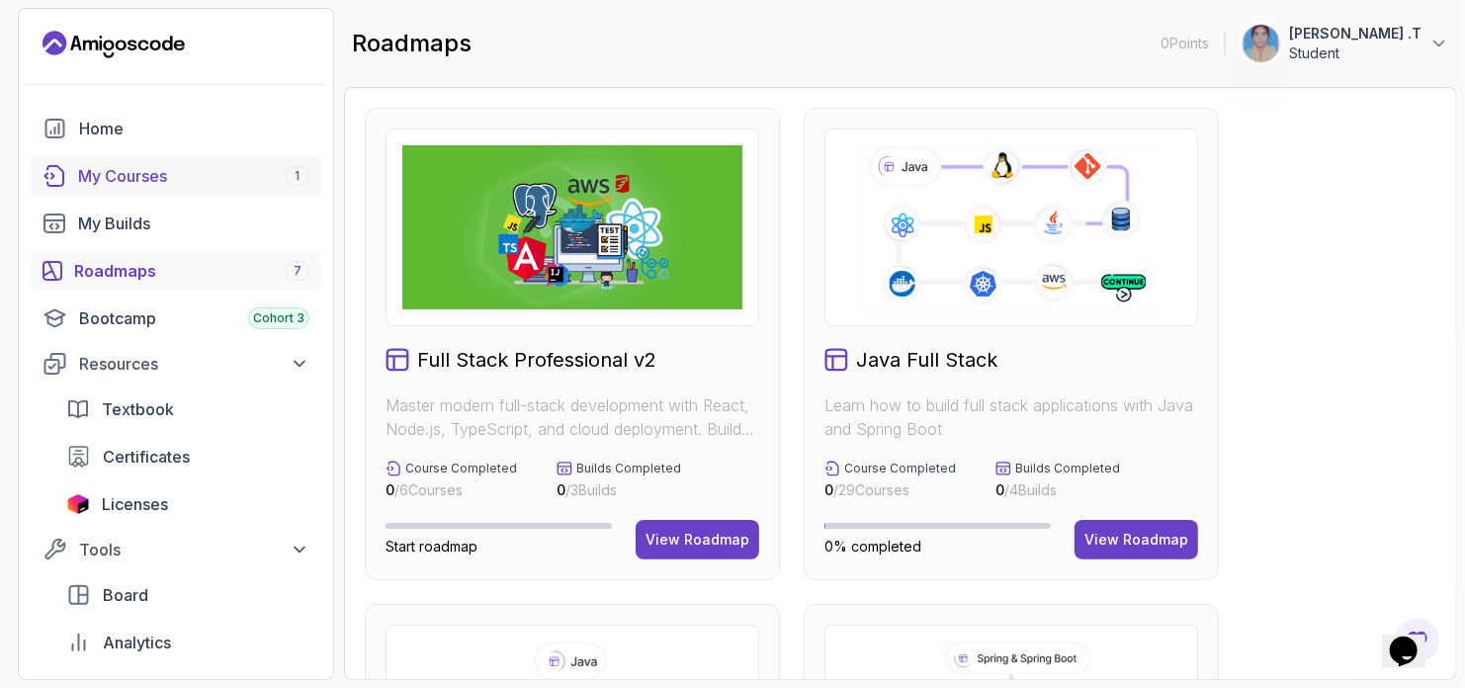
click at [181, 190] on link "My Courses 1" at bounding box center [176, 176] width 291 height 40
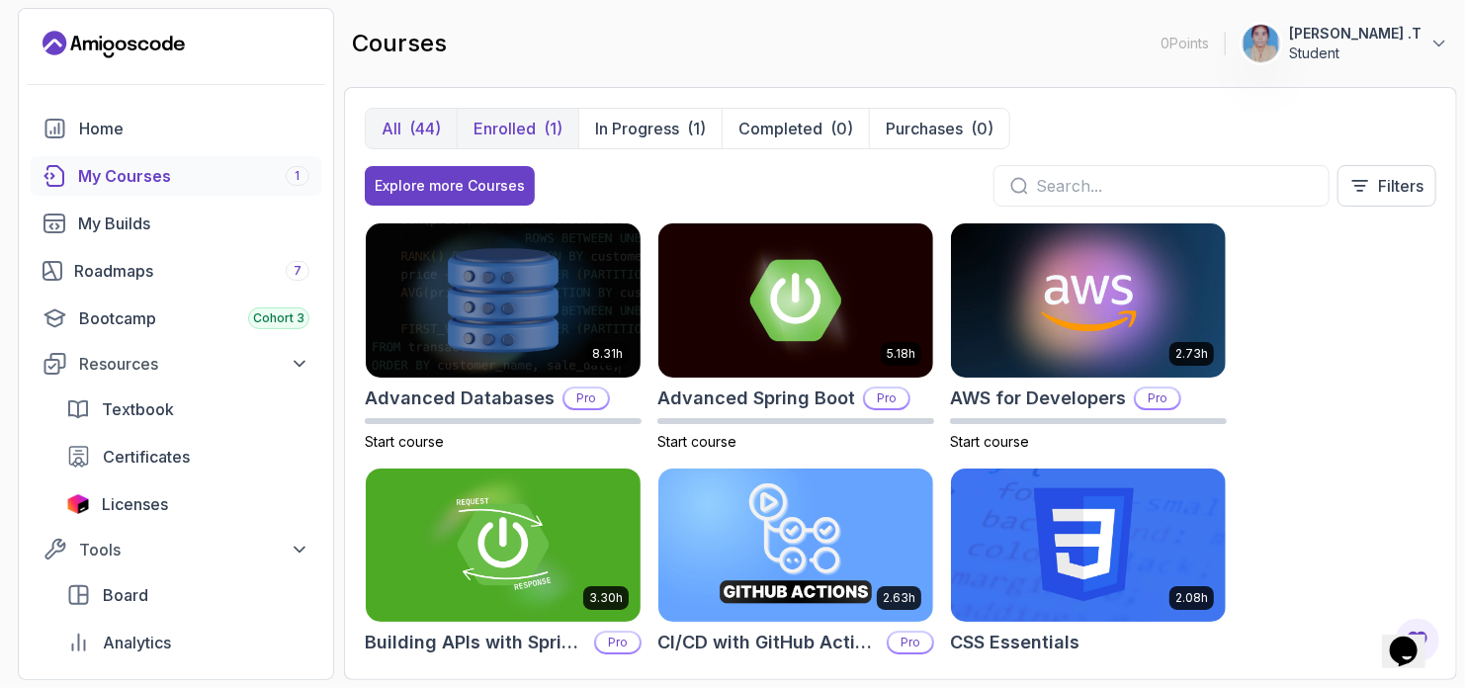
click at [508, 141] on button "Enrolled (1)" at bounding box center [518, 129] width 122 height 40
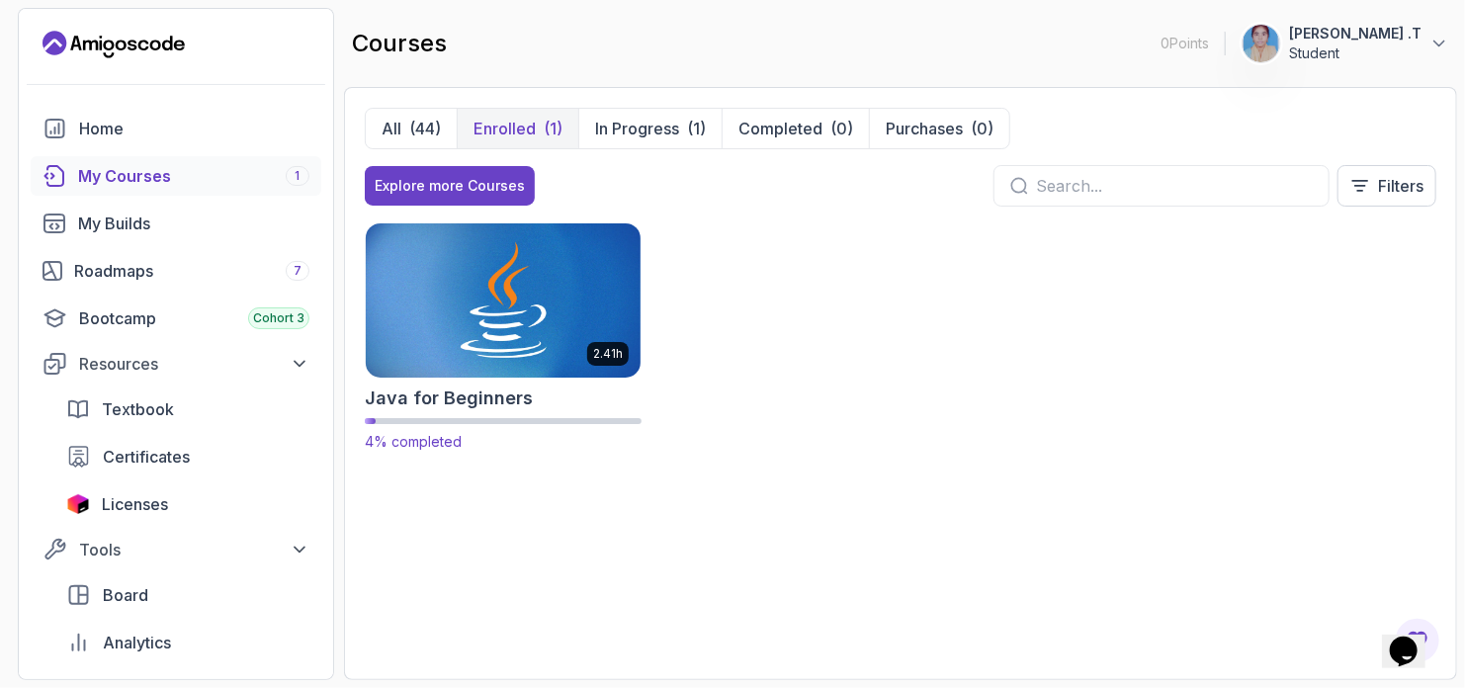
click at [537, 333] on img at bounding box center [503, 299] width 289 height 161
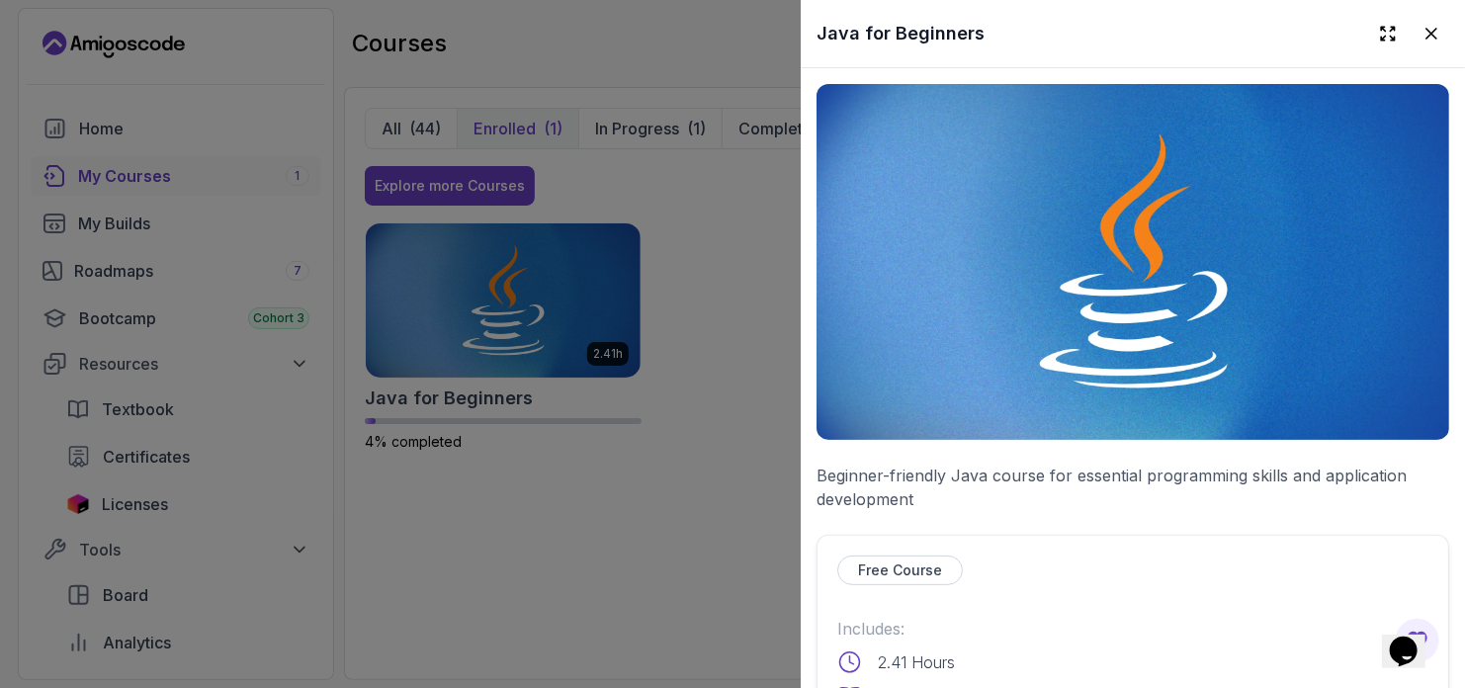
click at [1324, 381] on img at bounding box center [1132, 262] width 633 height 356
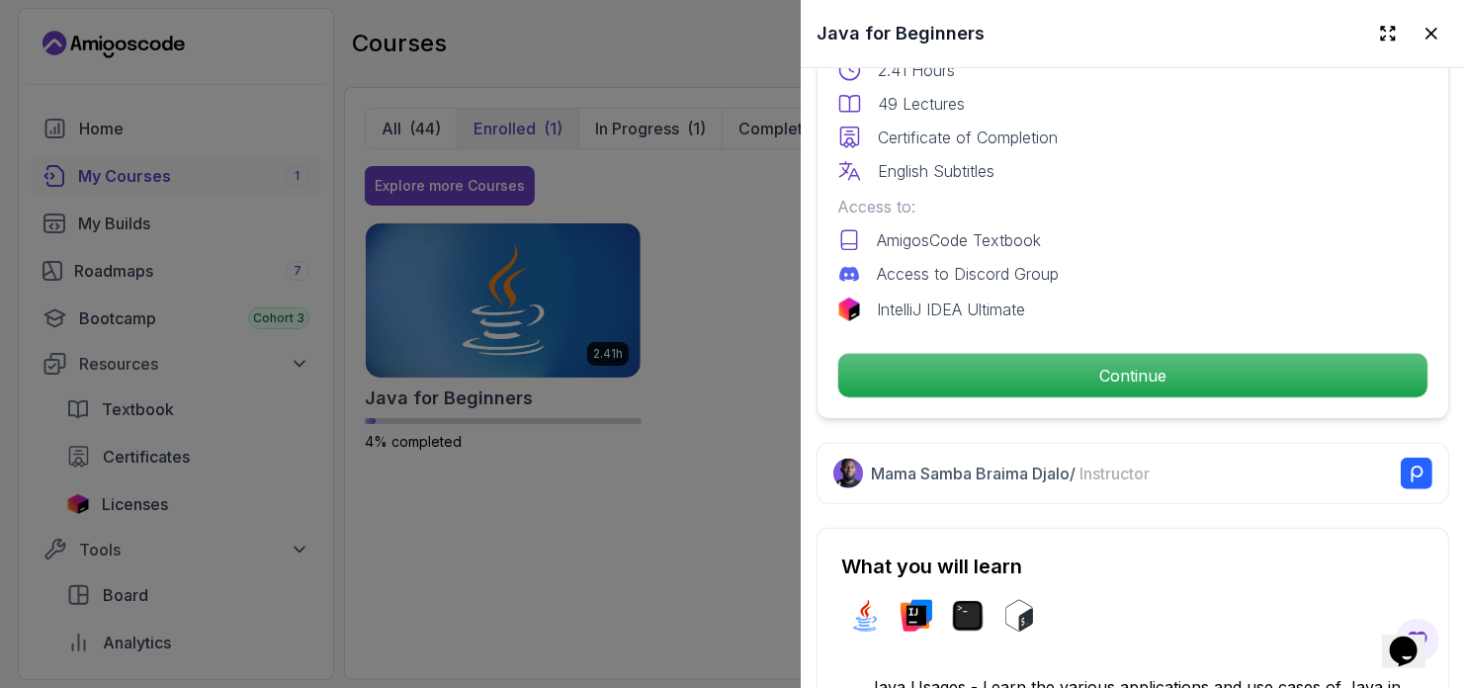
scroll to position [593, 0]
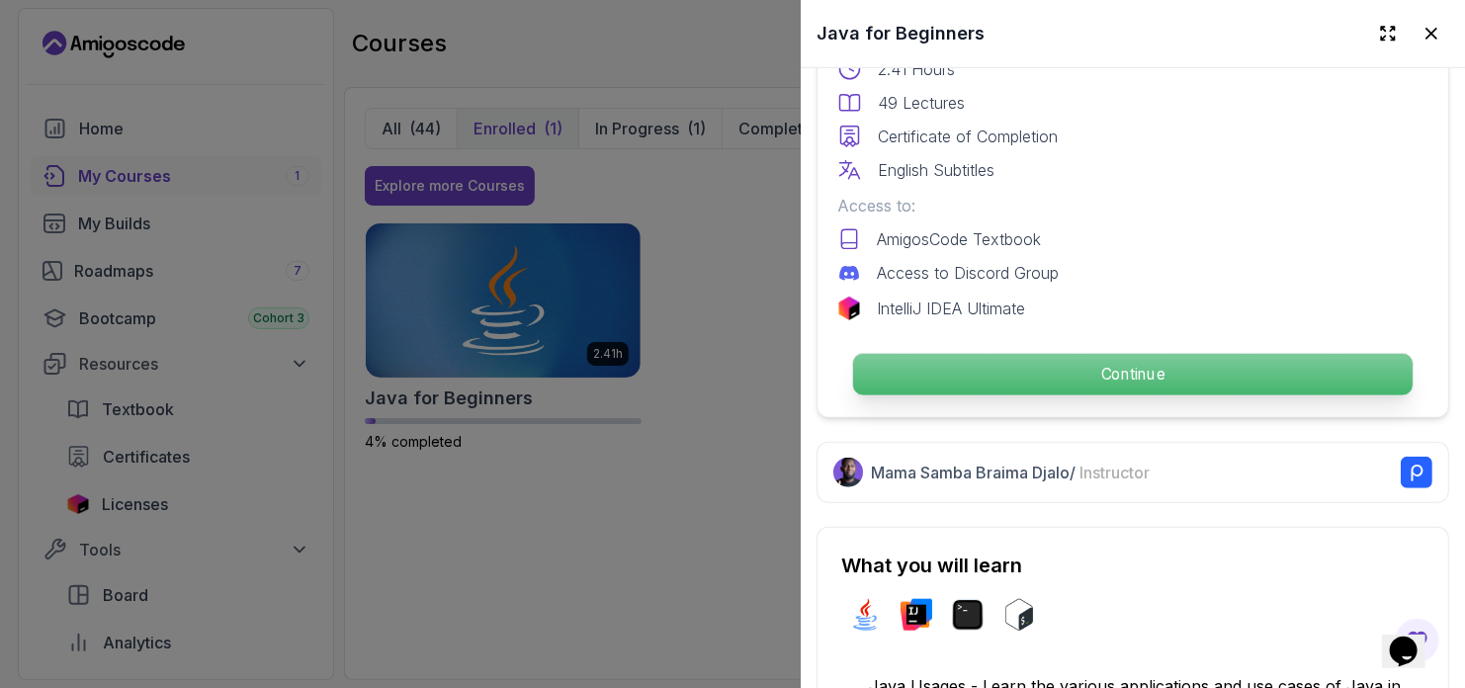
click at [1185, 357] on p "Continue" at bounding box center [1132, 375] width 559 height 42
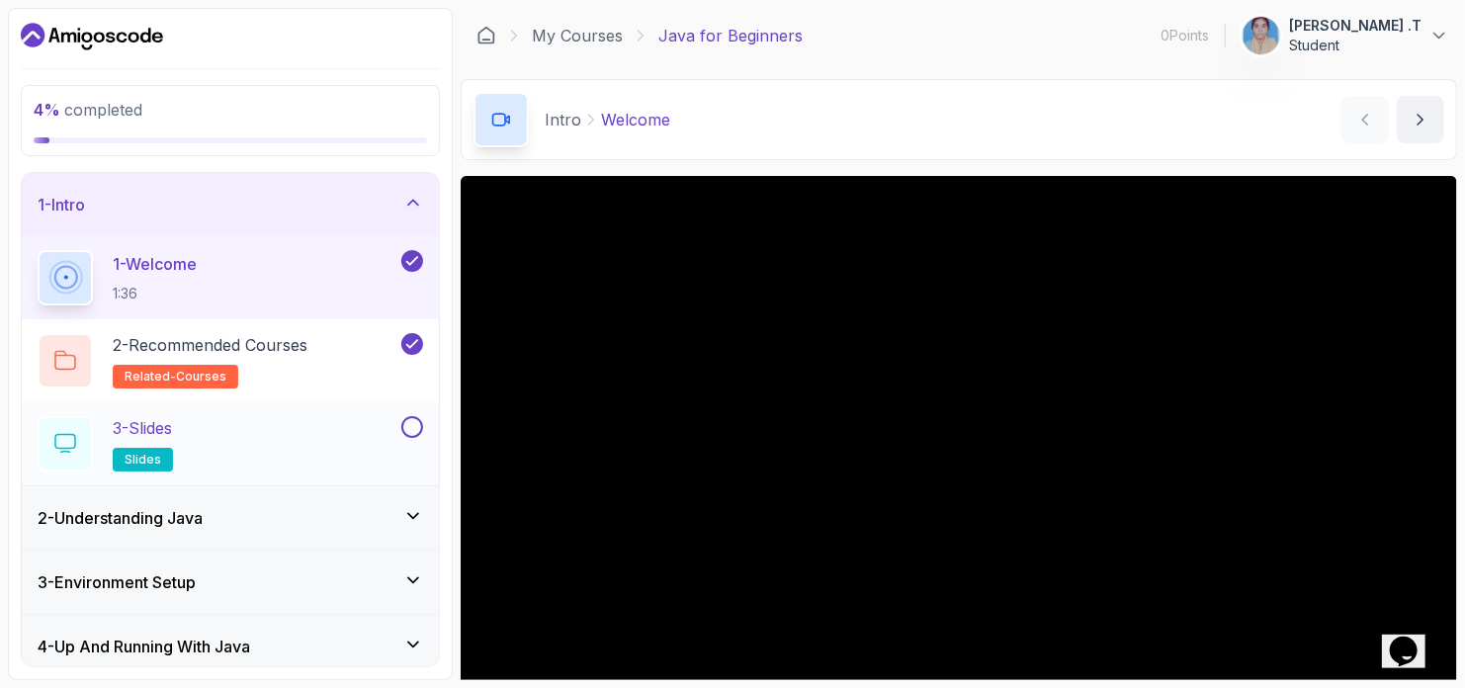
click at [242, 434] on div "3 - Slides slides" at bounding box center [218, 443] width 360 height 55
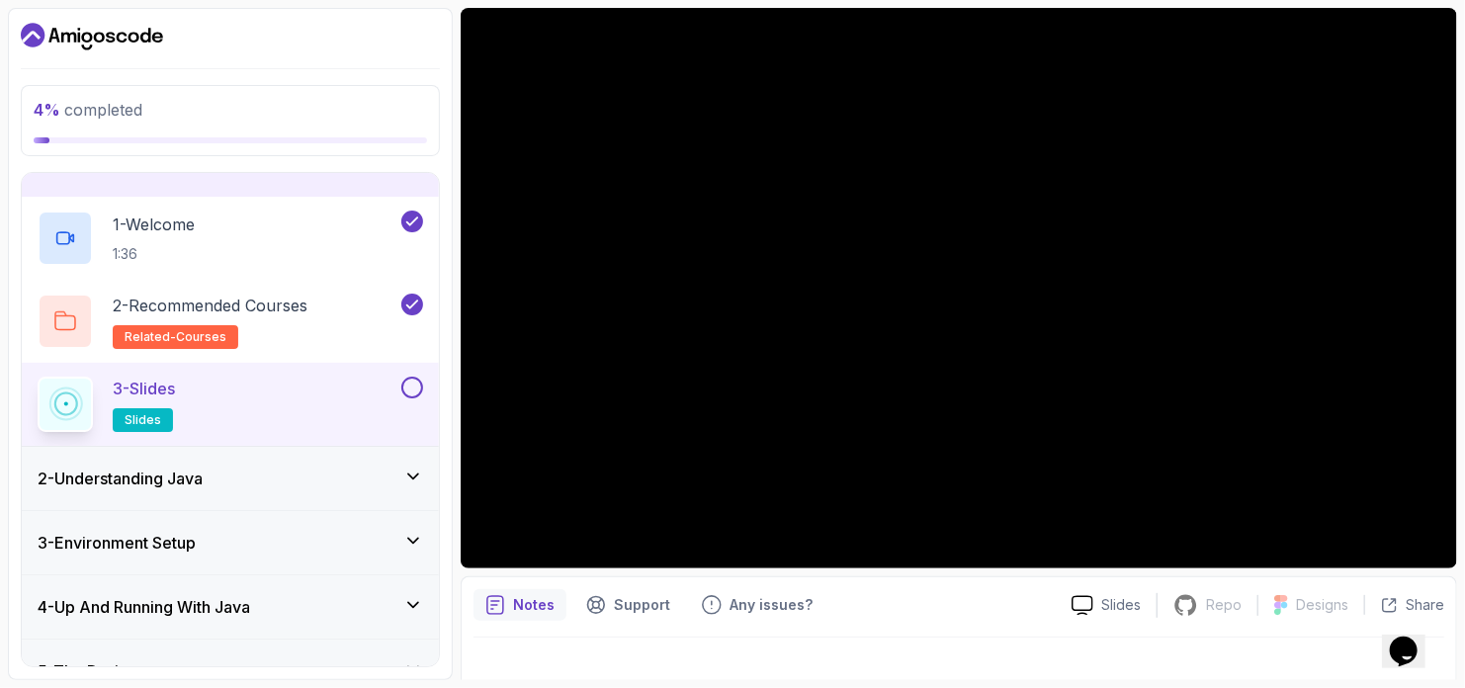
scroll to position [153, 0]
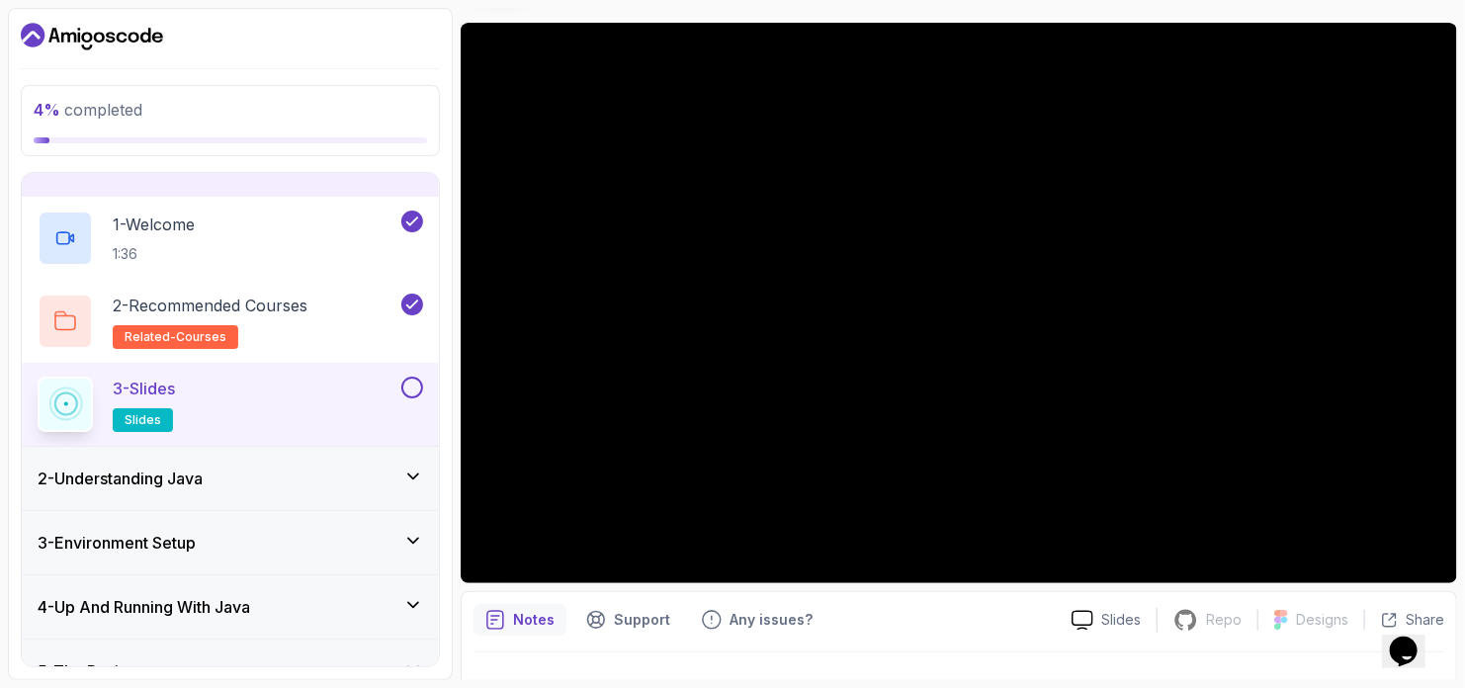
click at [149, 416] on span "slides" at bounding box center [143, 420] width 37 height 16
click at [1093, 626] on icon at bounding box center [1082, 620] width 22 height 21
click at [140, 422] on span "slides" at bounding box center [143, 420] width 37 height 16
click at [137, 377] on p "3 - Slides" at bounding box center [144, 389] width 62 height 24
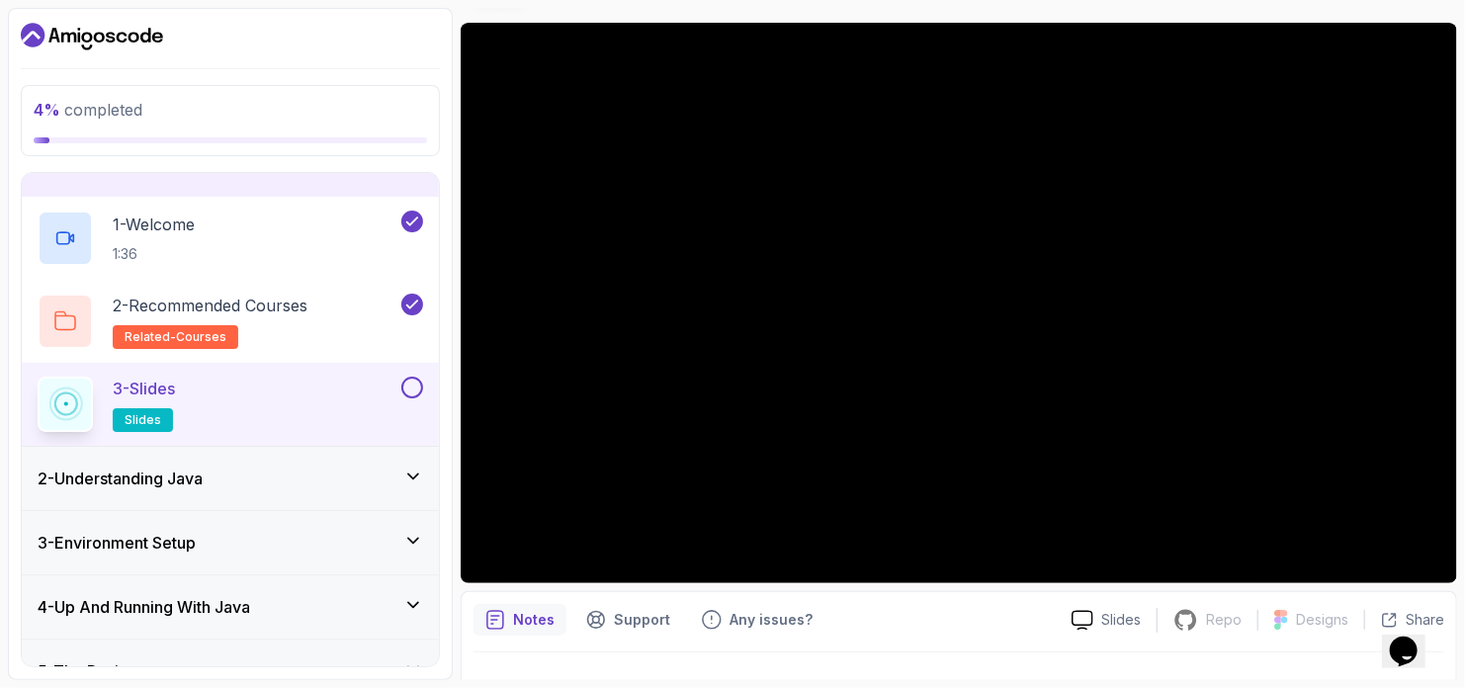
click at [335, 499] on div "2 - Understanding Java" at bounding box center [230, 478] width 417 height 63
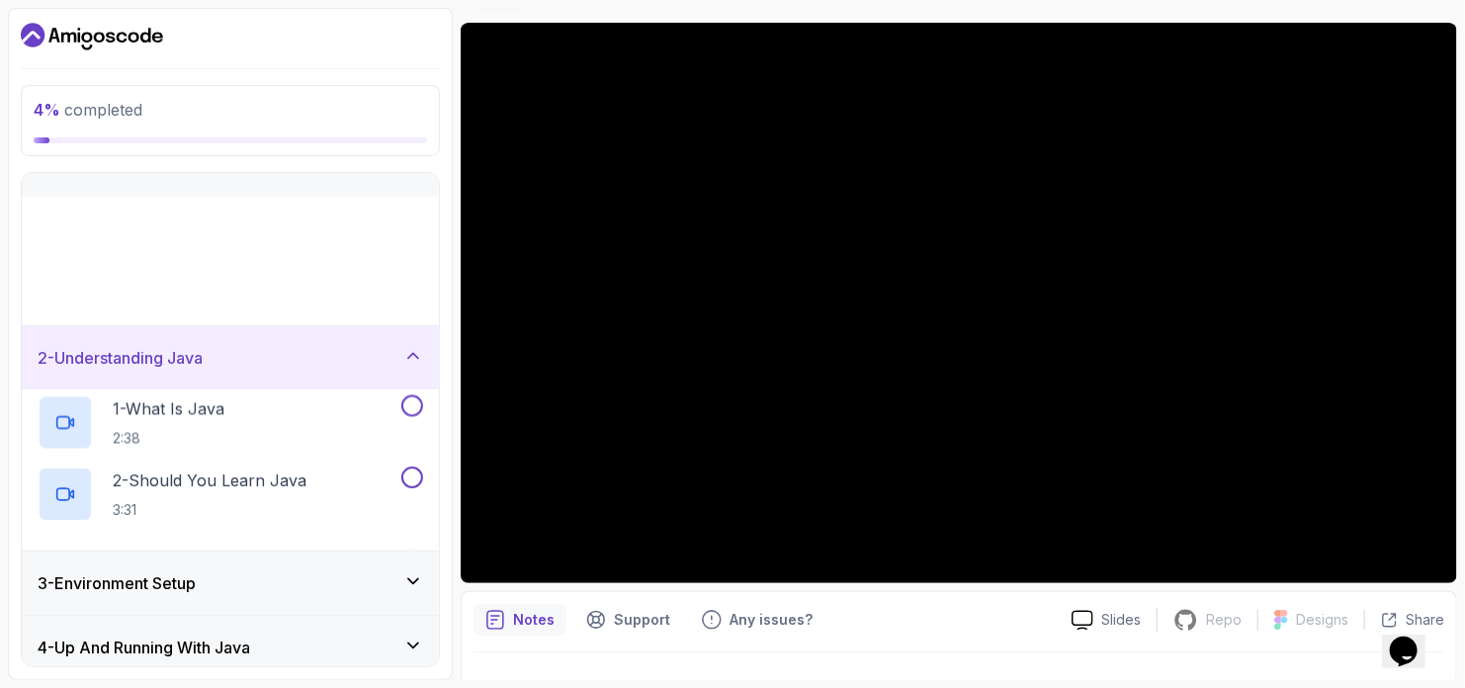
scroll to position [0, 0]
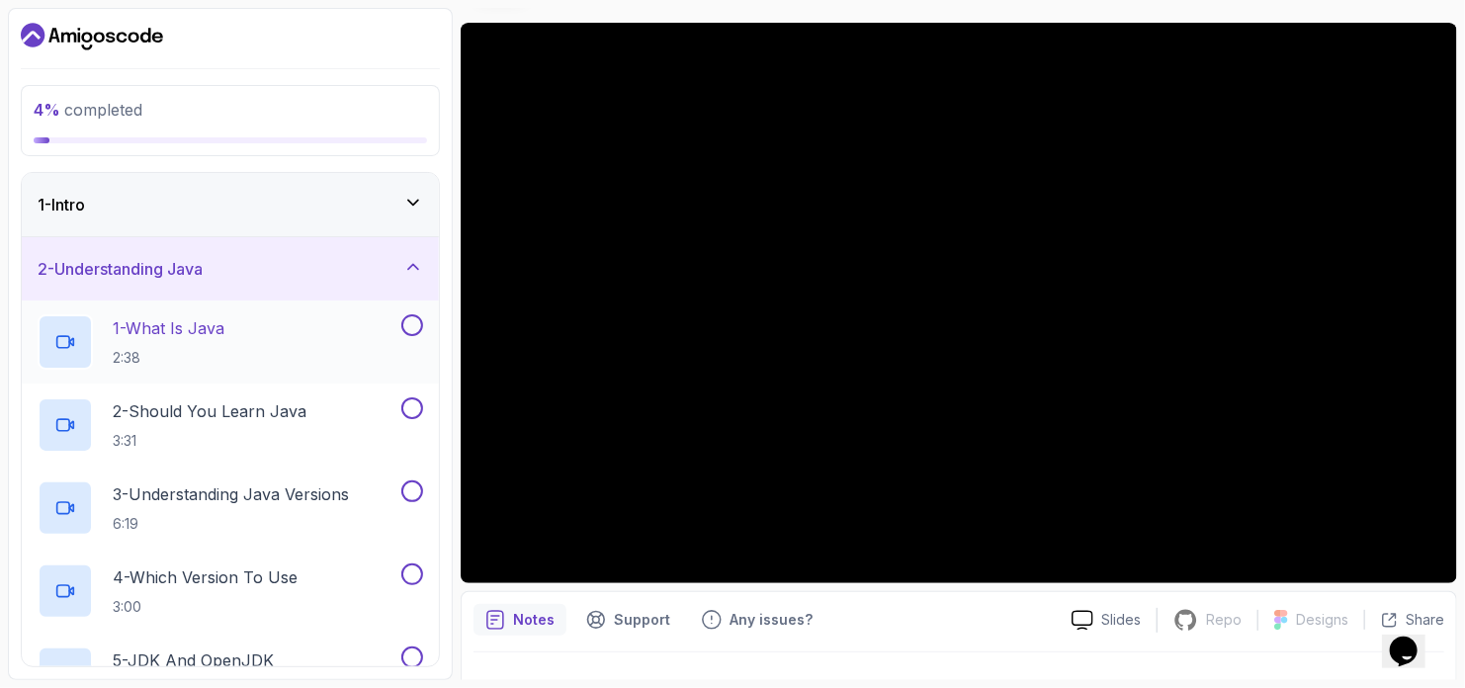
click at [415, 325] on button at bounding box center [412, 325] width 22 height 22
click at [417, 206] on icon at bounding box center [413, 203] width 20 height 20
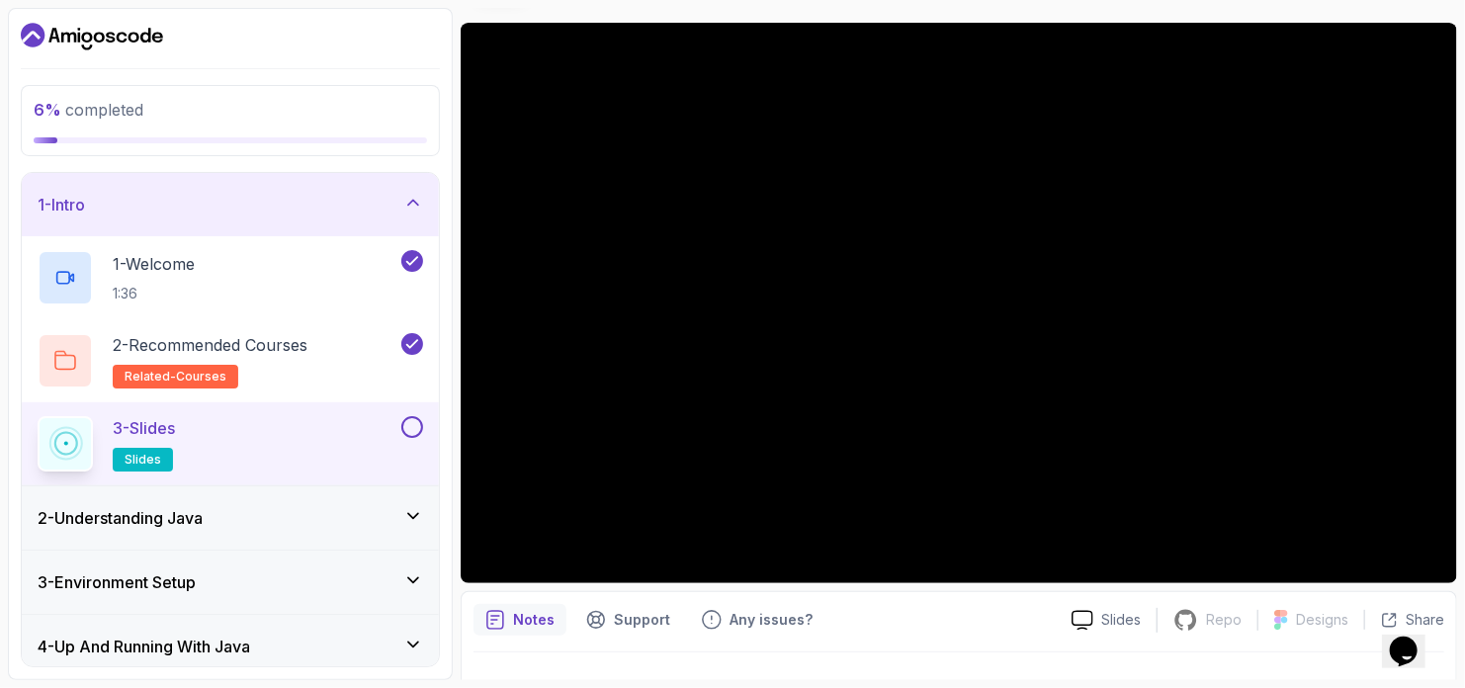
click at [410, 421] on button at bounding box center [412, 427] width 22 height 22
click at [410, 421] on icon at bounding box center [412, 427] width 18 height 20
click at [410, 421] on button at bounding box center [412, 427] width 22 height 22
click at [334, 531] on div "2 - Understanding Java" at bounding box center [230, 517] width 417 height 63
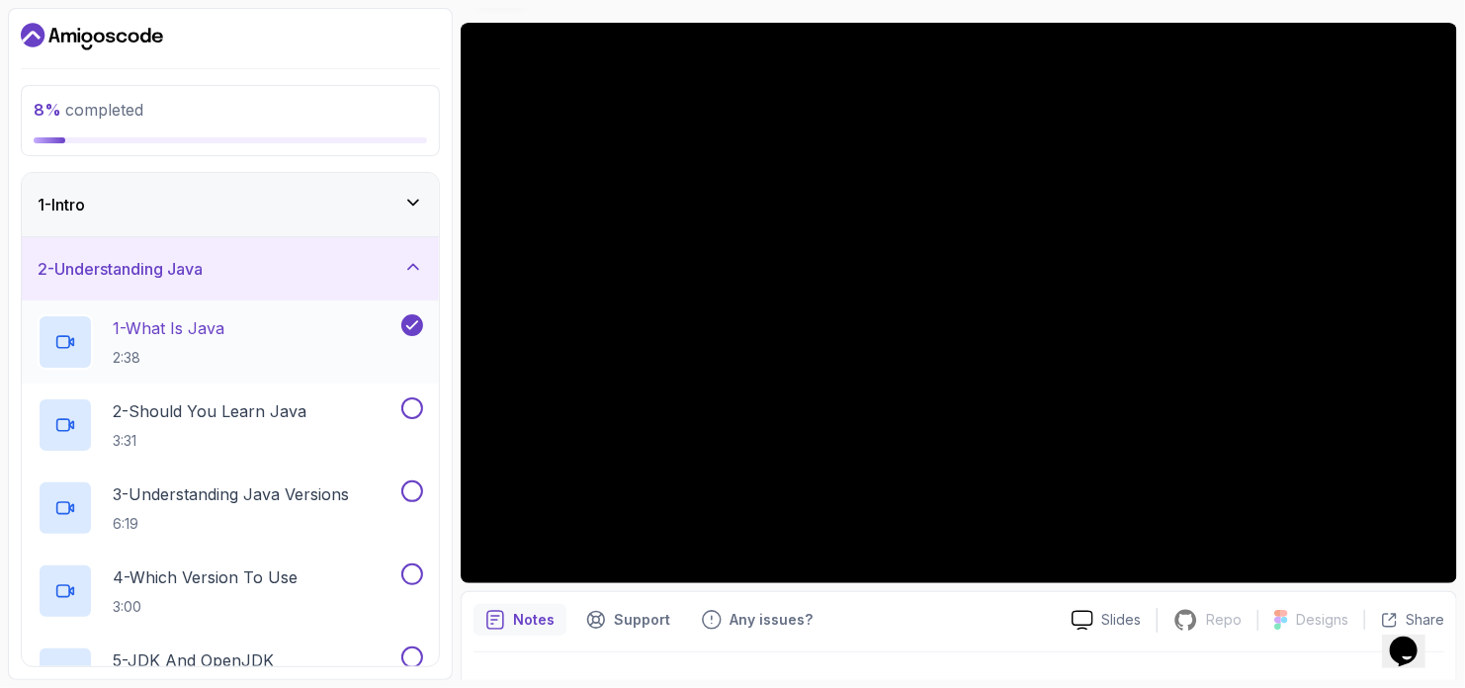
click at [172, 332] on p "1 - What Is Java" at bounding box center [169, 328] width 112 height 24
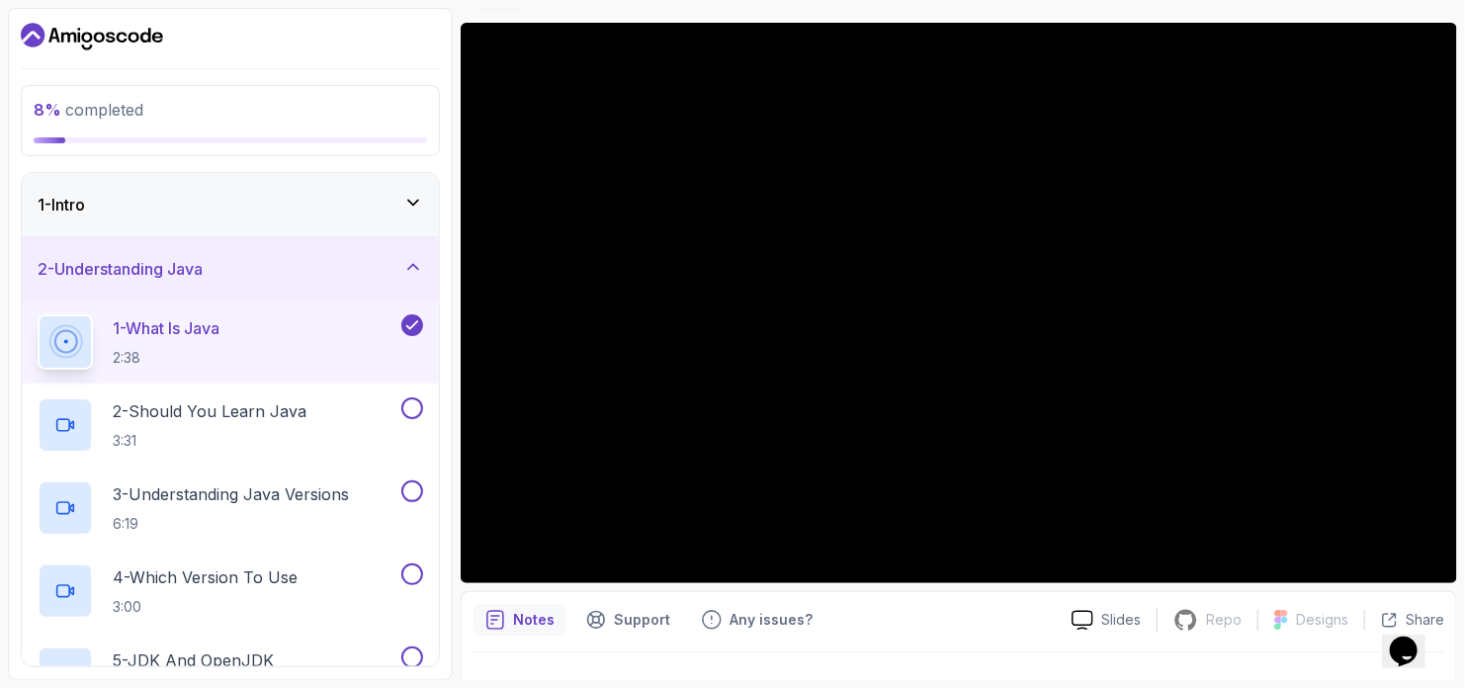
click at [422, 208] on icon at bounding box center [413, 203] width 20 height 20
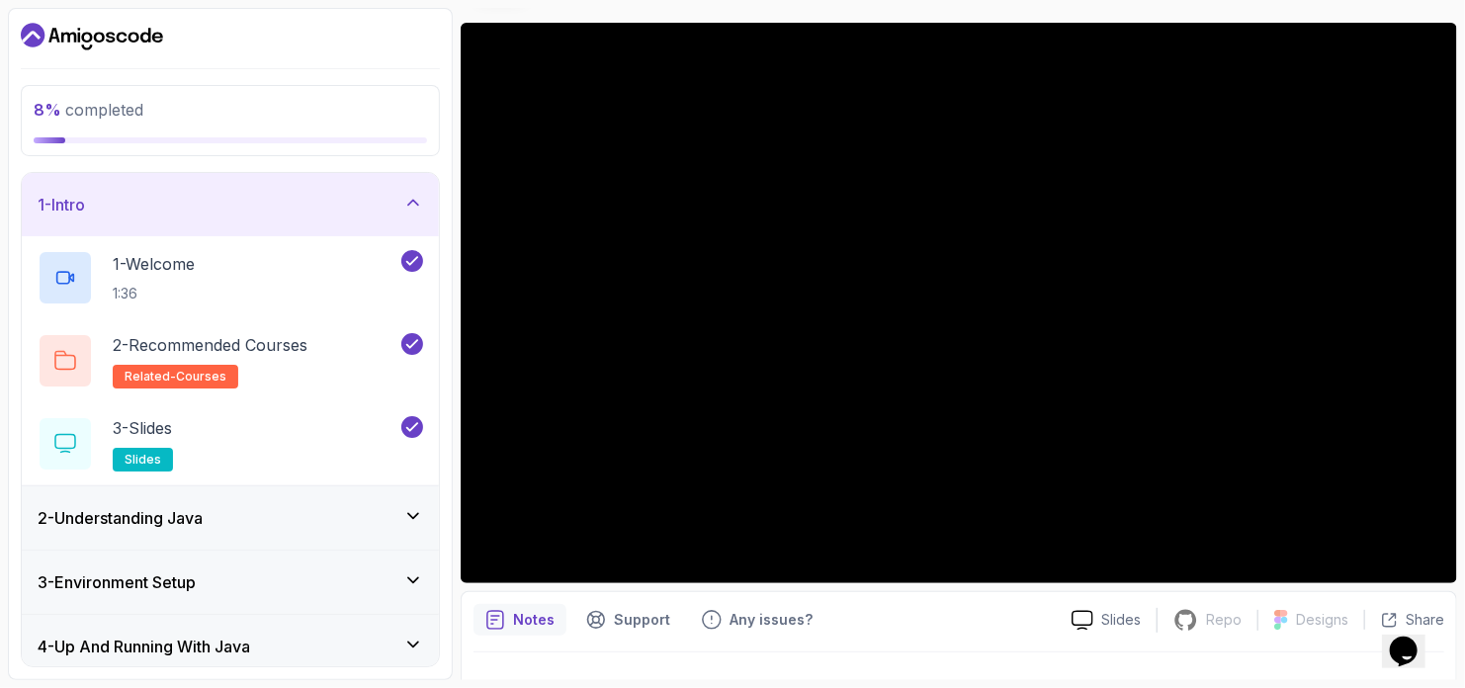
click at [390, 515] on div "2 - Understanding Java" at bounding box center [230, 518] width 385 height 24
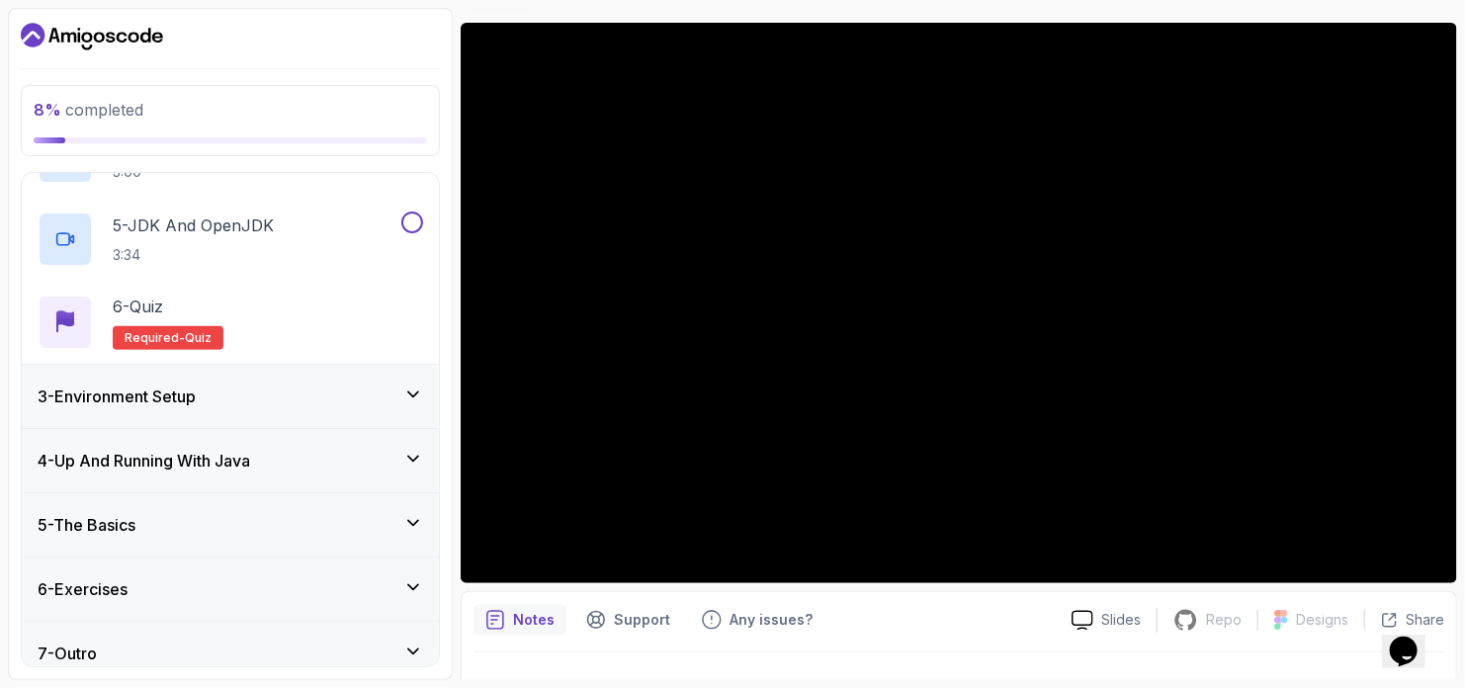
scroll to position [451, 0]
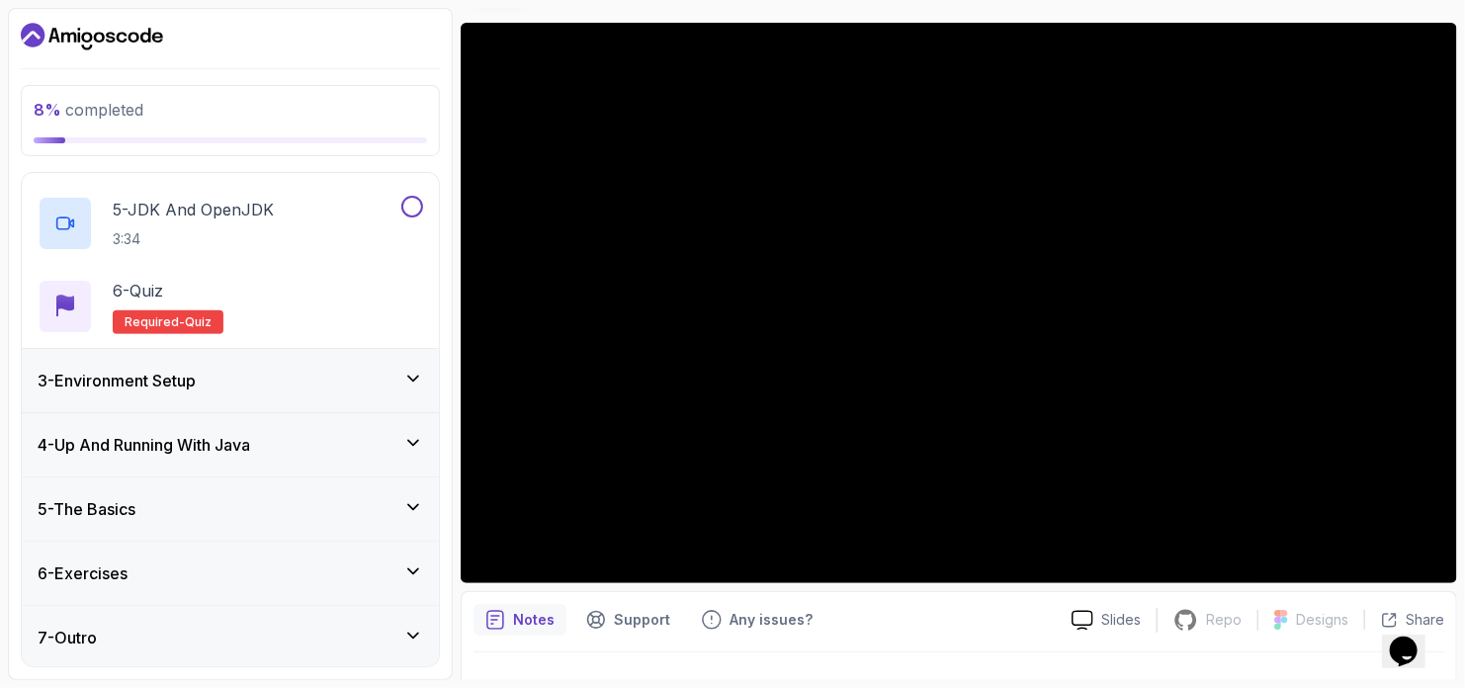
click at [191, 497] on div "5 - The Basics" at bounding box center [230, 509] width 385 height 24
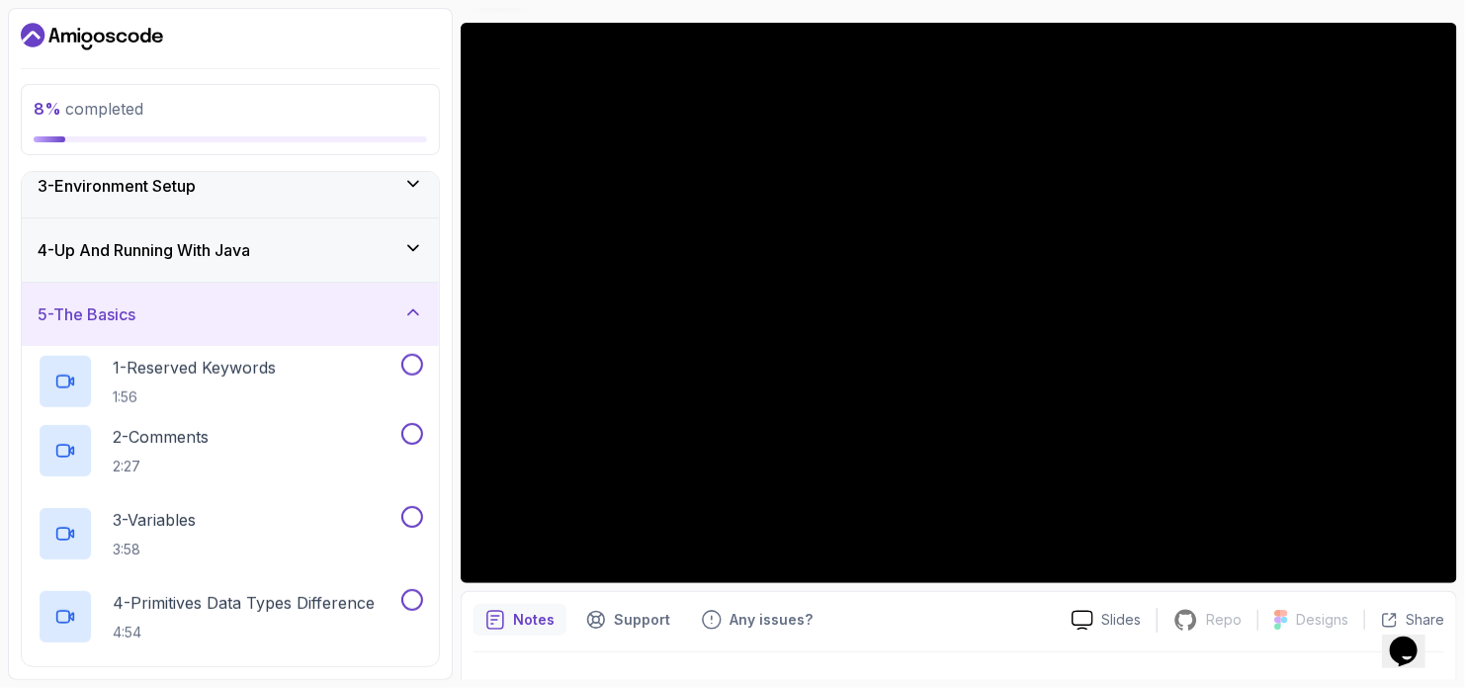
scroll to position [0, 0]
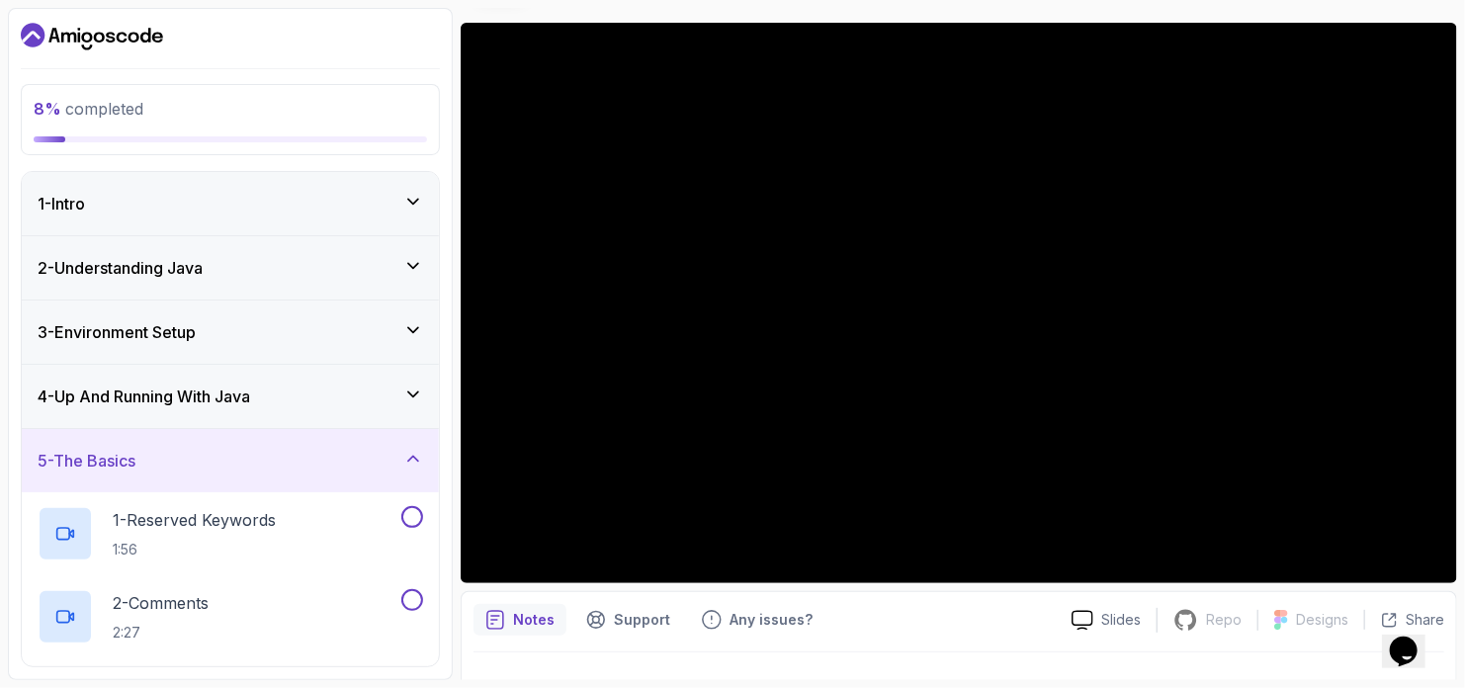
click at [395, 388] on div "4 - Up And Running With Java" at bounding box center [230, 396] width 385 height 24
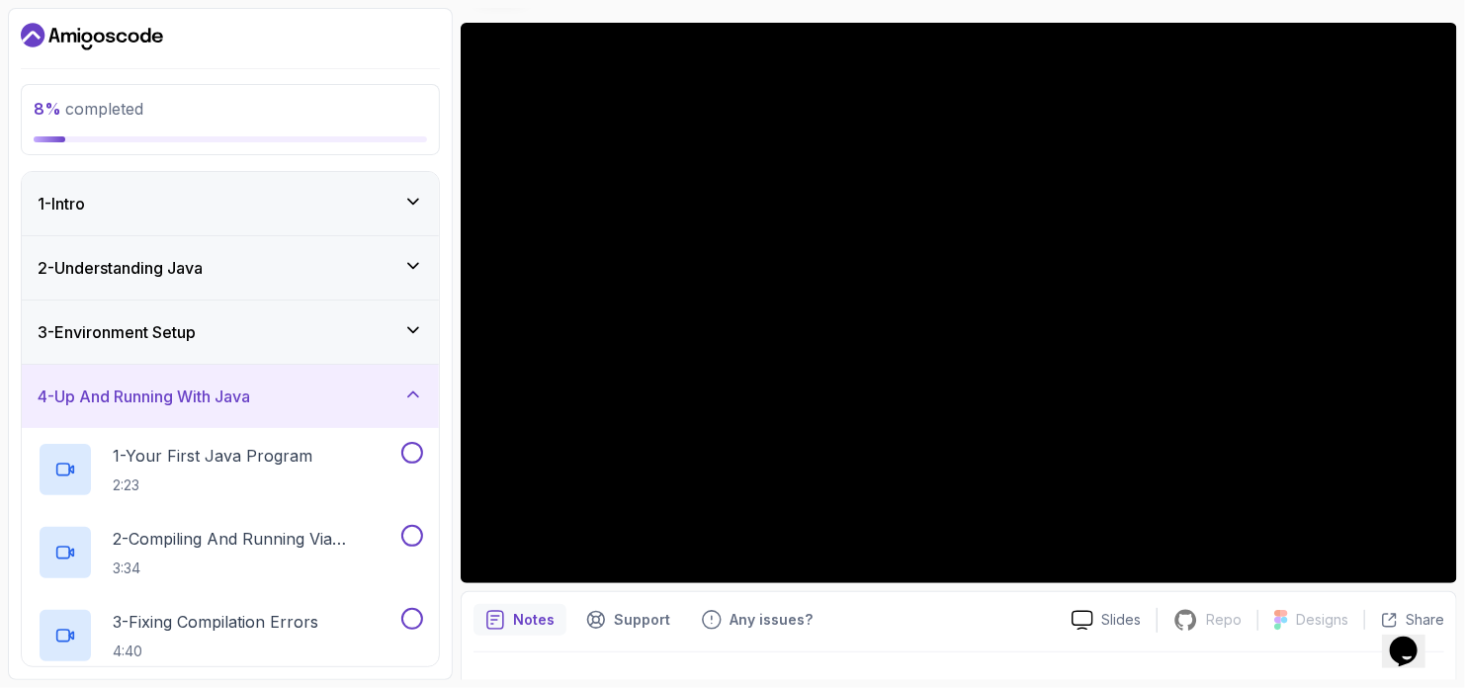
click at [395, 388] on div "4 - Up And Running With Java" at bounding box center [230, 396] width 385 height 24
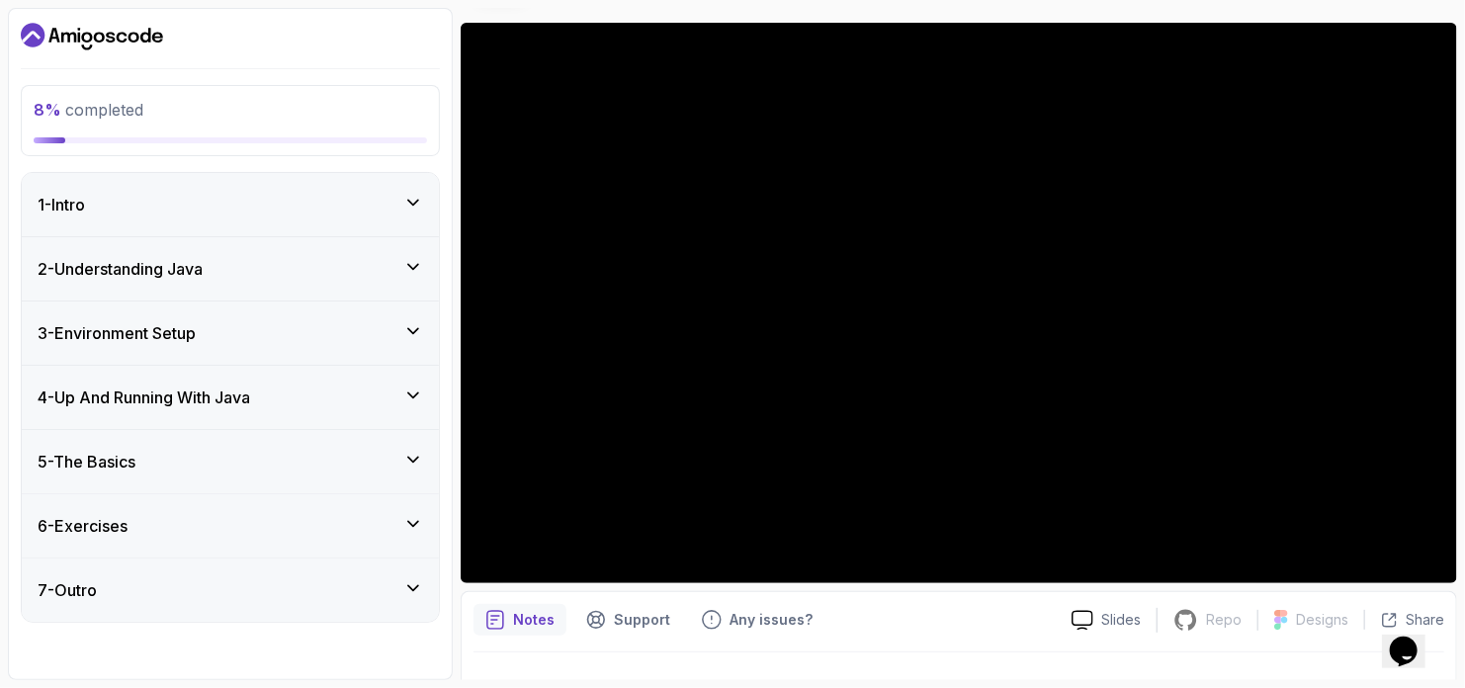
click at [339, 534] on div "6 - Exercises" at bounding box center [230, 526] width 385 height 24
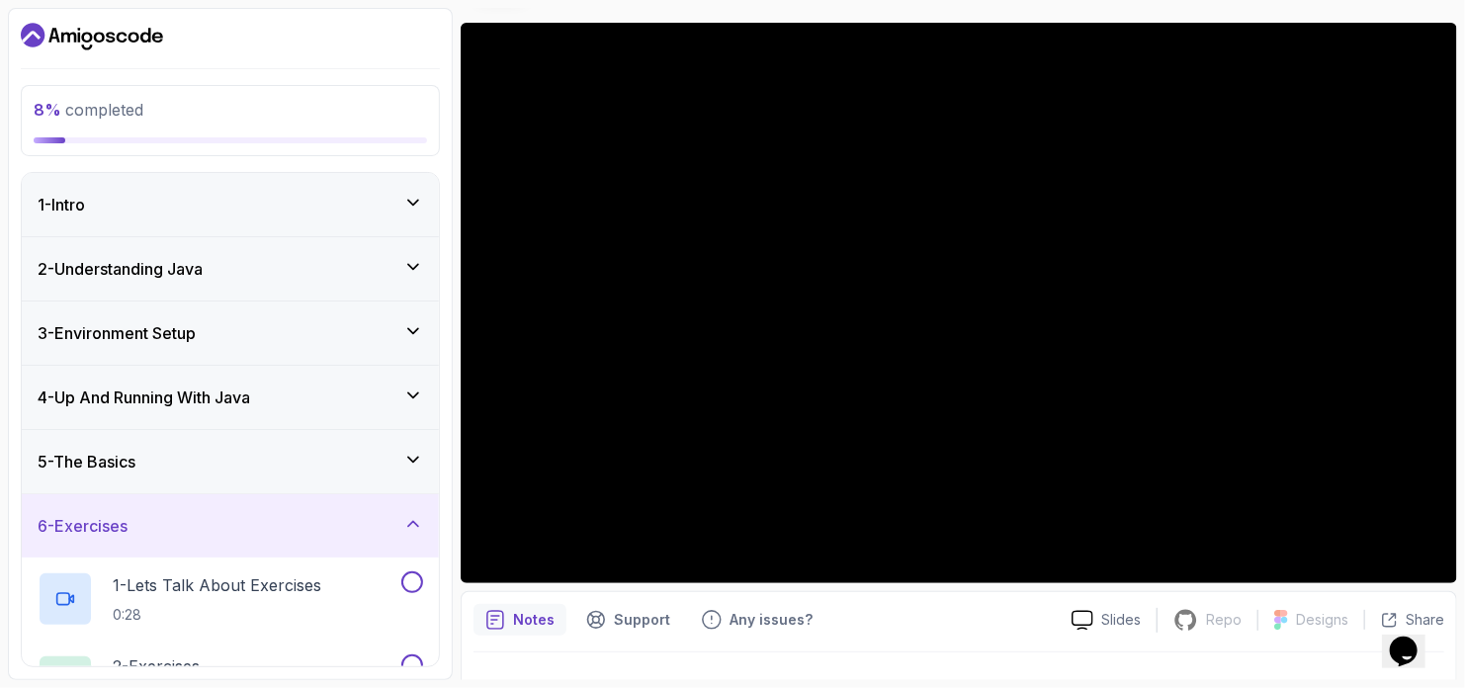
click at [339, 534] on div "6 - Exercises" at bounding box center [230, 526] width 385 height 24
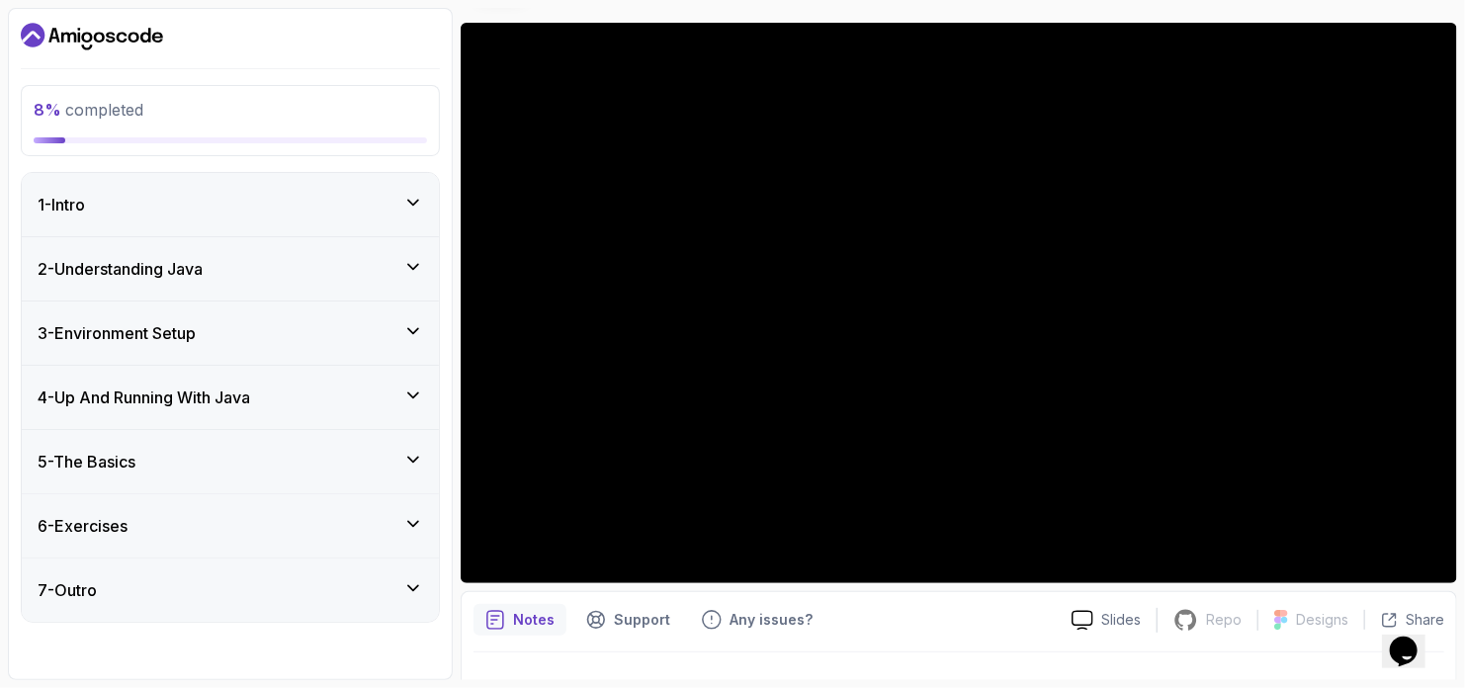
click at [319, 595] on div "7 - Outro" at bounding box center [230, 590] width 385 height 24
